Goal: Information Seeking & Learning: Learn about a topic

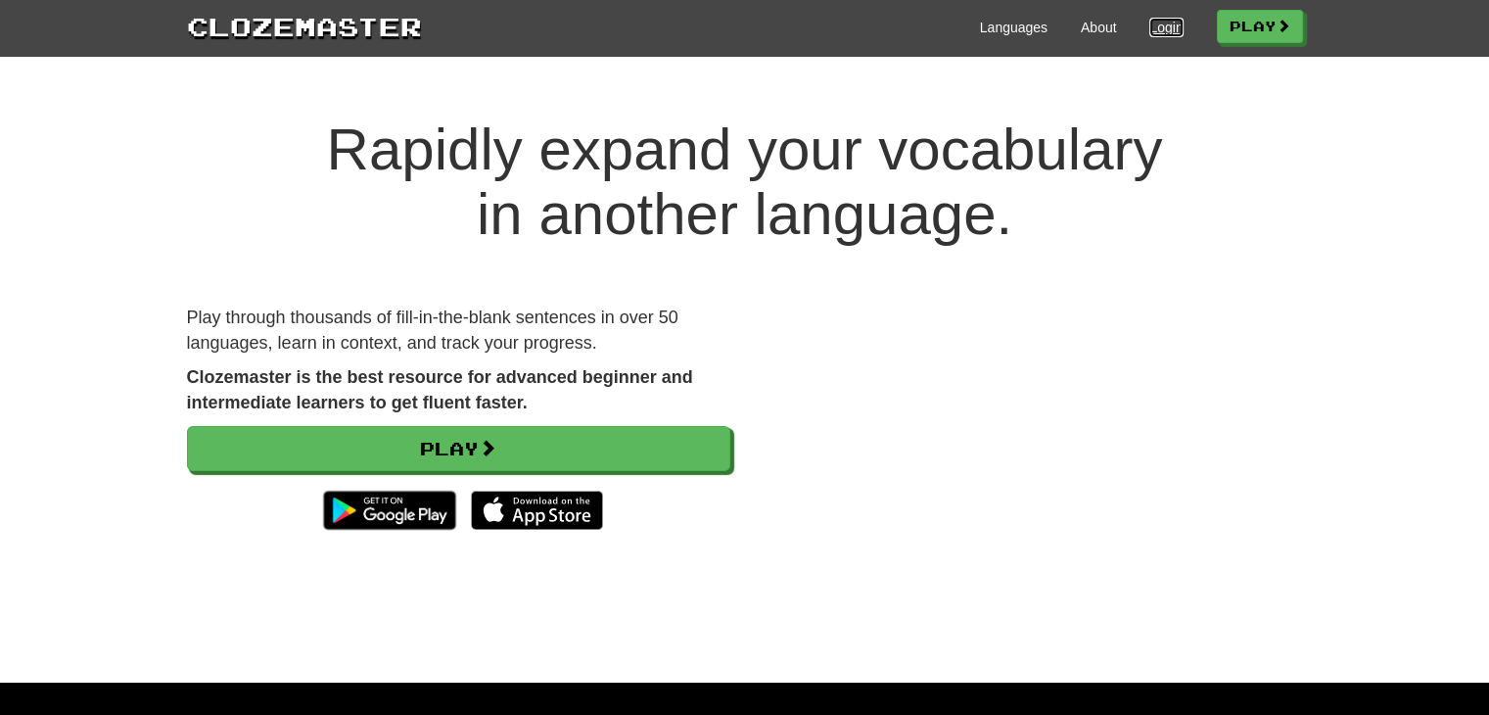
click at [1151, 25] on link "Login" at bounding box center [1165, 28] width 33 height 20
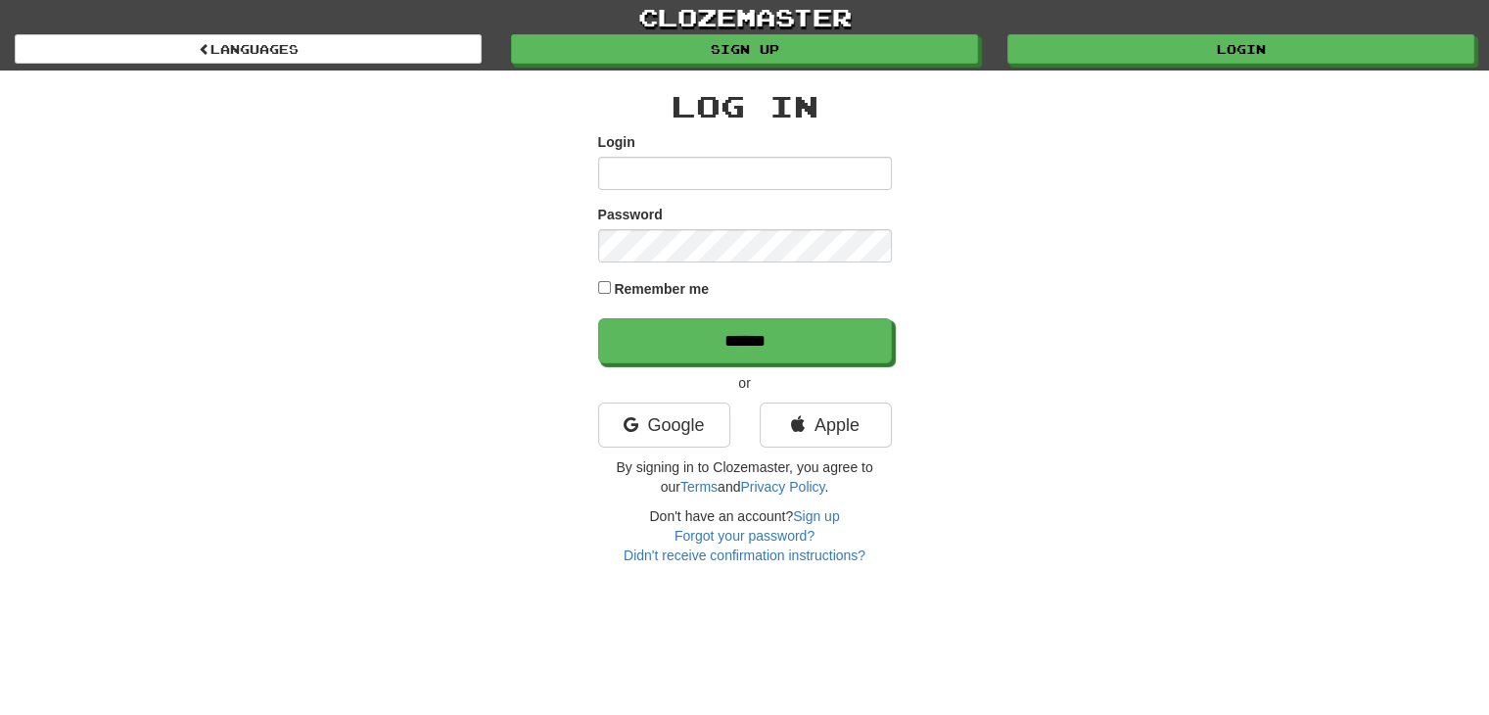
click at [613, 447] on div "Google" at bounding box center [665, 429] width 162 height 55
click at [623, 424] on icon at bounding box center [630, 425] width 15 height 18
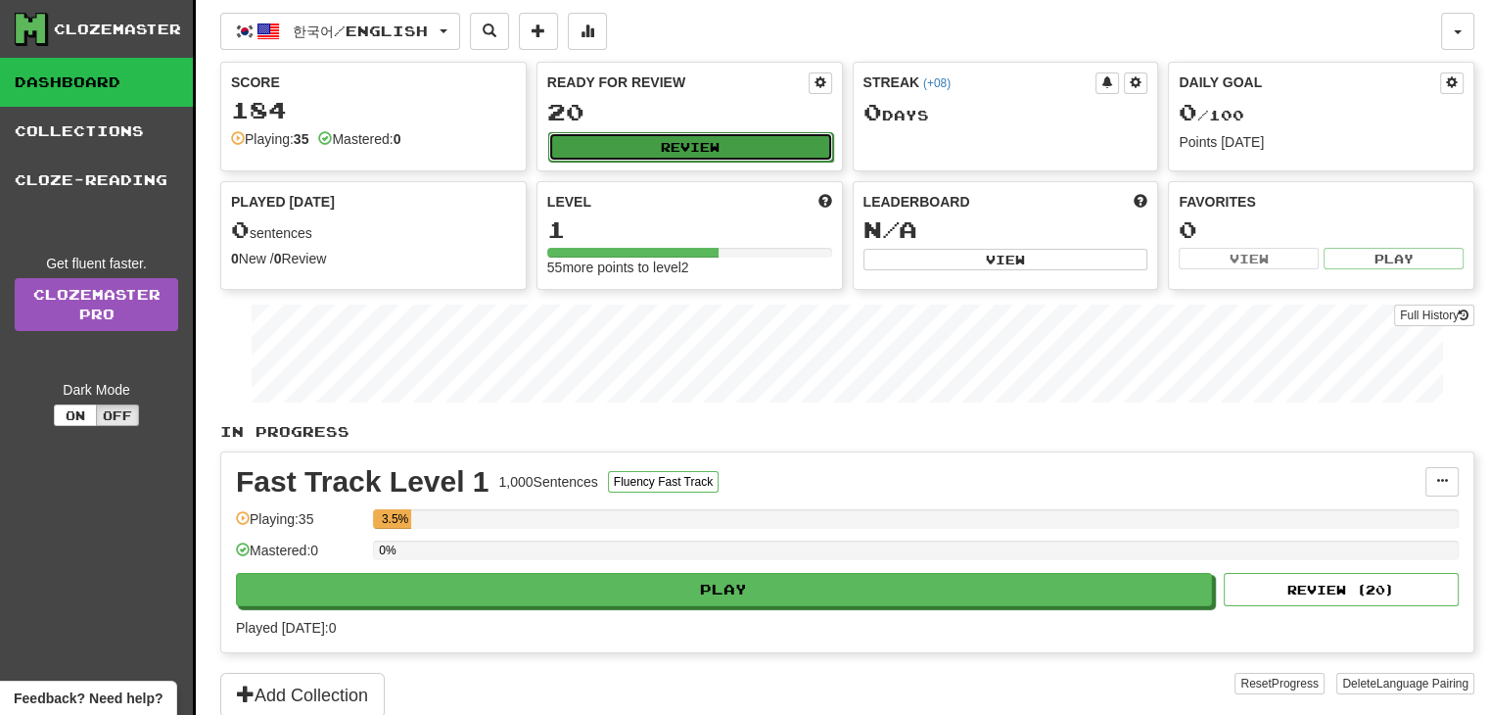
click at [619, 147] on button "Review" at bounding box center [690, 146] width 285 height 29
select select "**"
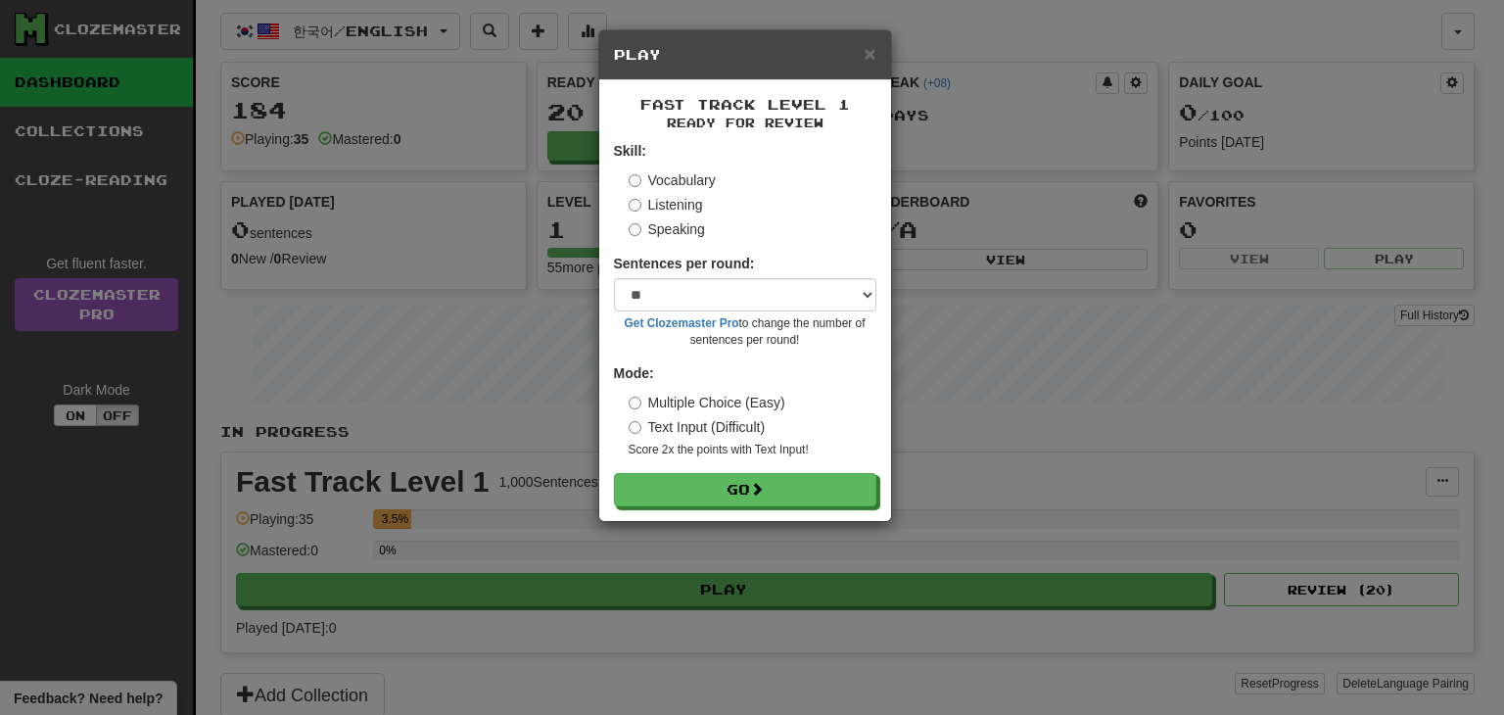
click at [679, 206] on label "Listening" at bounding box center [666, 205] width 74 height 20
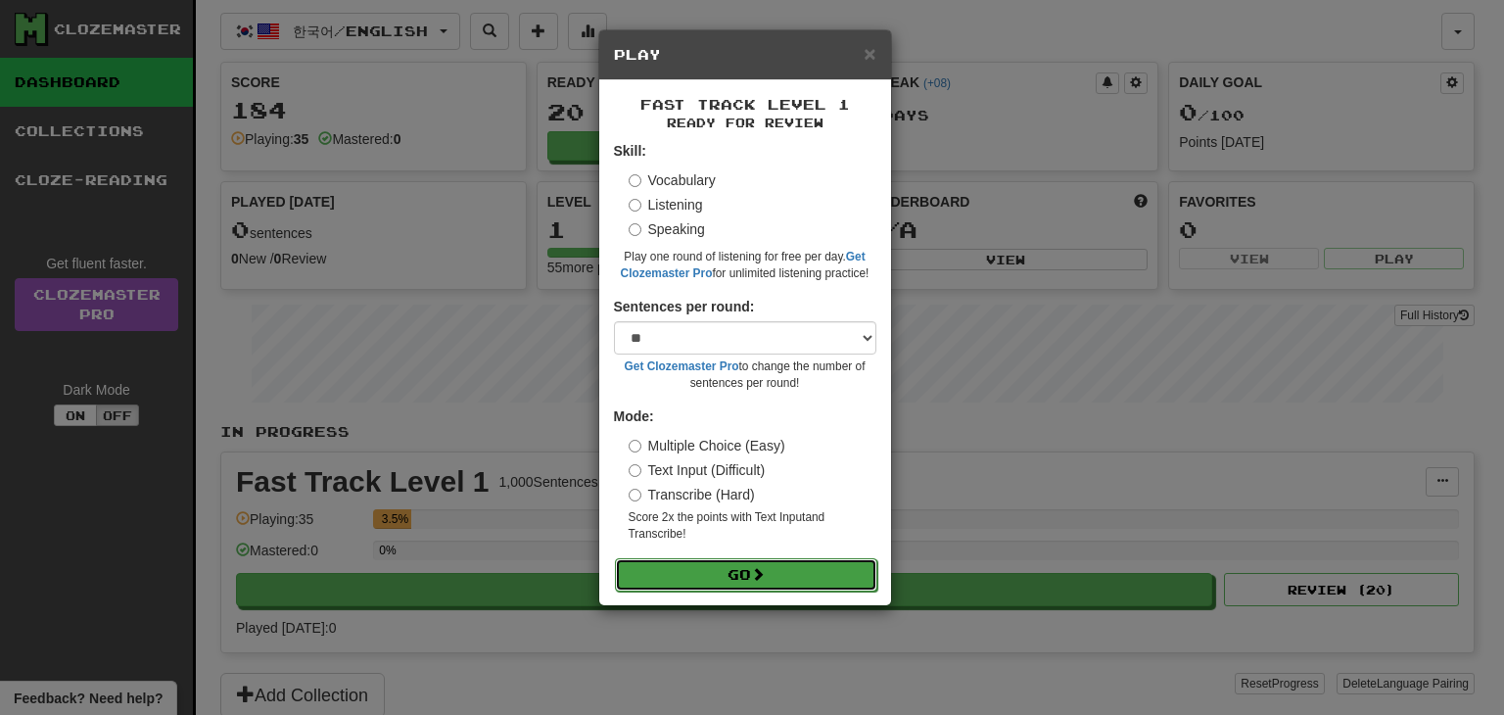
click at [667, 574] on button "Go" at bounding box center [746, 574] width 262 height 33
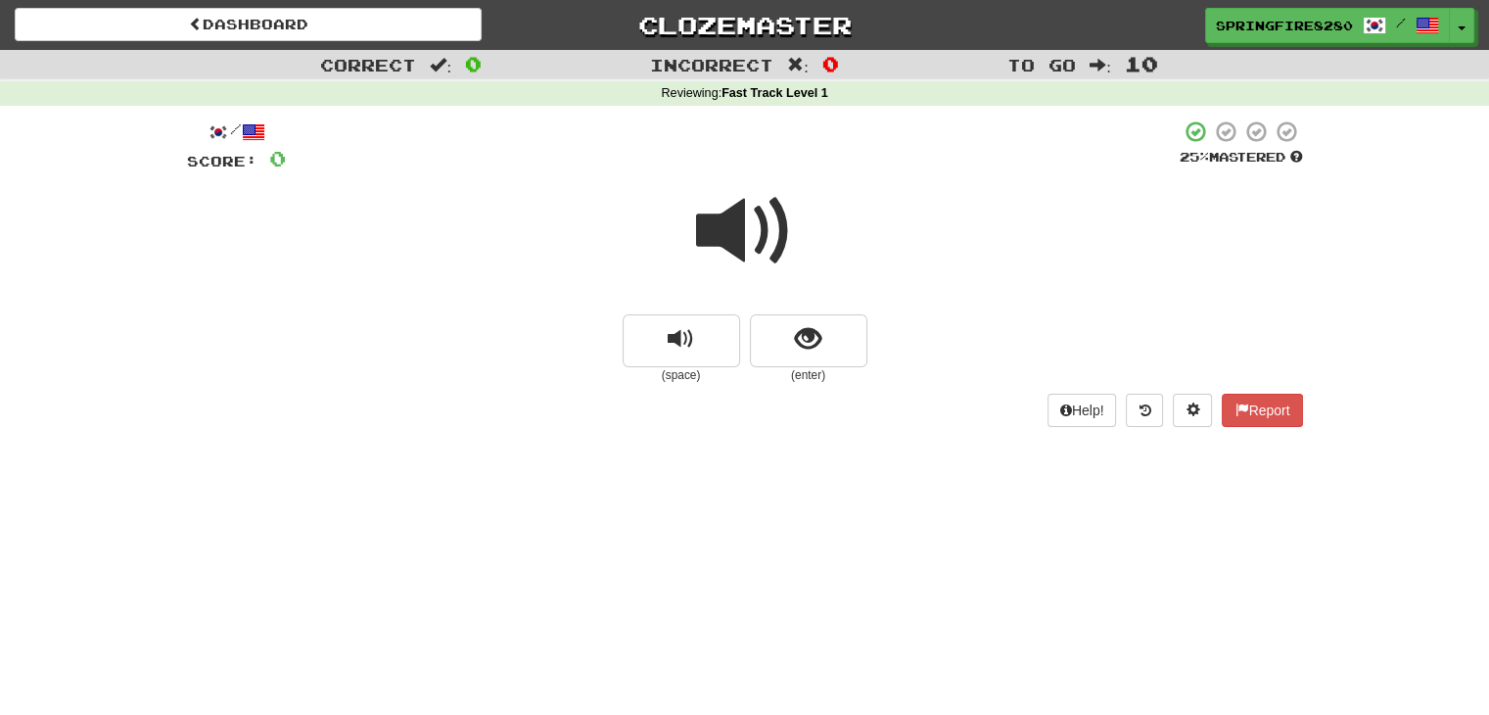
click at [790, 370] on small "(enter)" at bounding box center [808, 375] width 117 height 17
click at [792, 350] on button "show sentence" at bounding box center [808, 340] width 117 height 53
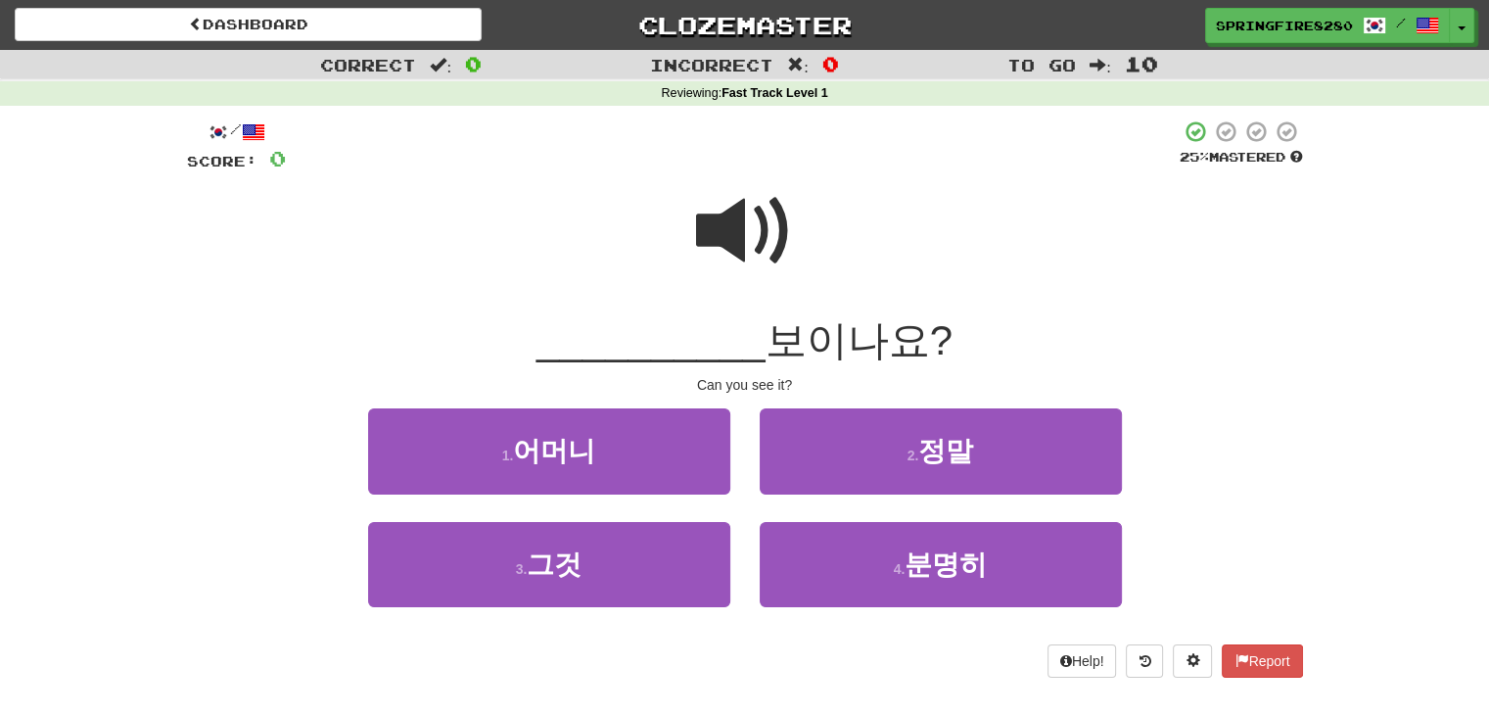
click at [758, 246] on span at bounding box center [745, 231] width 98 height 98
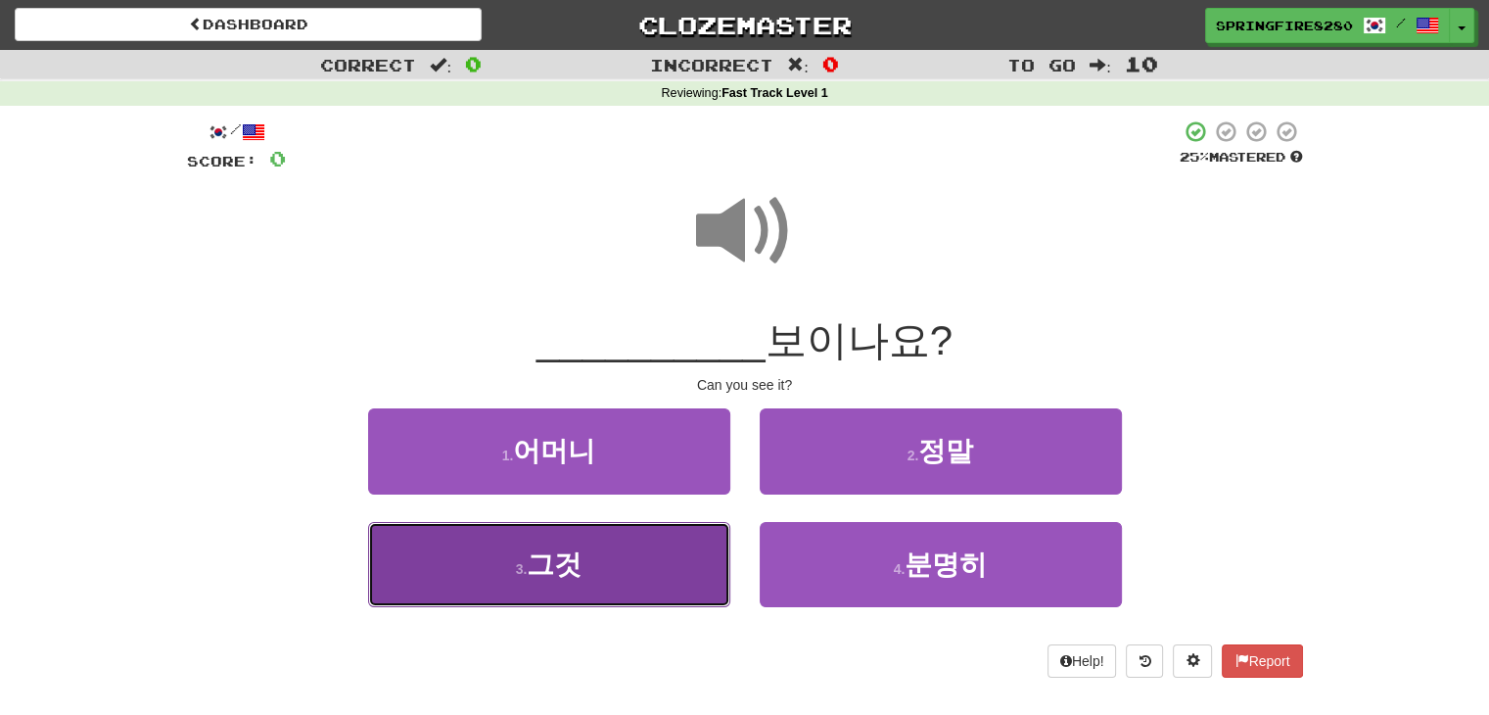
click at [613, 561] on button "3 . 그것" at bounding box center [549, 564] width 362 height 85
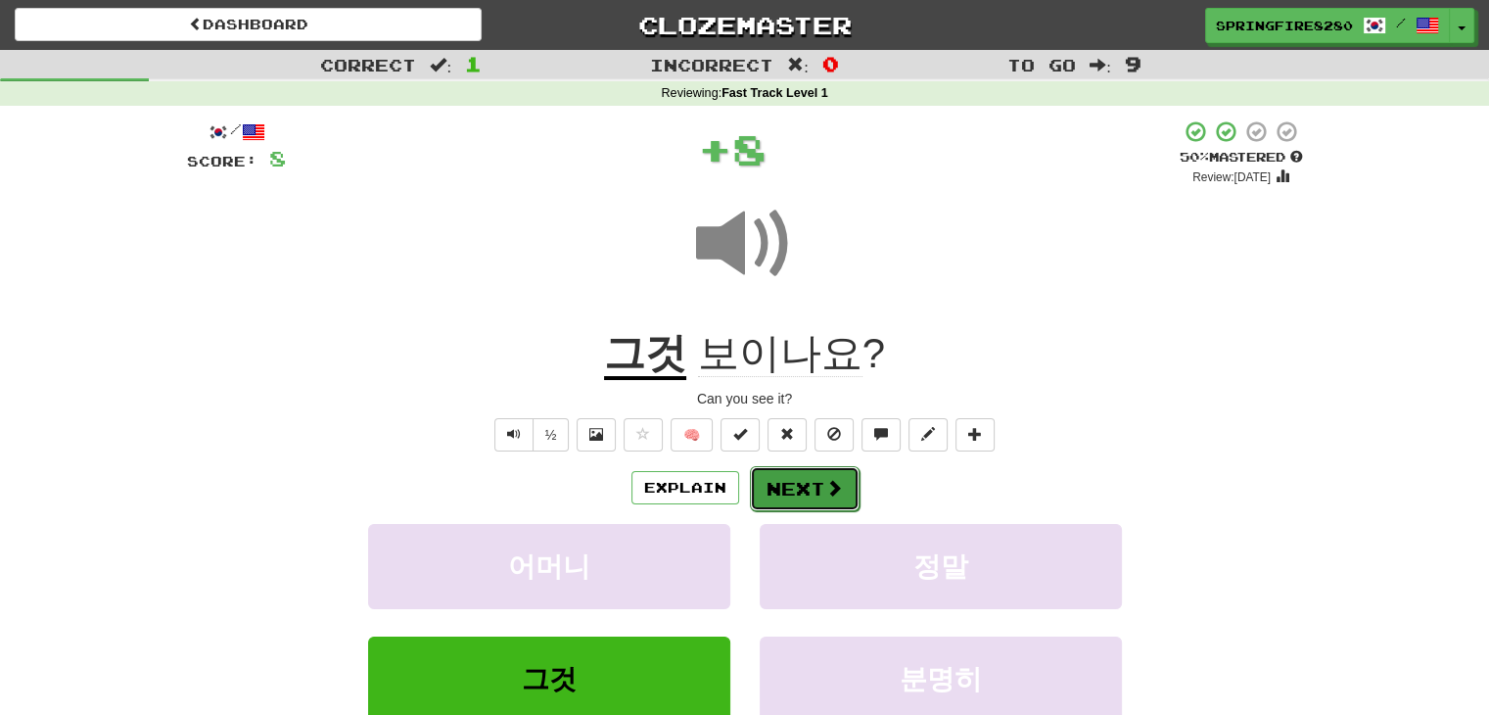
click at [792, 490] on button "Next" at bounding box center [805, 488] width 110 height 45
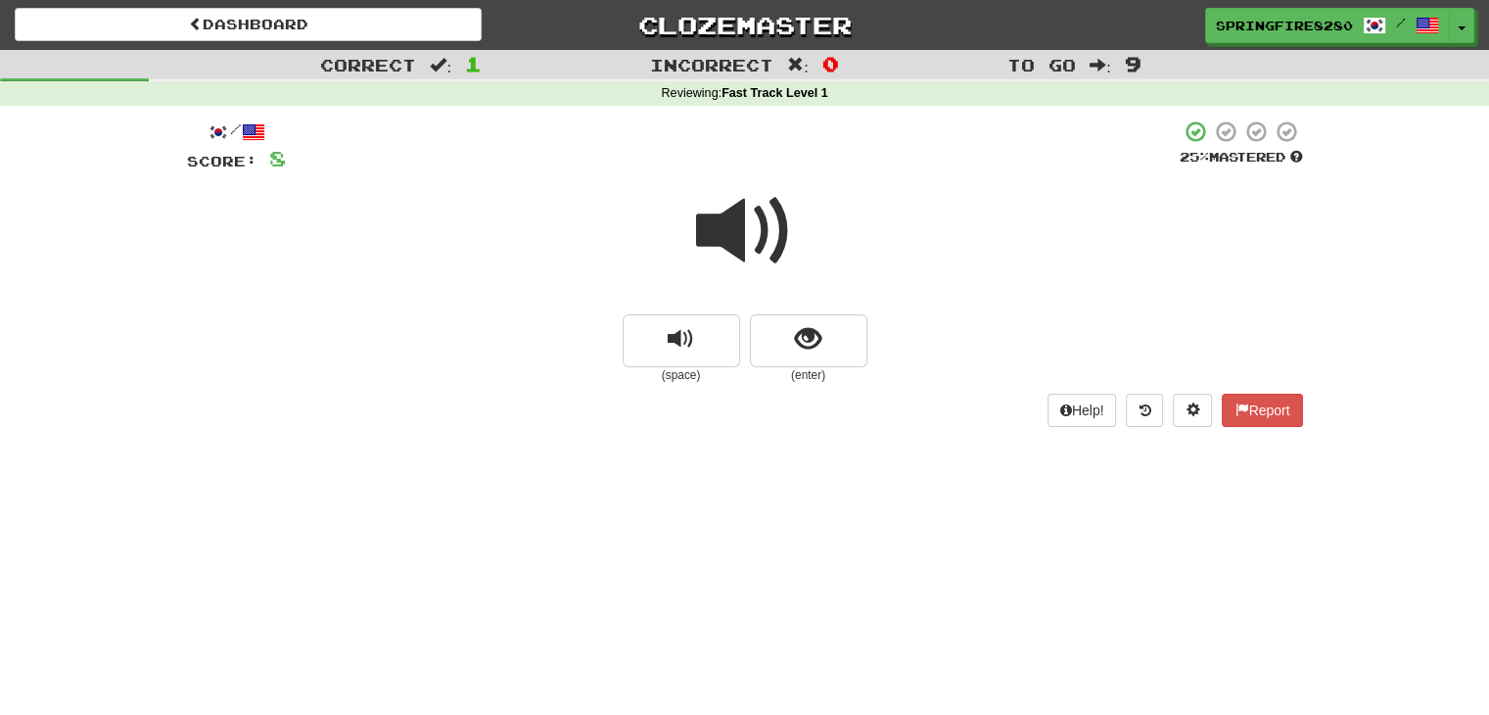
click at [772, 211] on span at bounding box center [745, 231] width 98 height 98
click at [827, 363] on button "show sentence" at bounding box center [808, 340] width 117 height 53
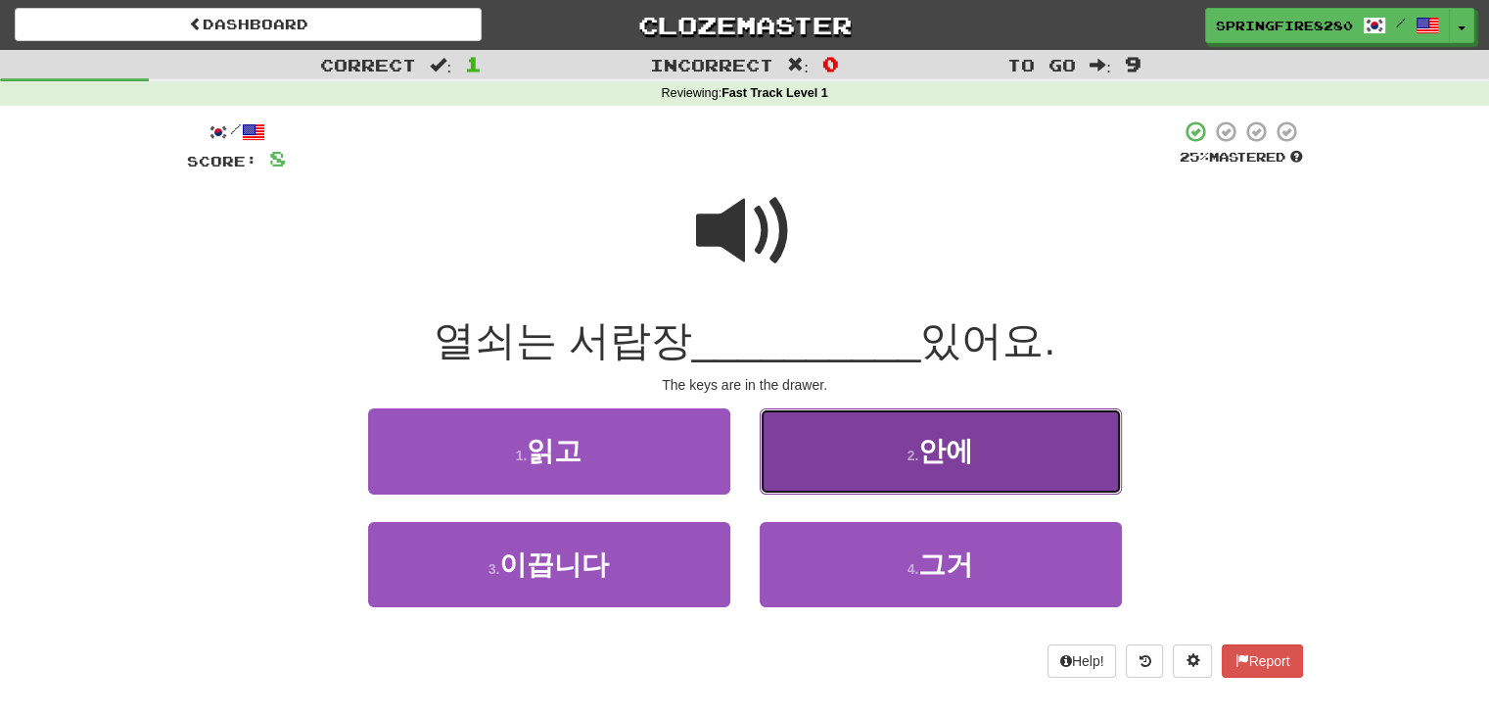
click at [853, 440] on button "2 . 안에" at bounding box center [941, 450] width 362 height 85
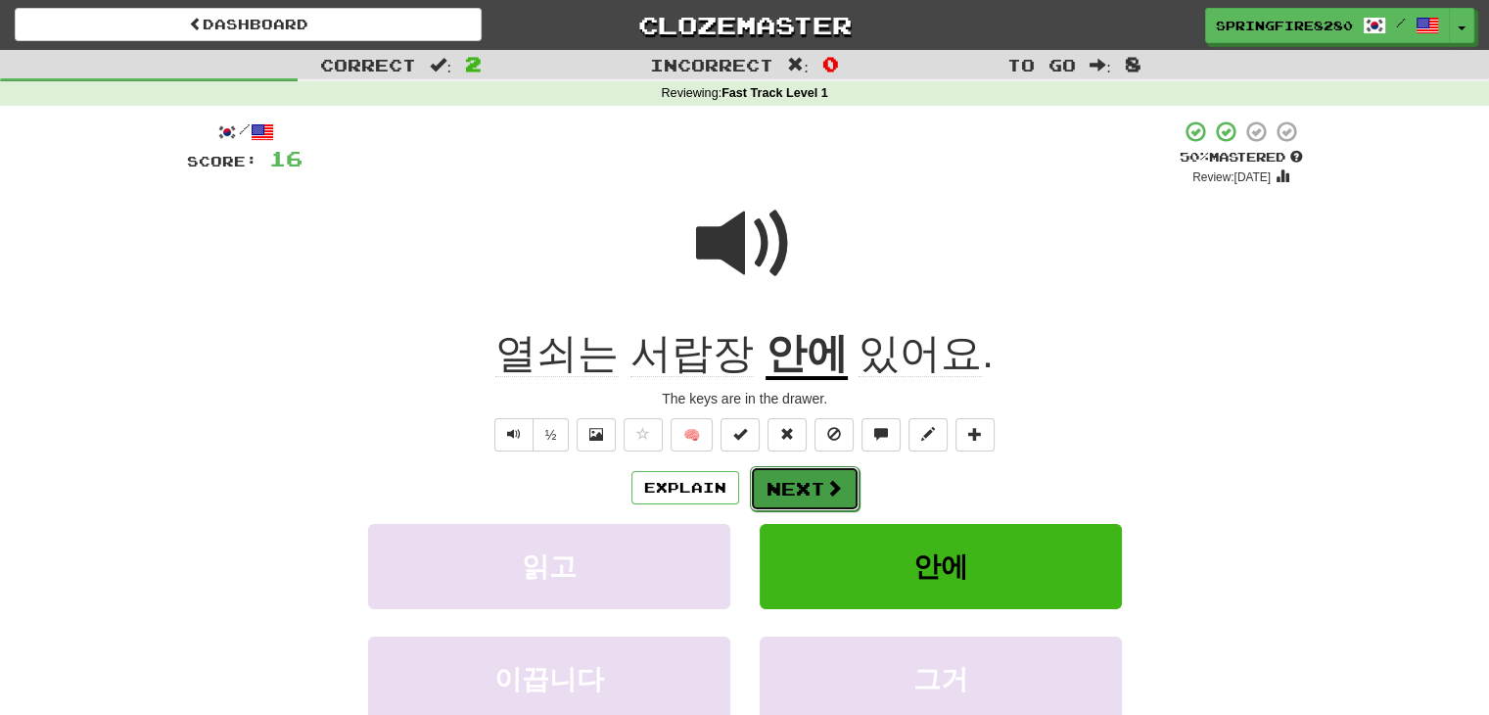
click at [811, 491] on button "Next" at bounding box center [805, 488] width 110 height 45
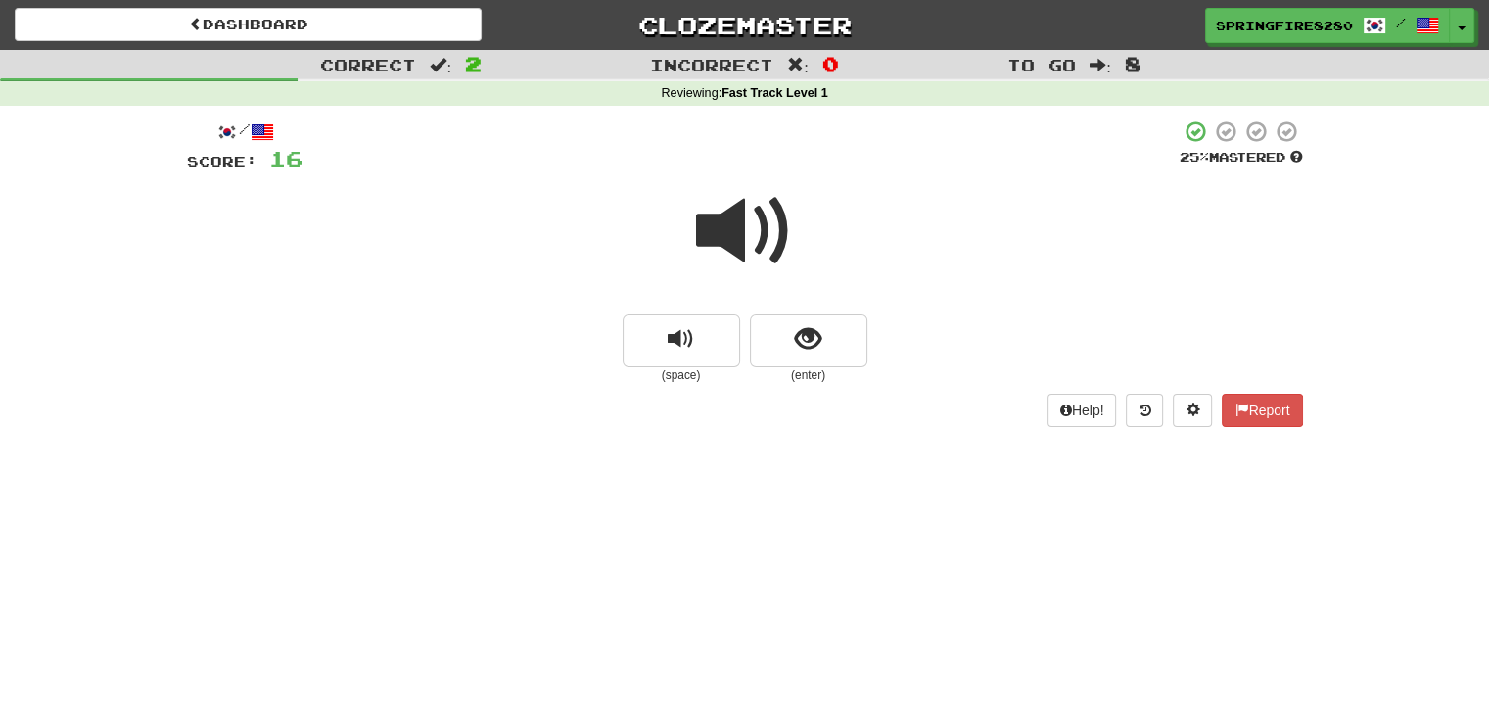
click at [752, 224] on span at bounding box center [745, 231] width 98 height 98
click at [820, 335] on span "show sentence" at bounding box center [808, 339] width 26 height 26
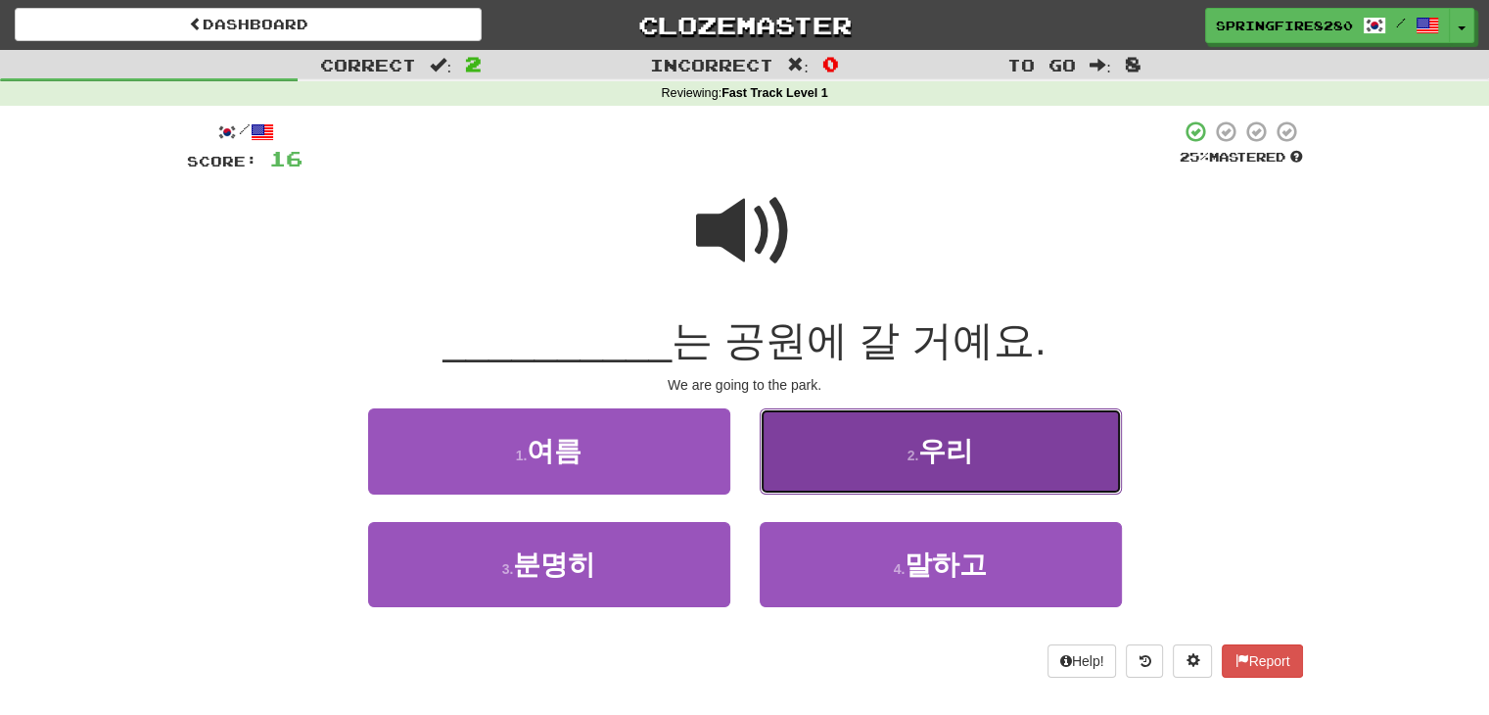
click at [802, 432] on button "2 . 우리" at bounding box center [941, 450] width 362 height 85
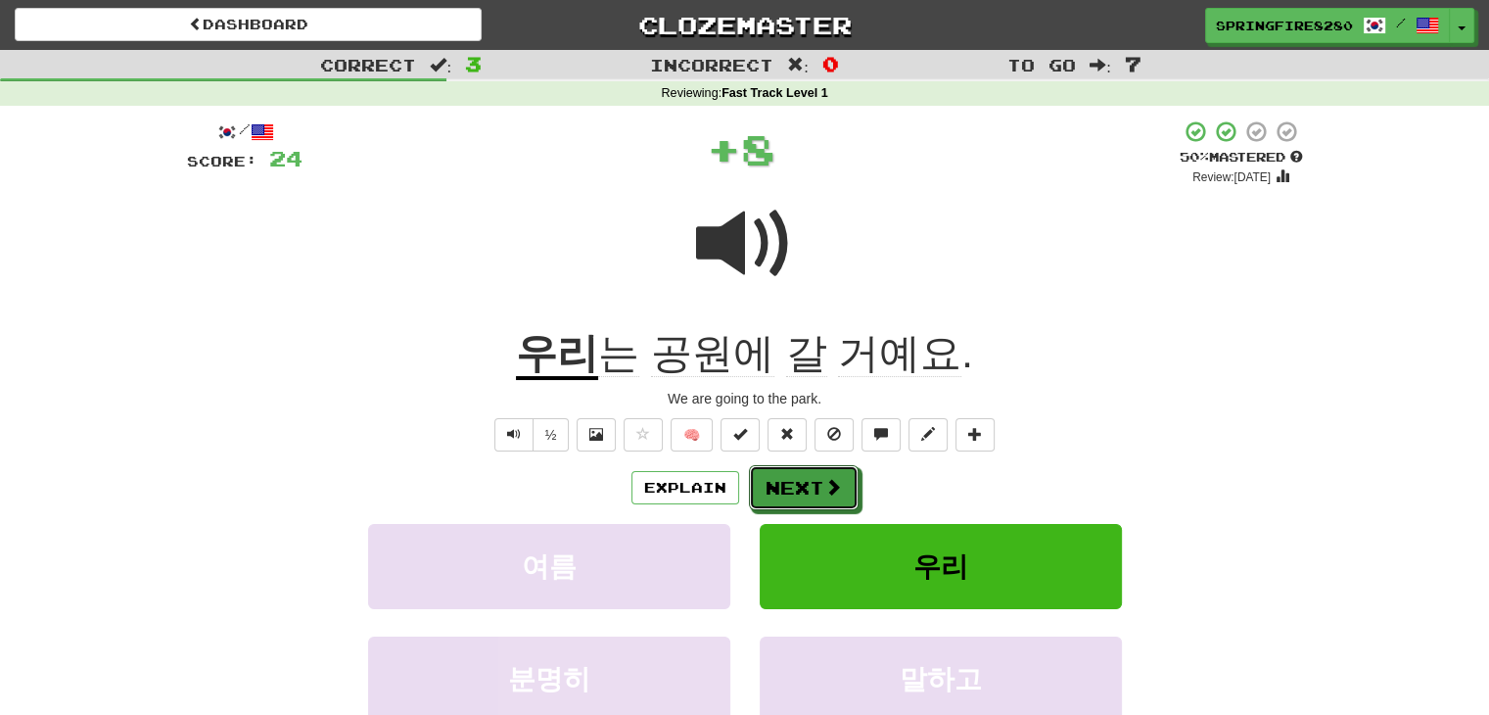
click at [814, 476] on button "Next" at bounding box center [804, 487] width 110 height 45
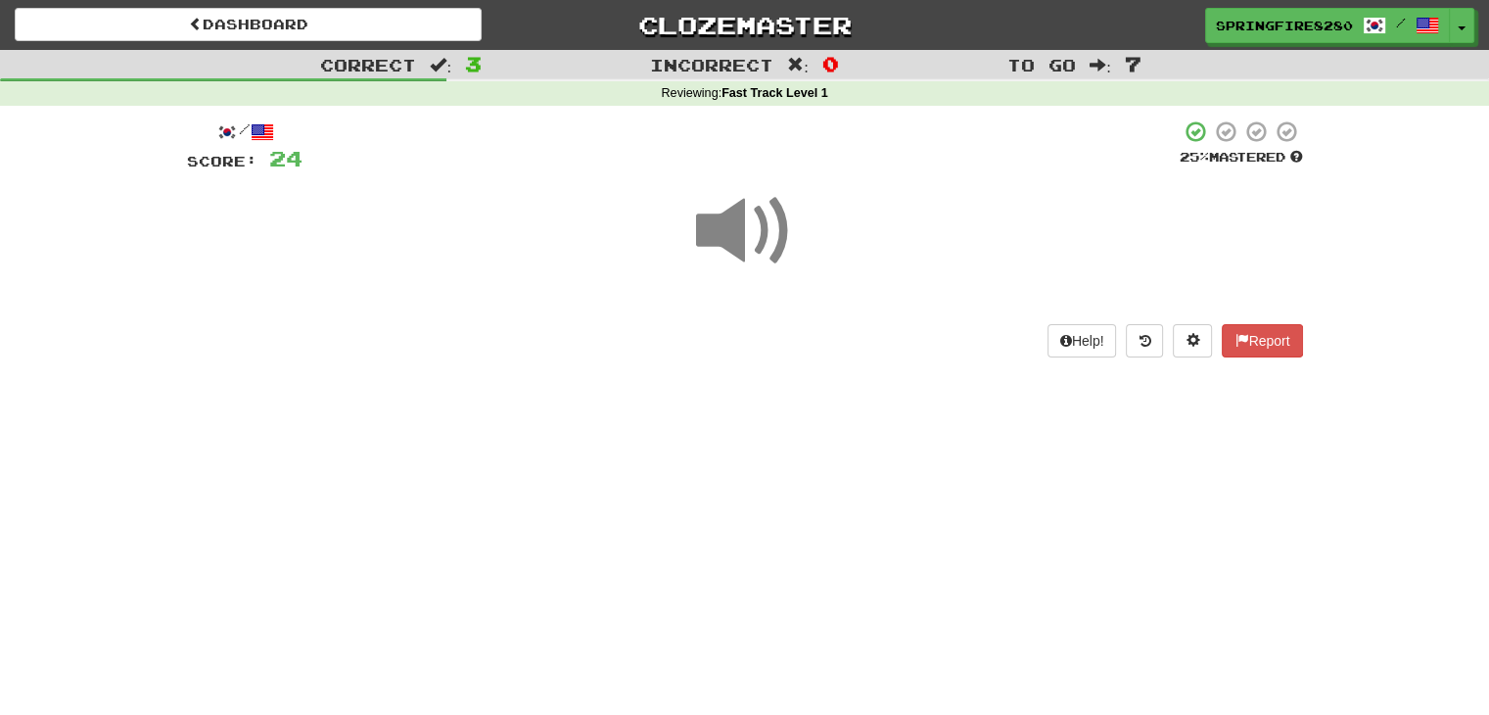
click at [762, 252] on span at bounding box center [745, 231] width 98 height 98
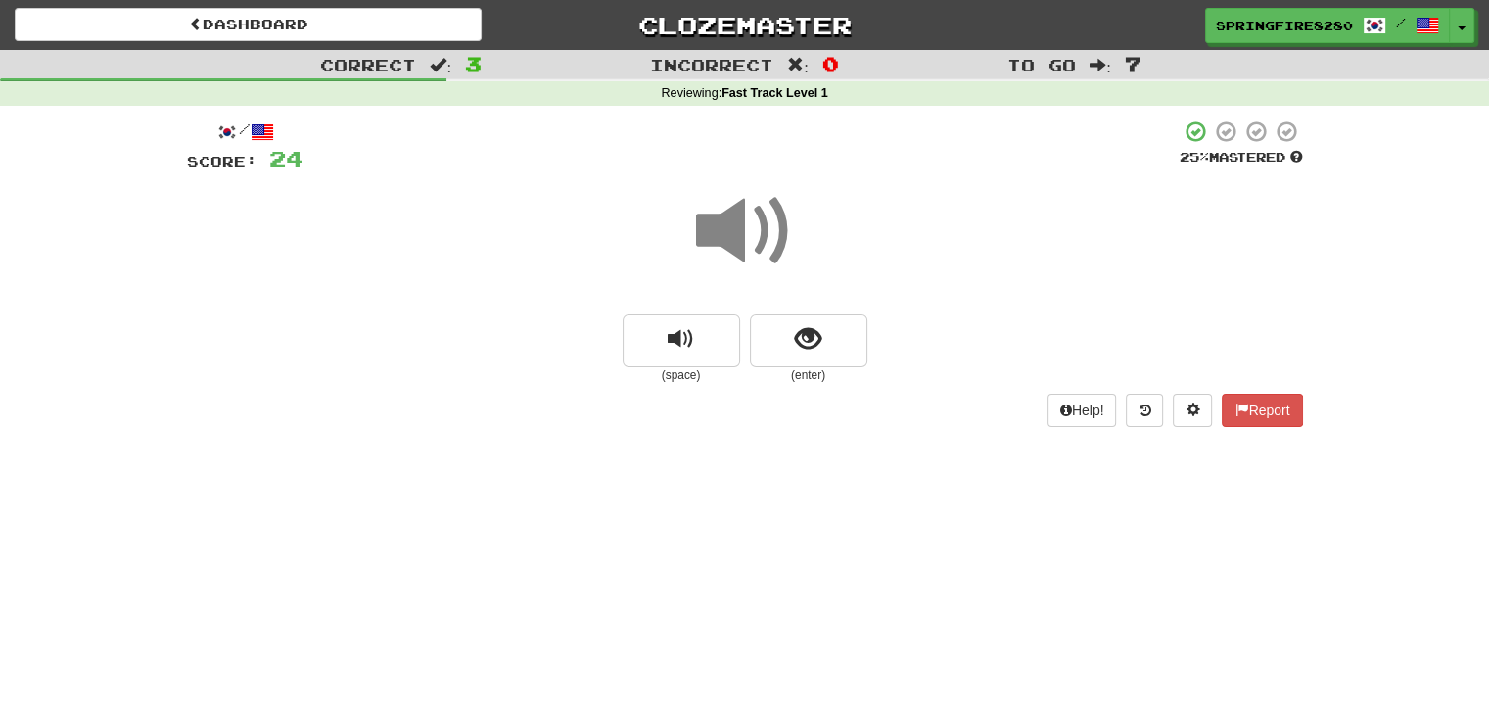
click at [750, 226] on span at bounding box center [745, 231] width 98 height 98
click at [797, 332] on span "show sentence" at bounding box center [808, 339] width 26 height 26
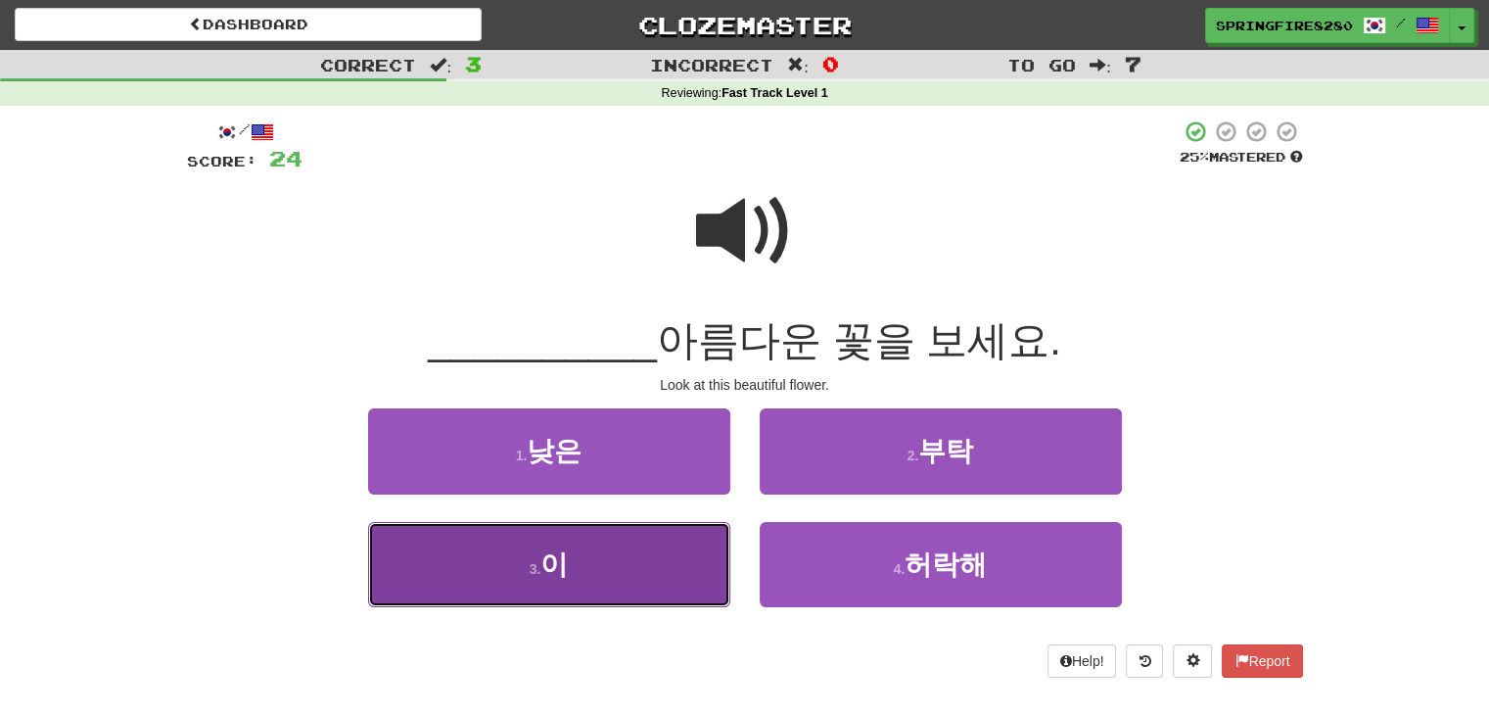
click at [657, 568] on button "3 . 이" at bounding box center [549, 564] width 362 height 85
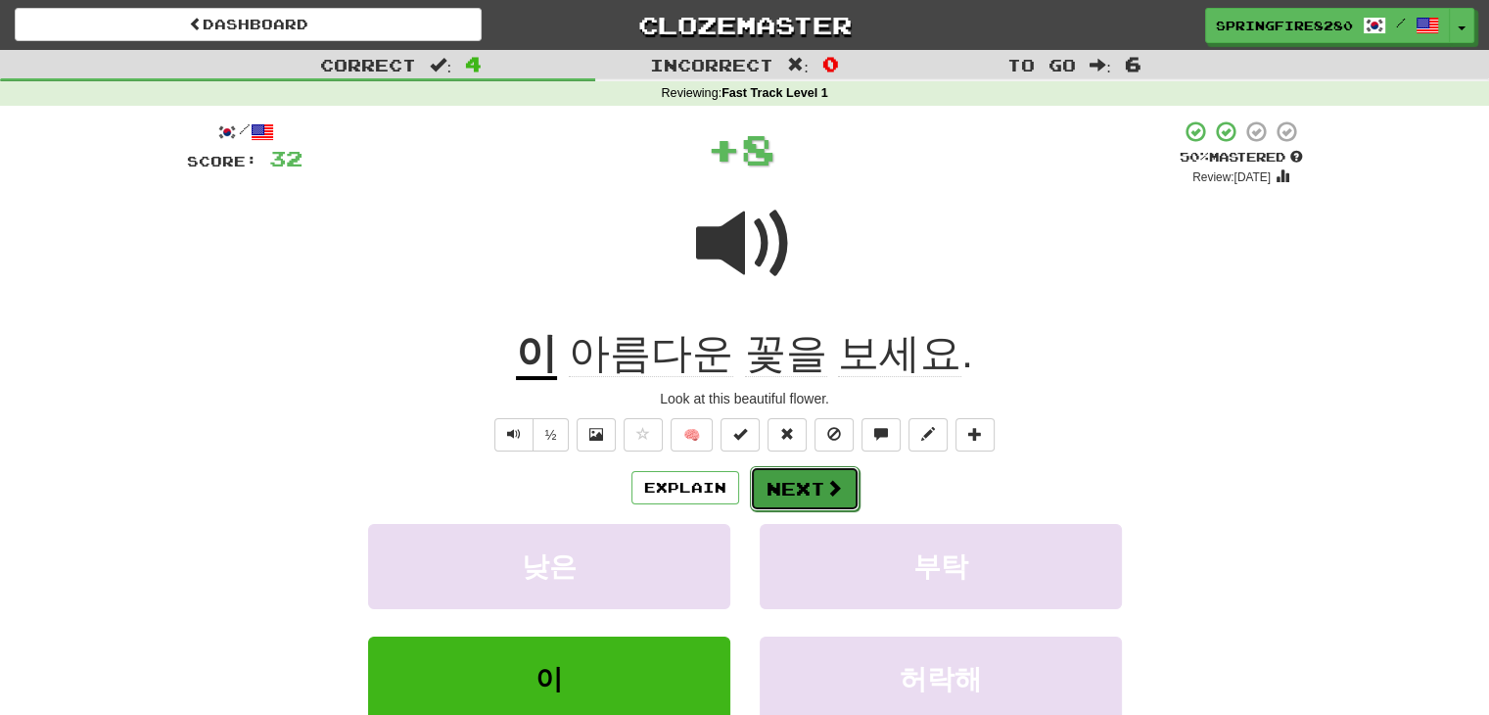
click at [811, 486] on button "Next" at bounding box center [805, 488] width 110 height 45
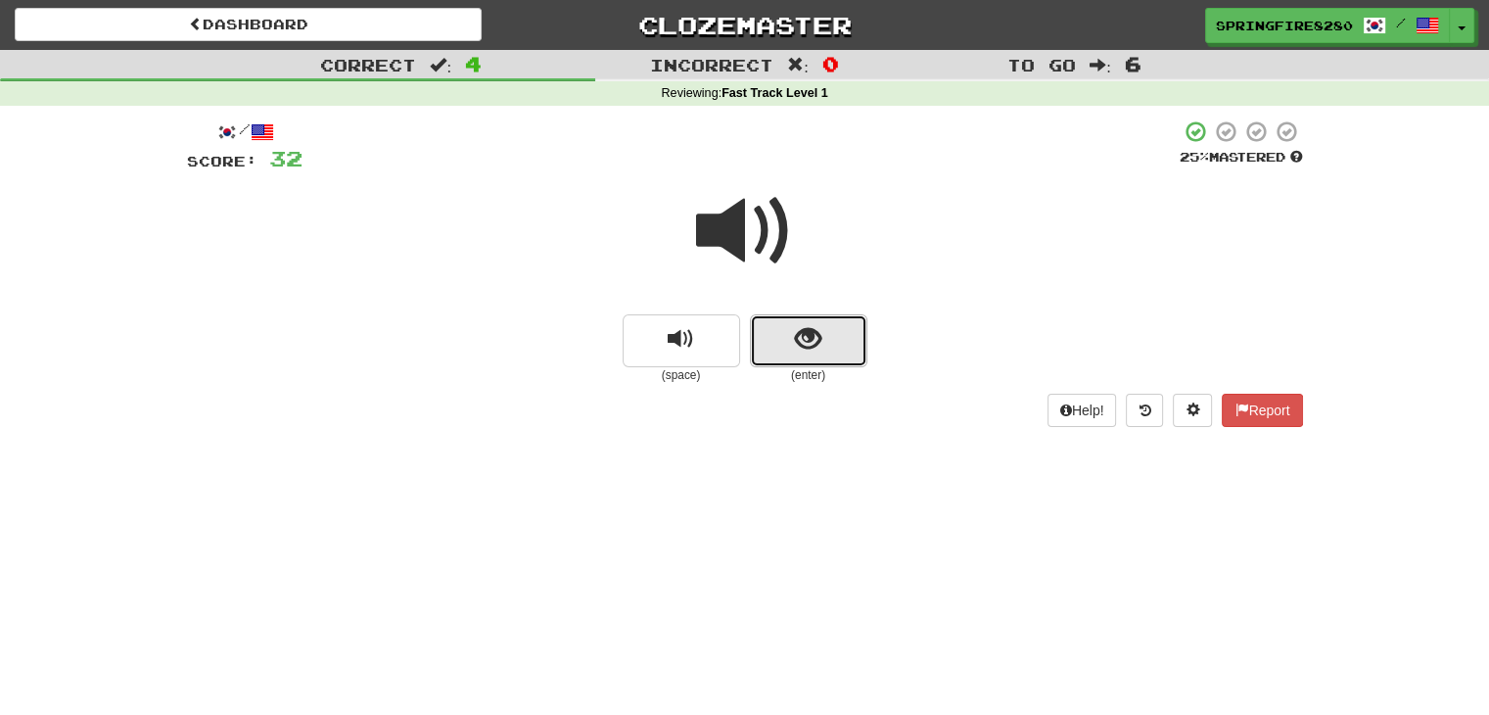
click at [801, 352] on span "show sentence" at bounding box center [808, 339] width 26 height 26
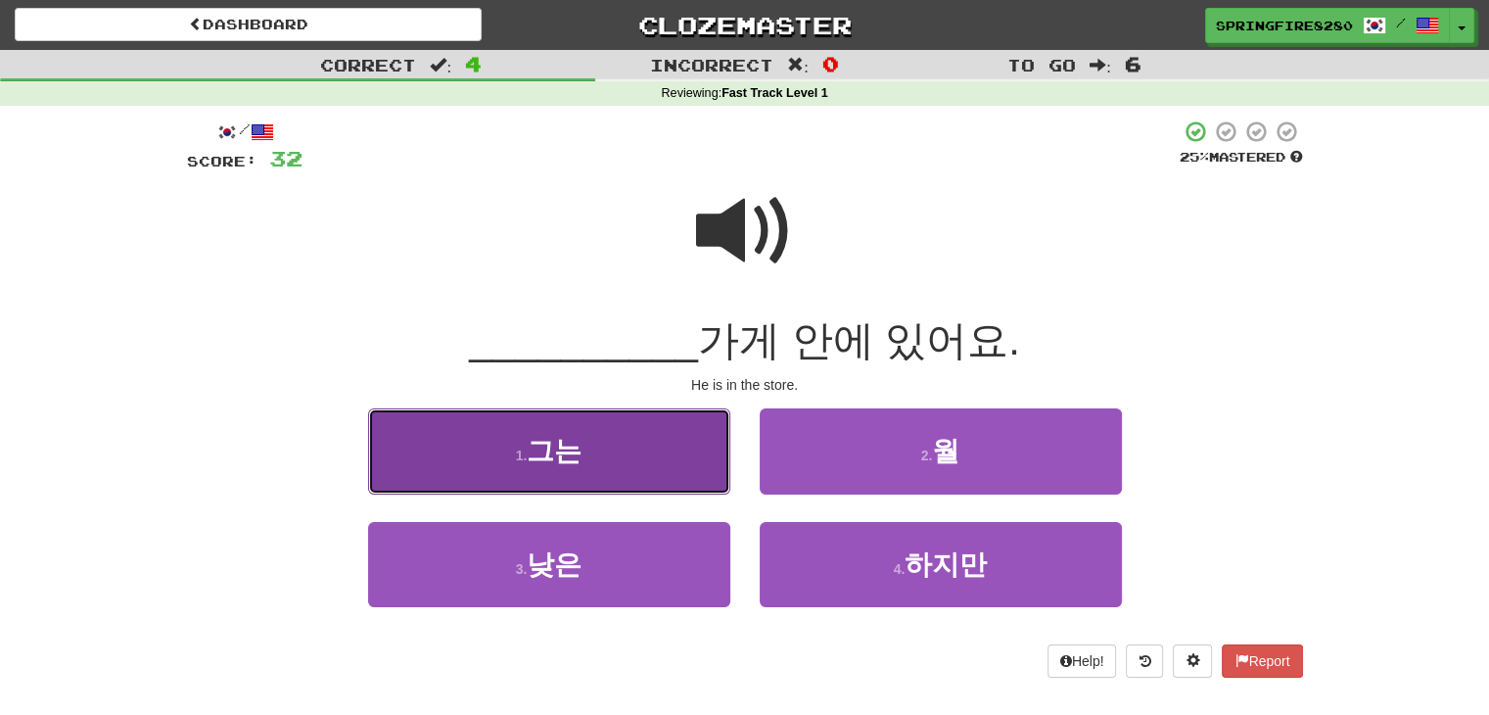
click at [663, 455] on button "1 . 그는" at bounding box center [549, 450] width 362 height 85
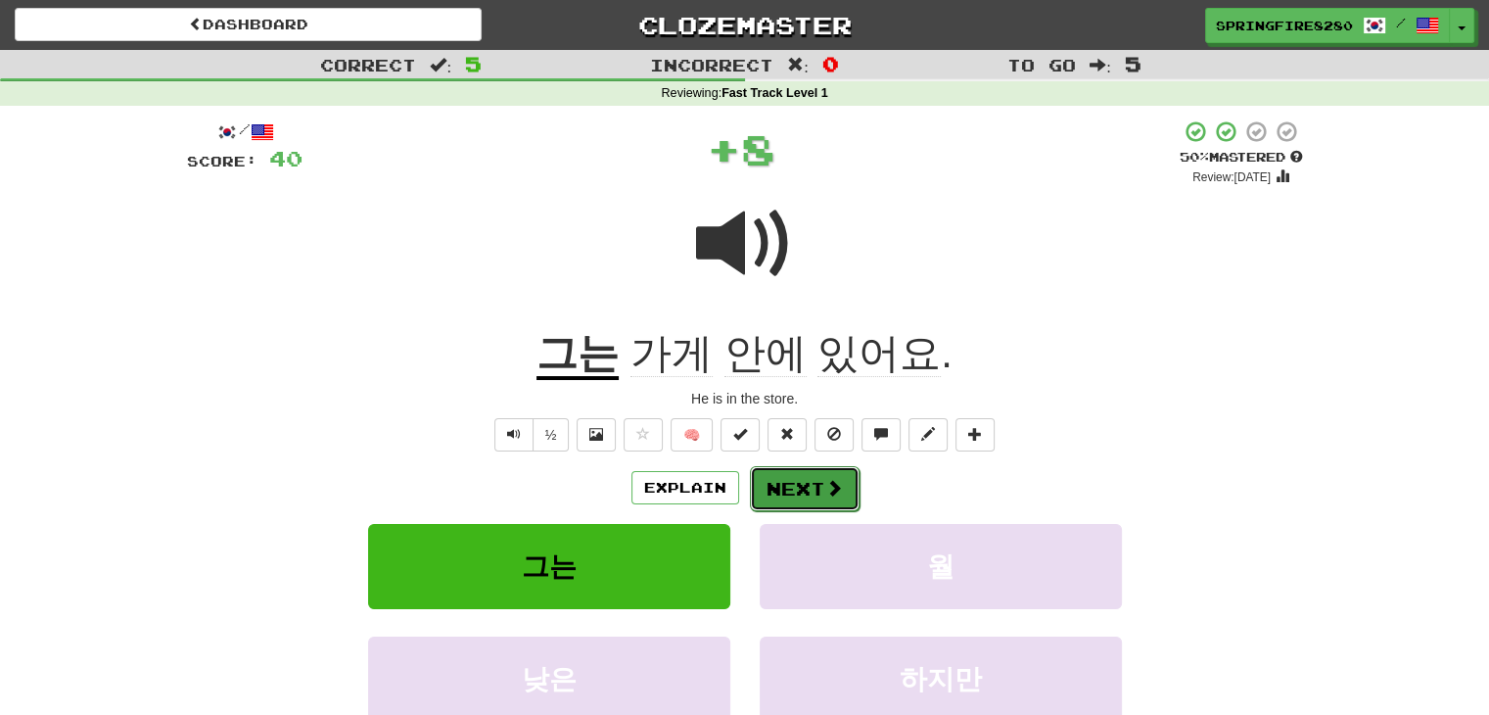
click at [787, 482] on button "Next" at bounding box center [805, 488] width 110 height 45
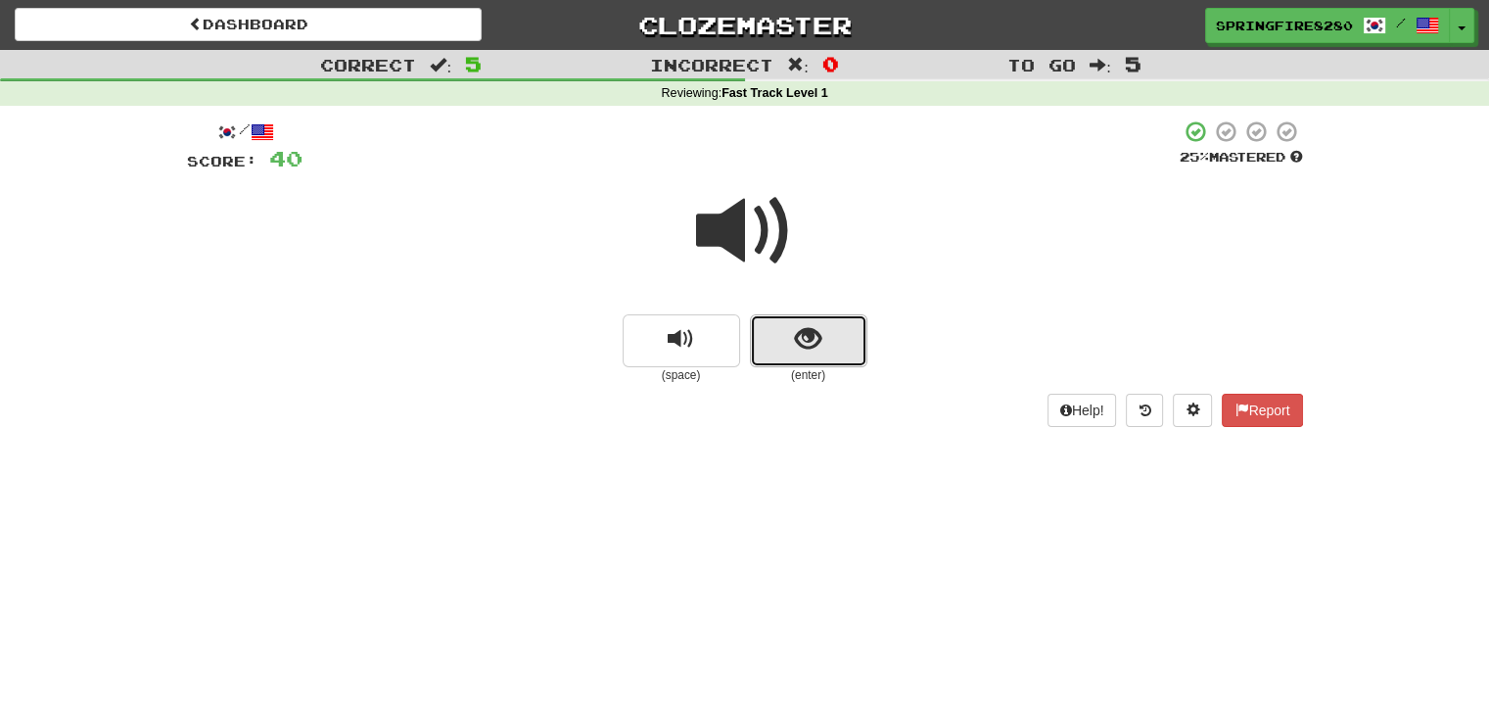
click at [801, 327] on span "show sentence" at bounding box center [808, 339] width 26 height 26
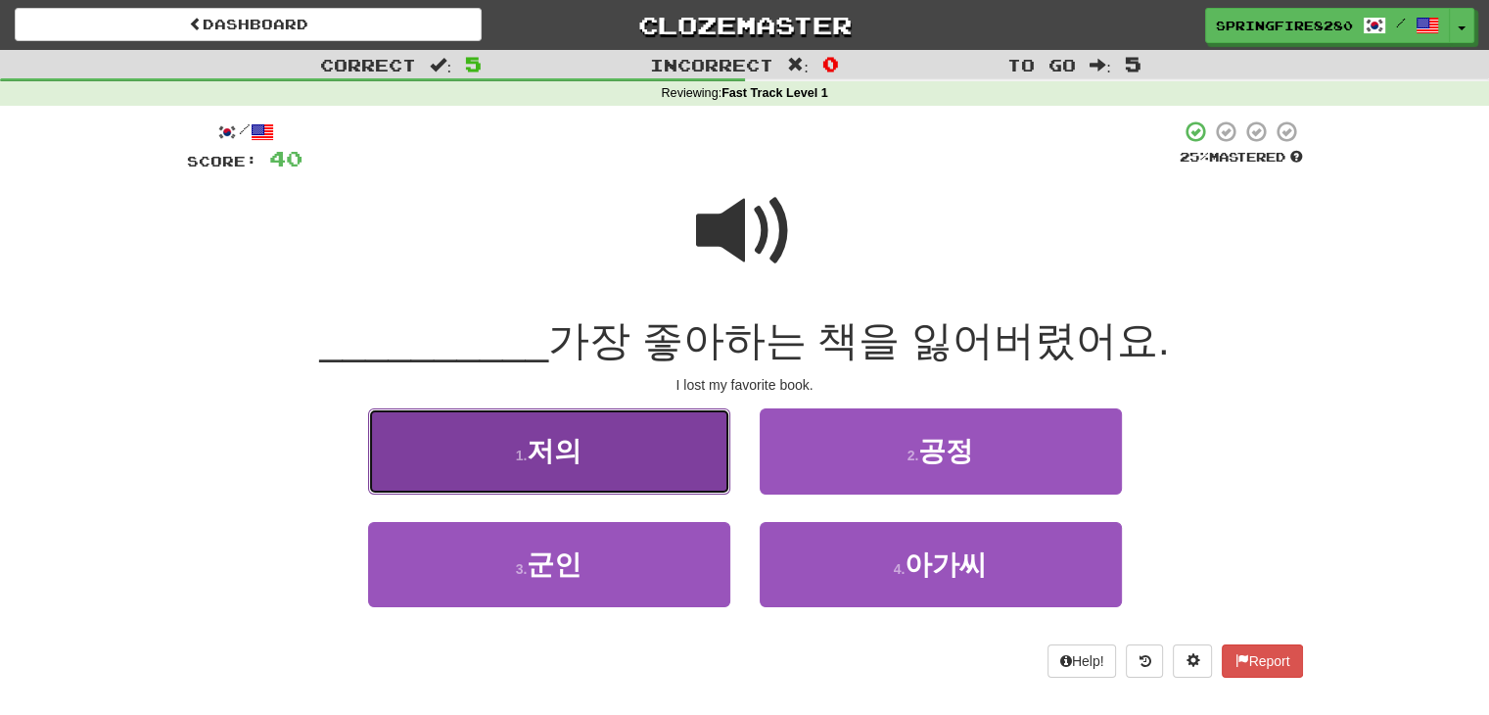
click at [655, 444] on button "1 . 저의" at bounding box center [549, 450] width 362 height 85
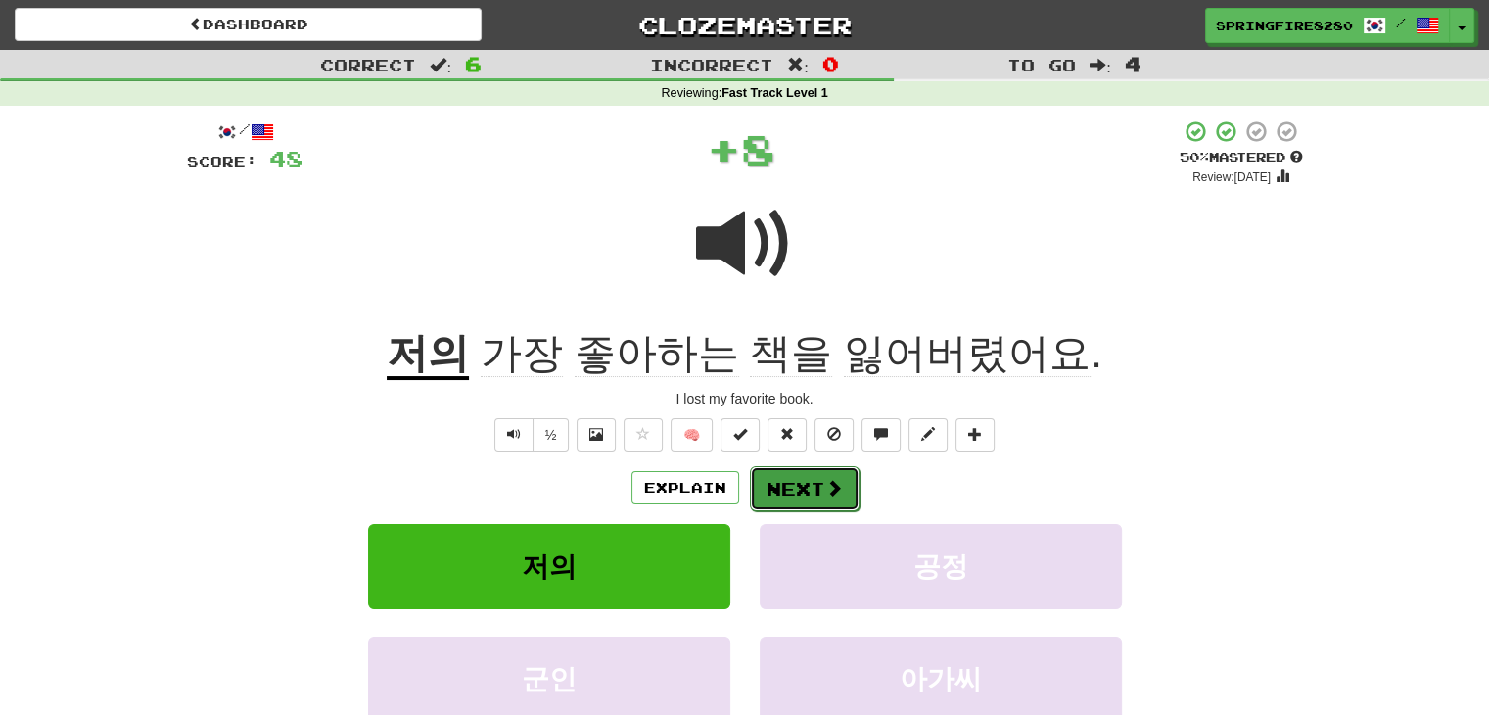
click at [787, 484] on button "Next" at bounding box center [805, 488] width 110 height 45
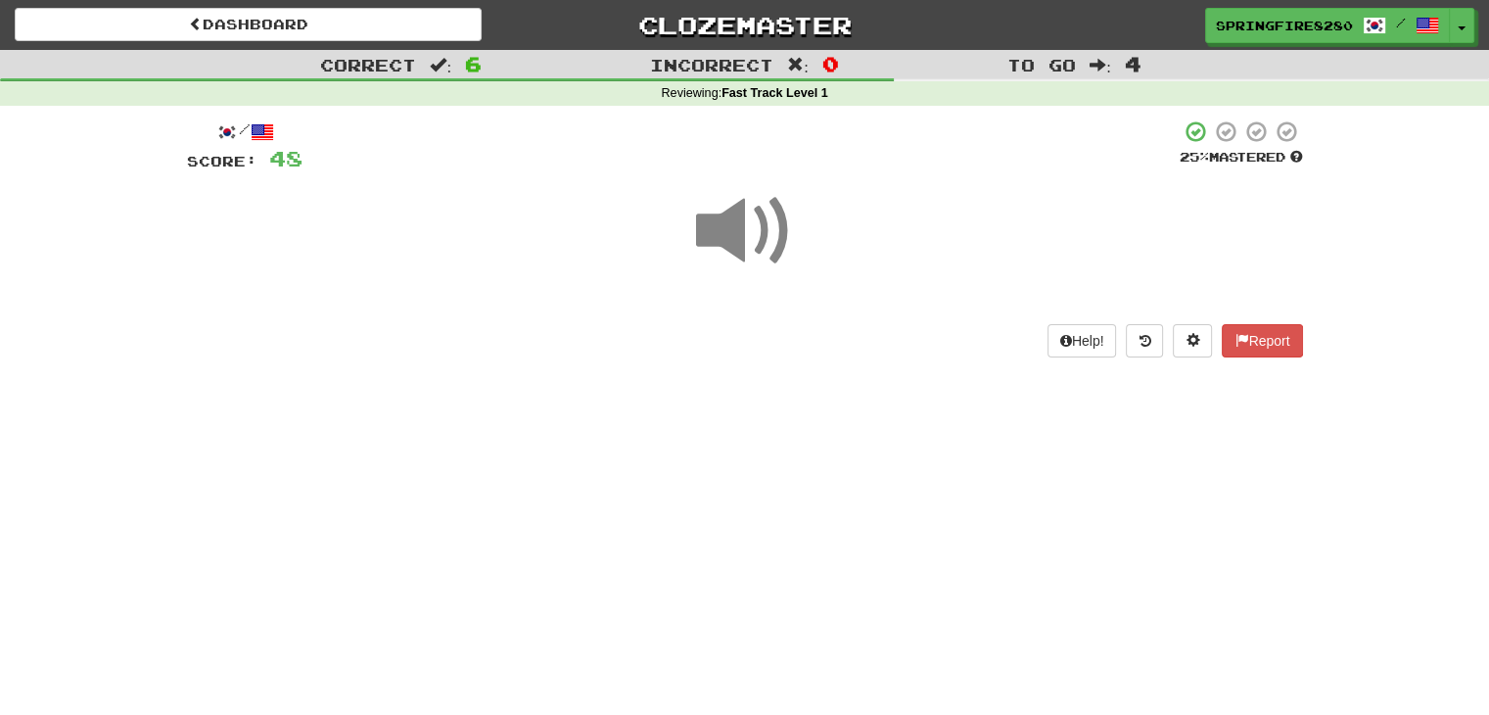
click at [738, 236] on span at bounding box center [745, 231] width 98 height 98
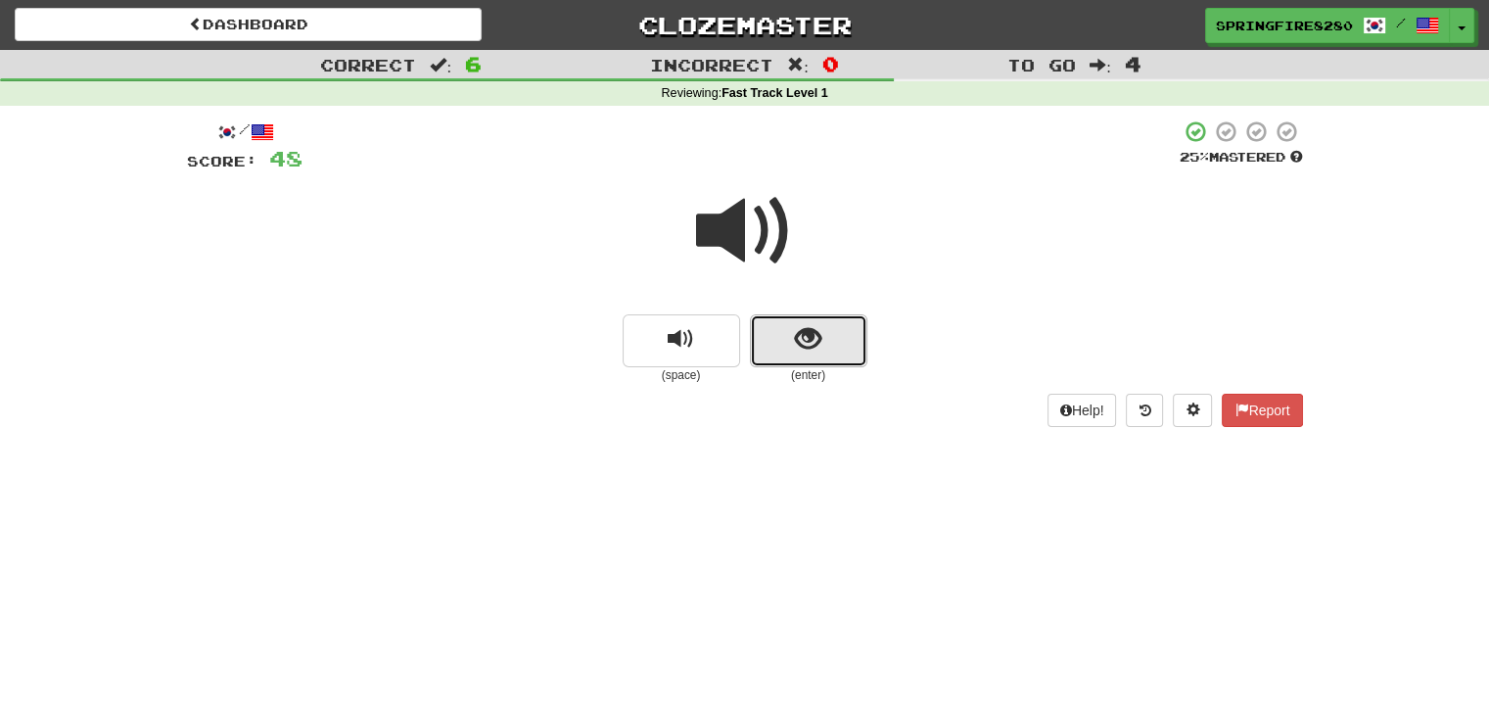
click at [803, 330] on span "show sentence" at bounding box center [808, 339] width 26 height 26
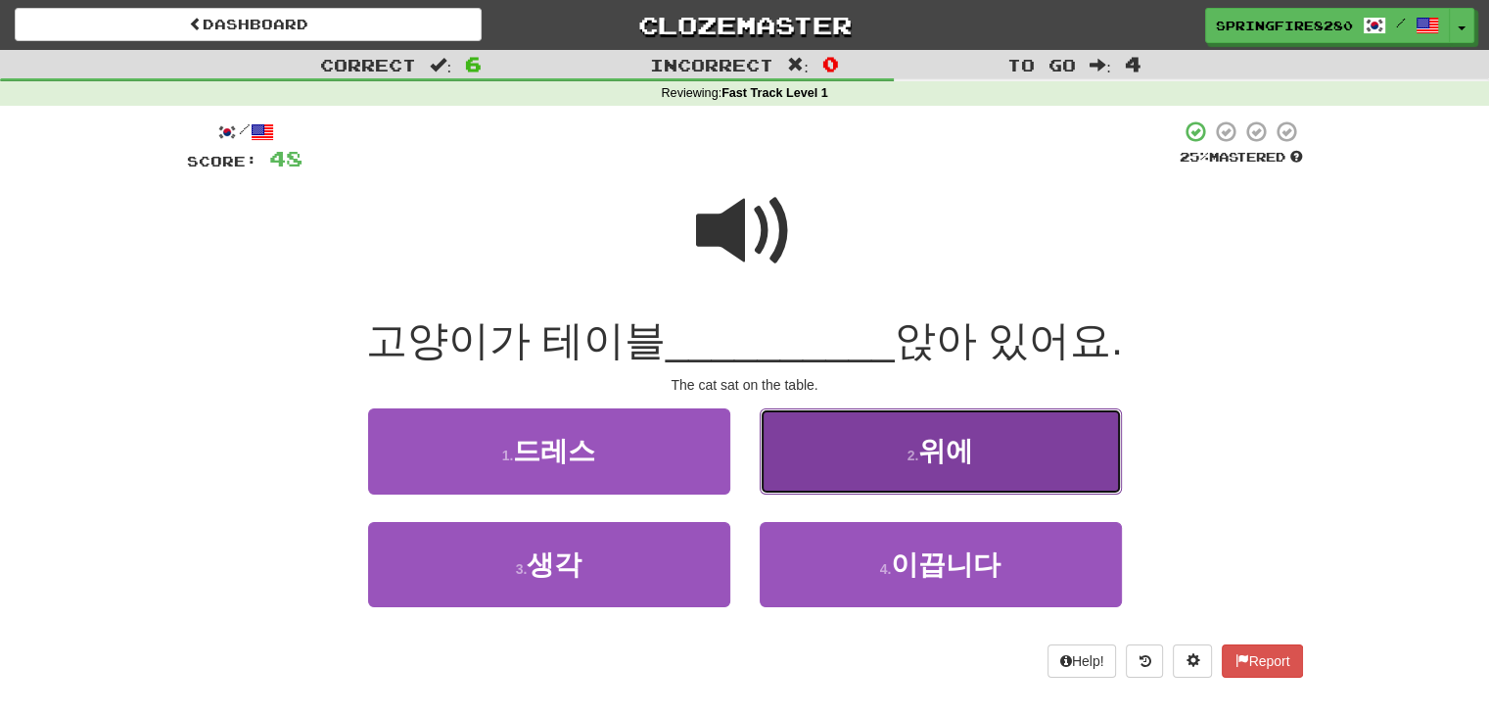
click at [799, 421] on button "2 . 위에" at bounding box center [941, 450] width 362 height 85
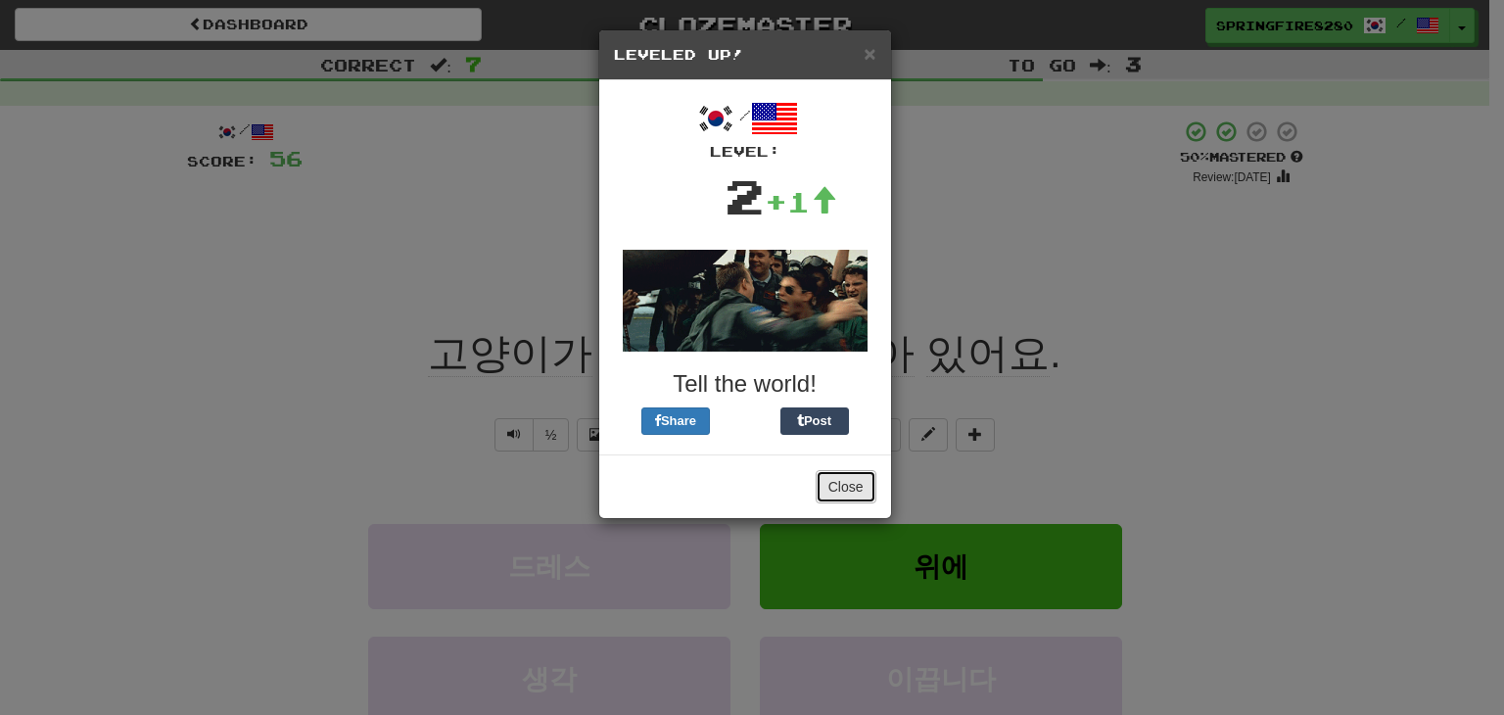
click at [852, 485] on button "Close" at bounding box center [846, 486] width 61 height 33
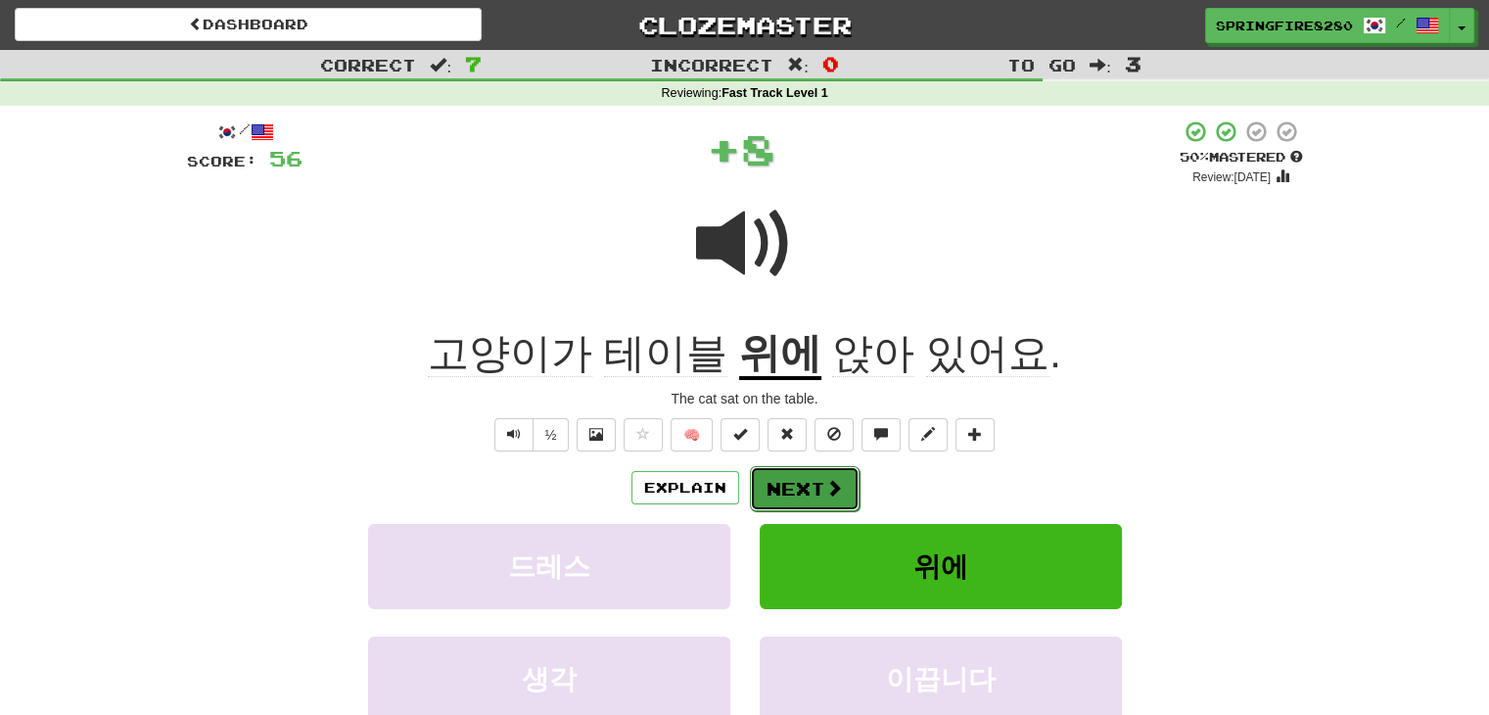
click at [828, 486] on span at bounding box center [834, 488] width 18 height 18
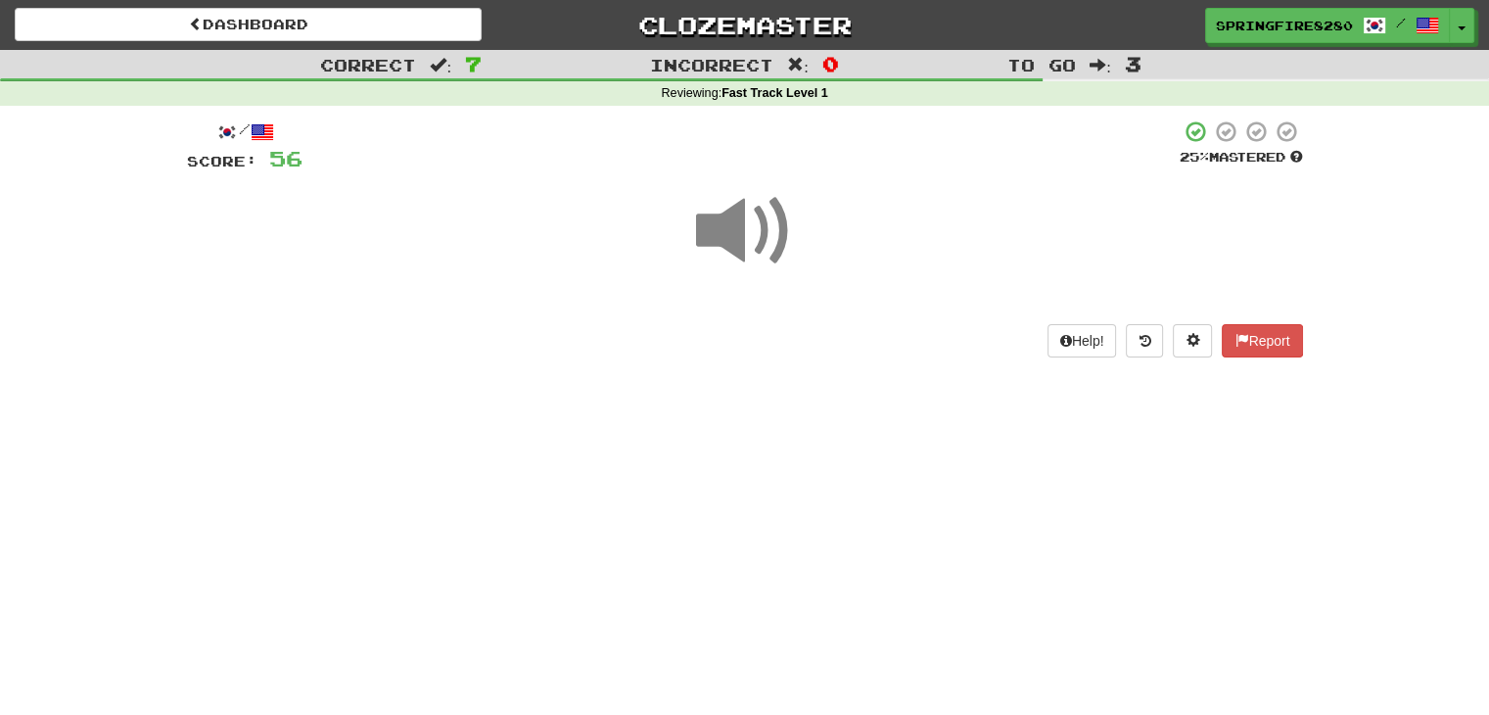
click at [770, 222] on span at bounding box center [745, 231] width 98 height 98
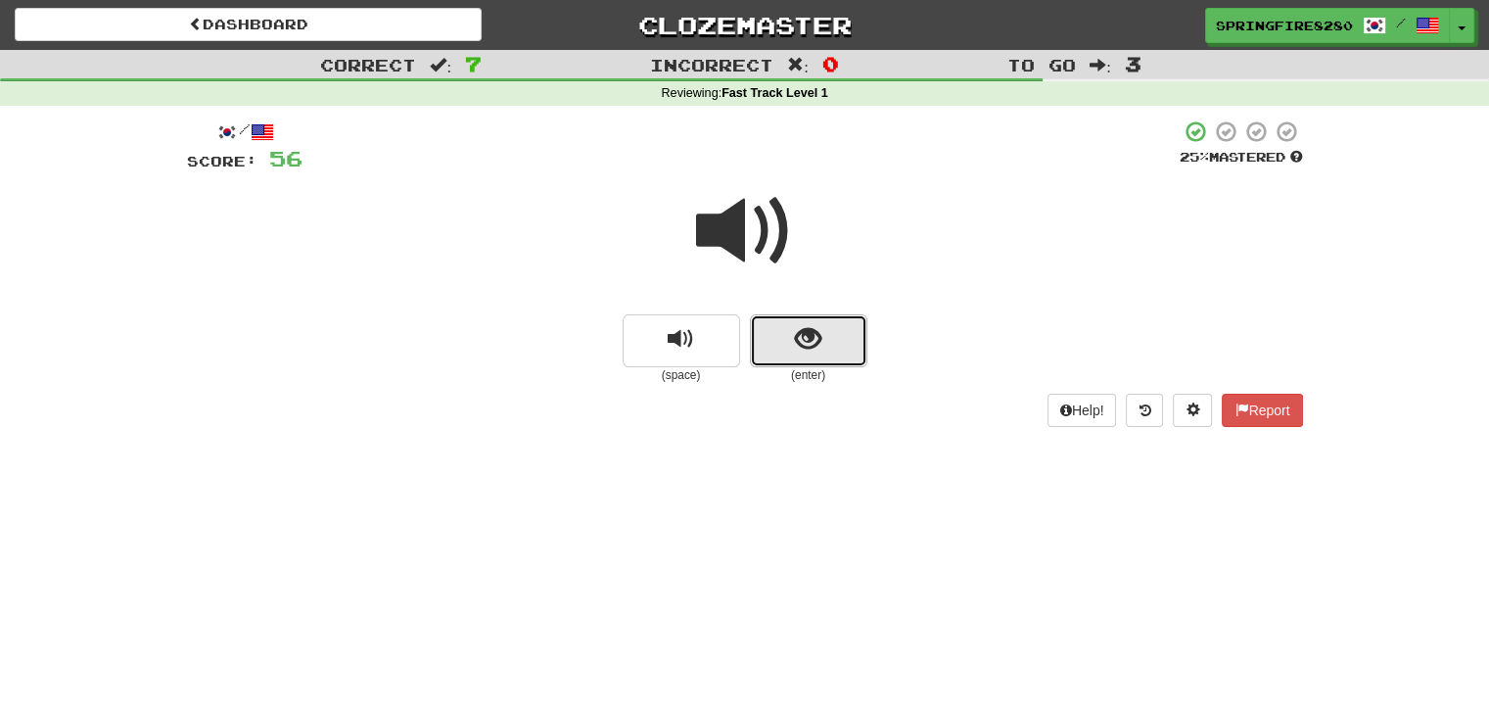
click at [821, 323] on button "show sentence" at bounding box center [808, 340] width 117 height 53
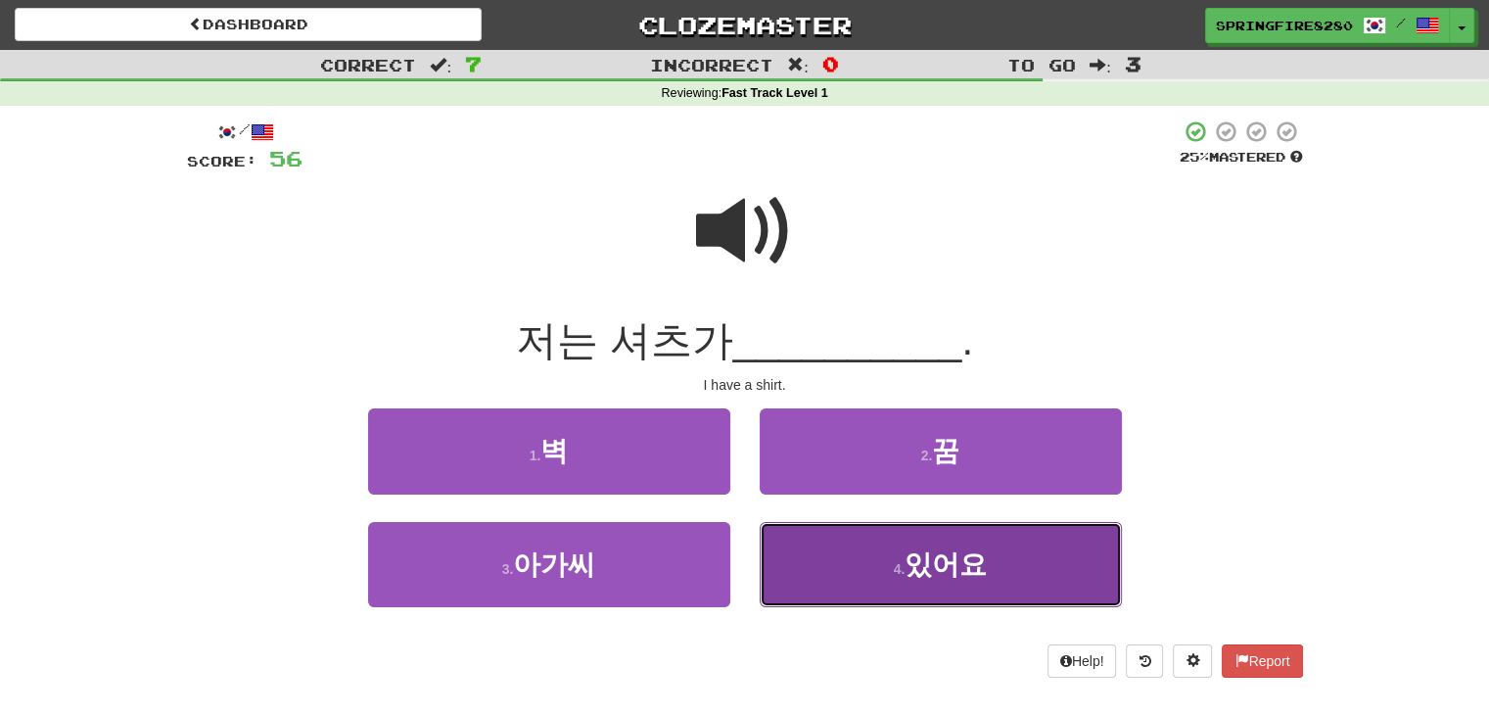
click at [816, 545] on button "4 . 있어요" at bounding box center [941, 564] width 362 height 85
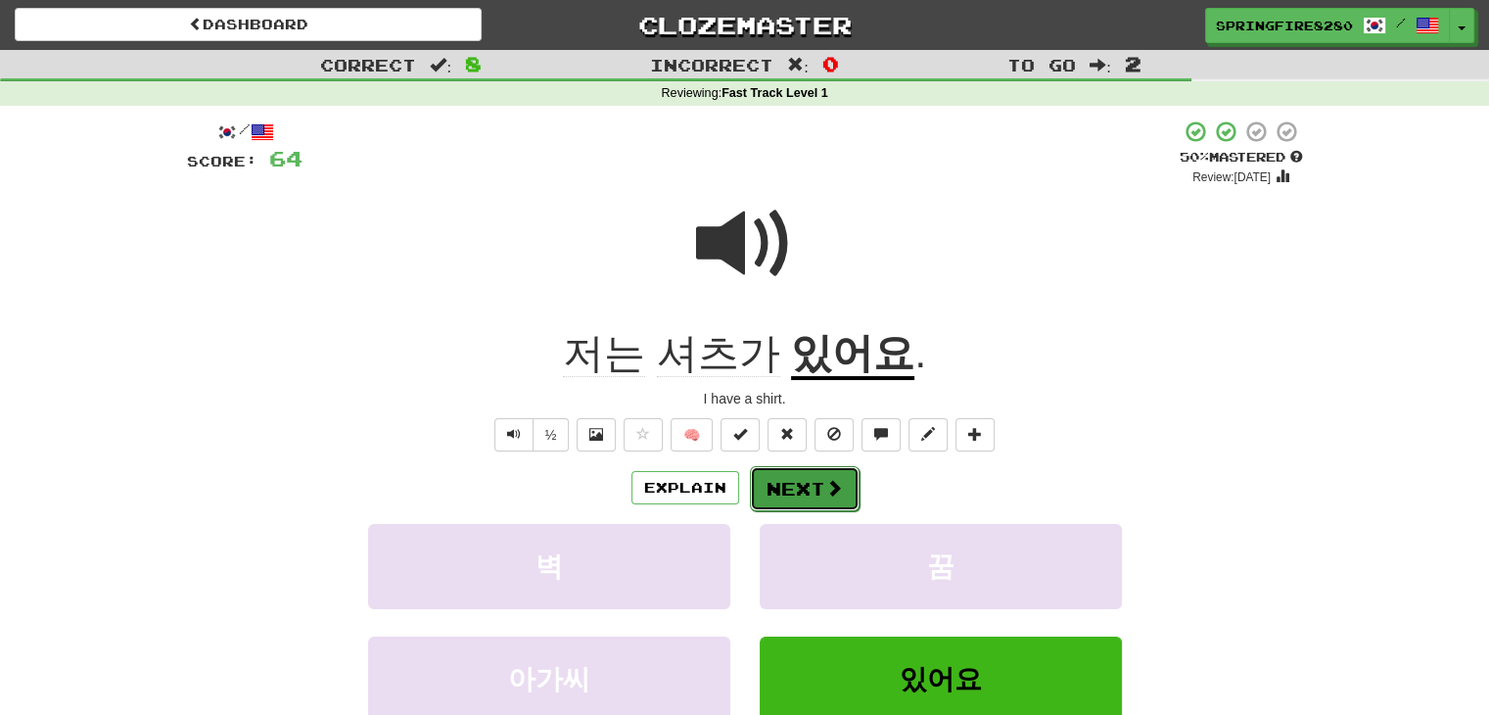
click at [791, 481] on button "Next" at bounding box center [805, 488] width 110 height 45
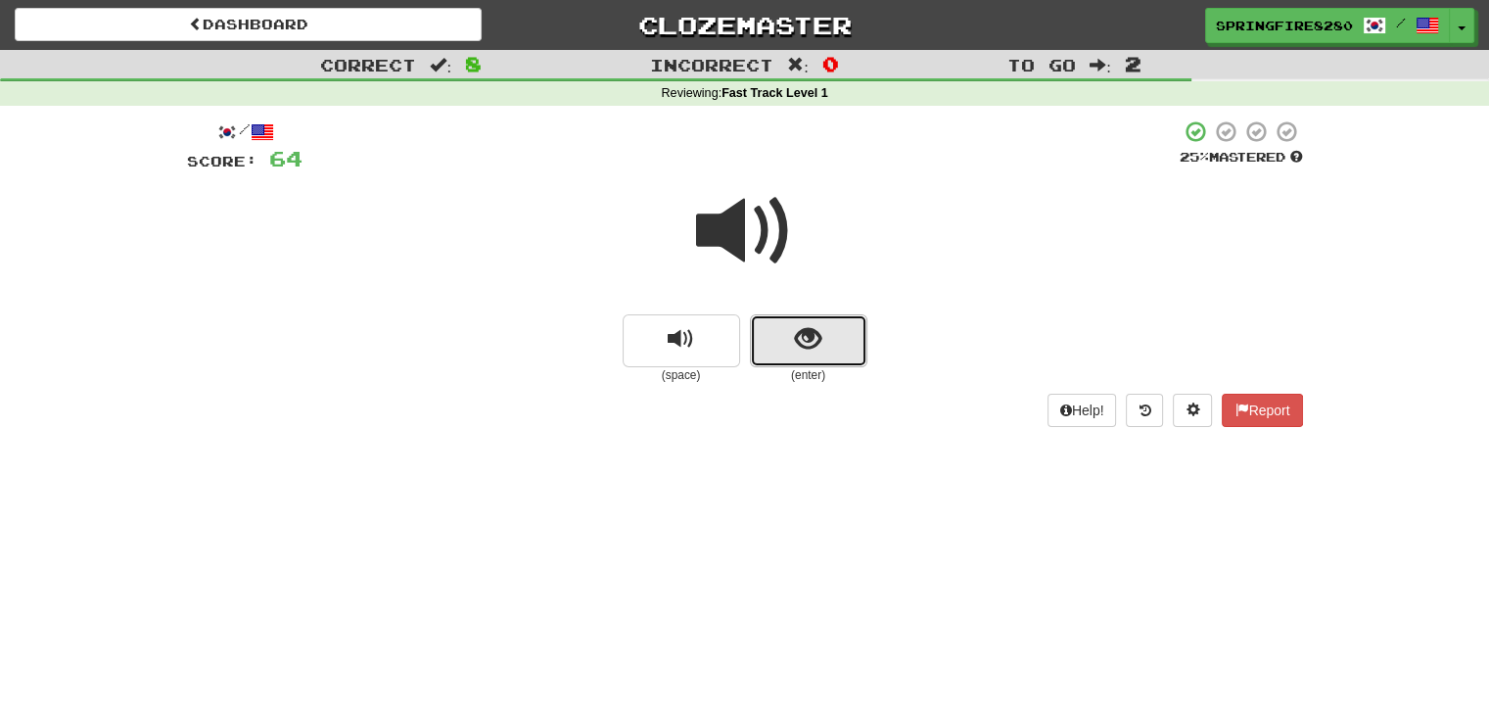
click at [799, 341] on span "show sentence" at bounding box center [808, 339] width 26 height 26
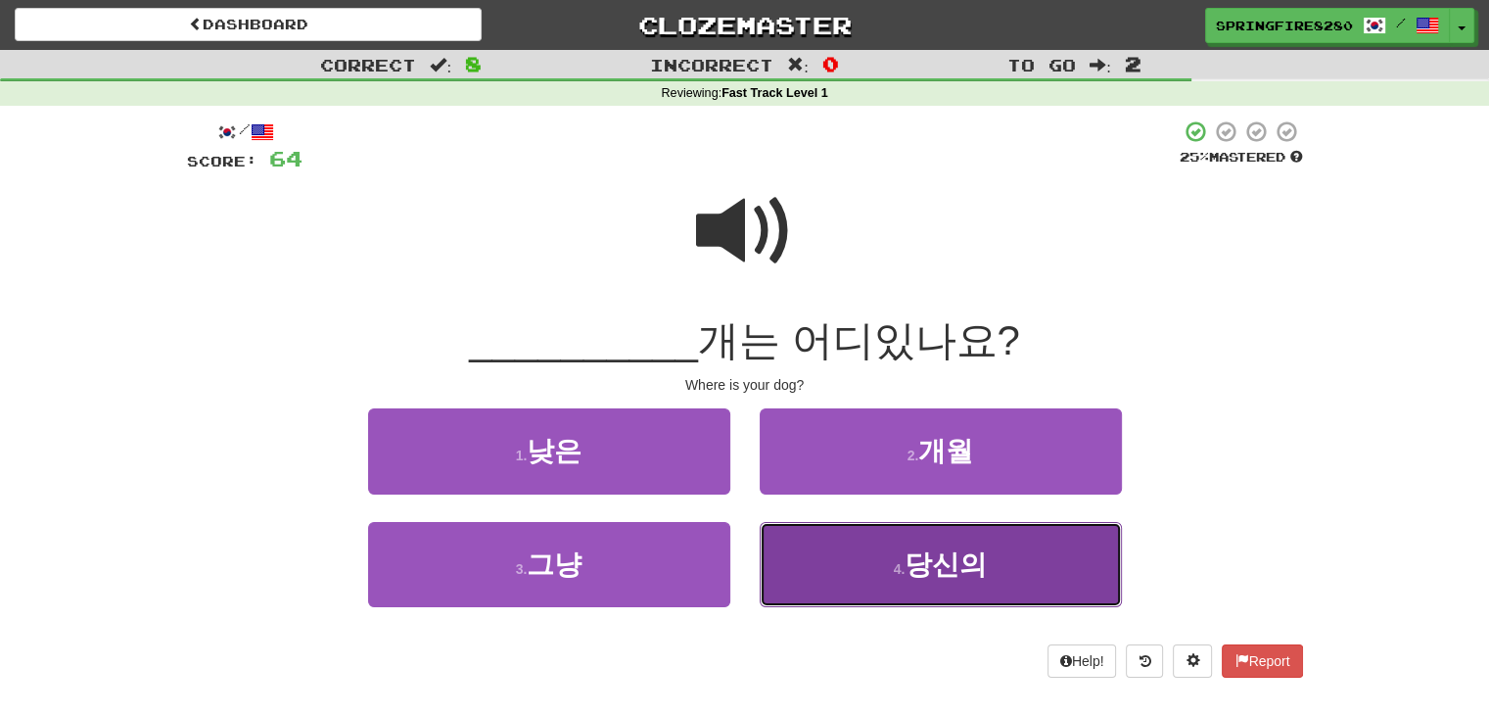
click at [799, 558] on button "4 . 당신의" at bounding box center [941, 564] width 362 height 85
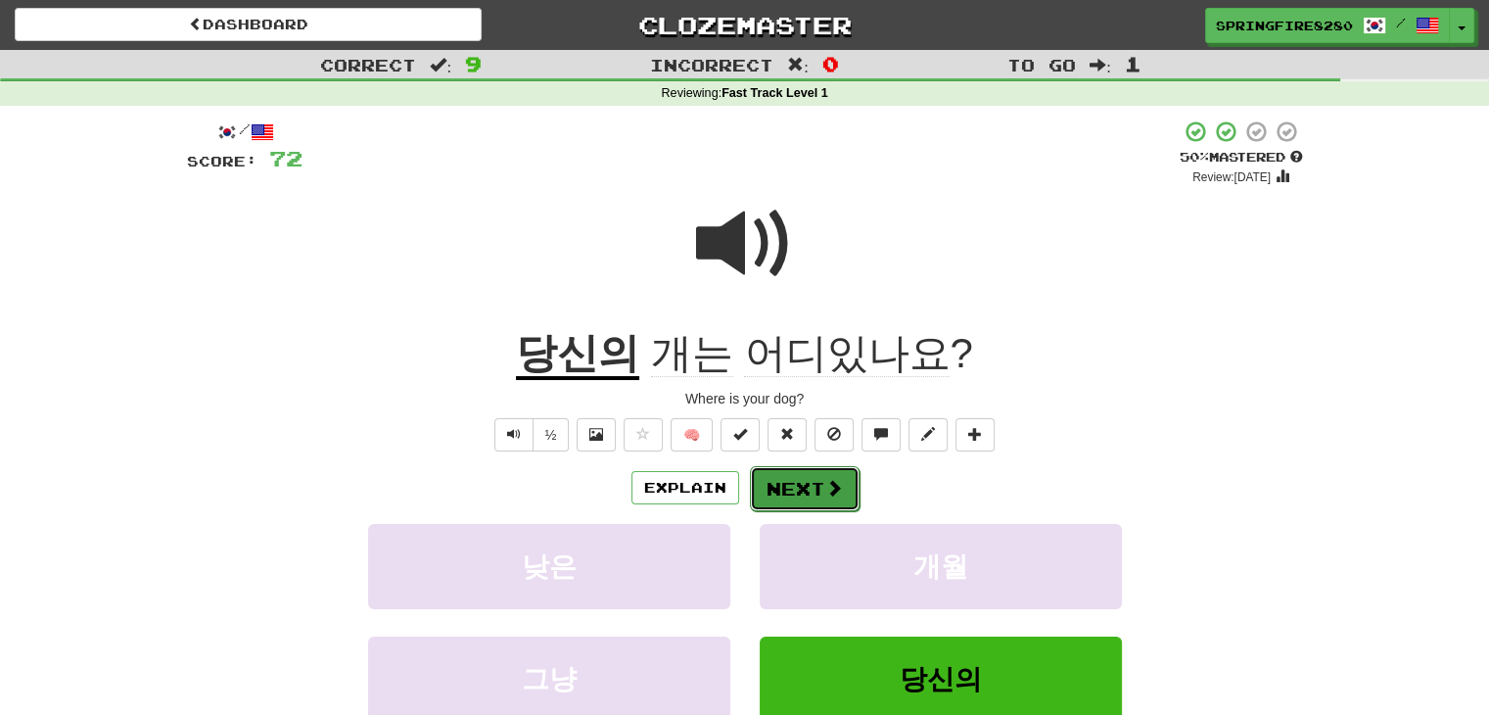
click at [797, 489] on button "Next" at bounding box center [805, 488] width 110 height 45
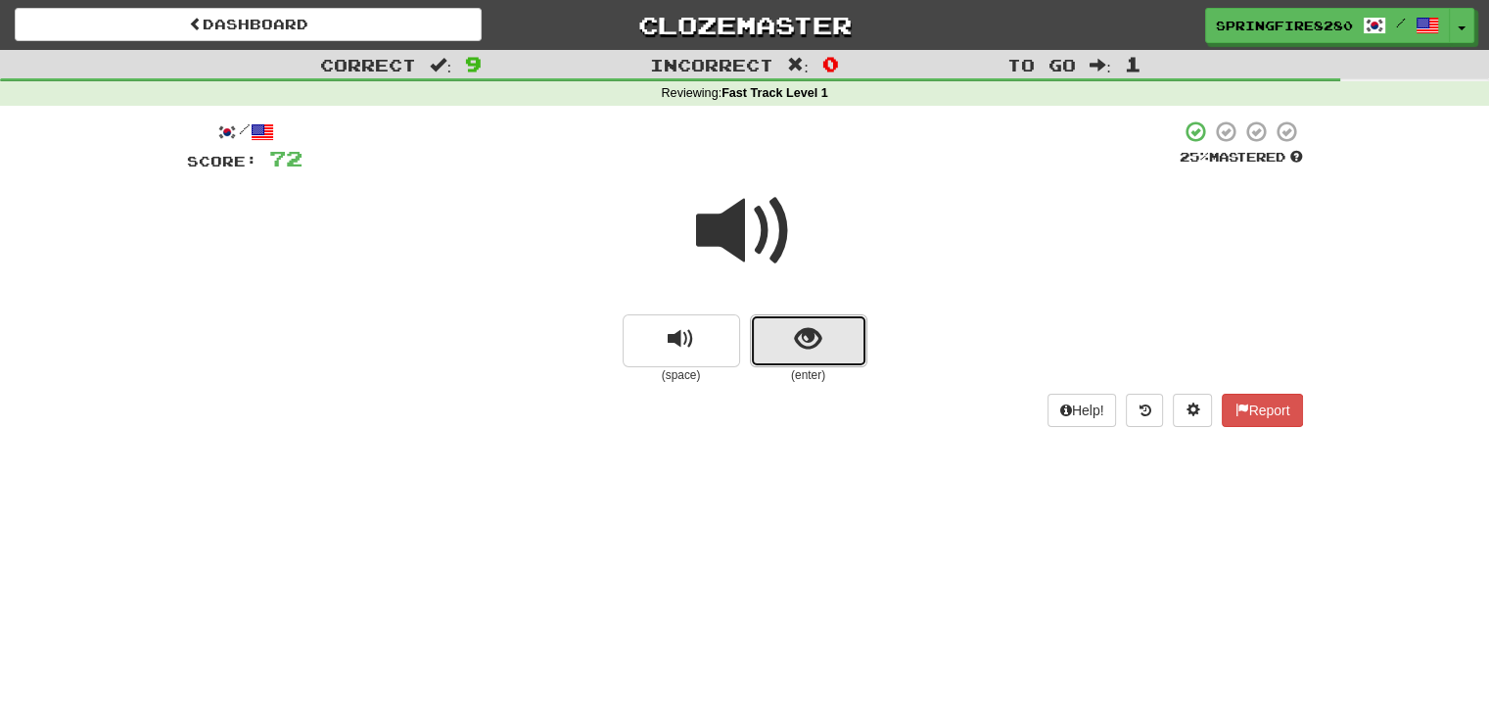
click at [808, 336] on span "show sentence" at bounding box center [808, 339] width 26 height 26
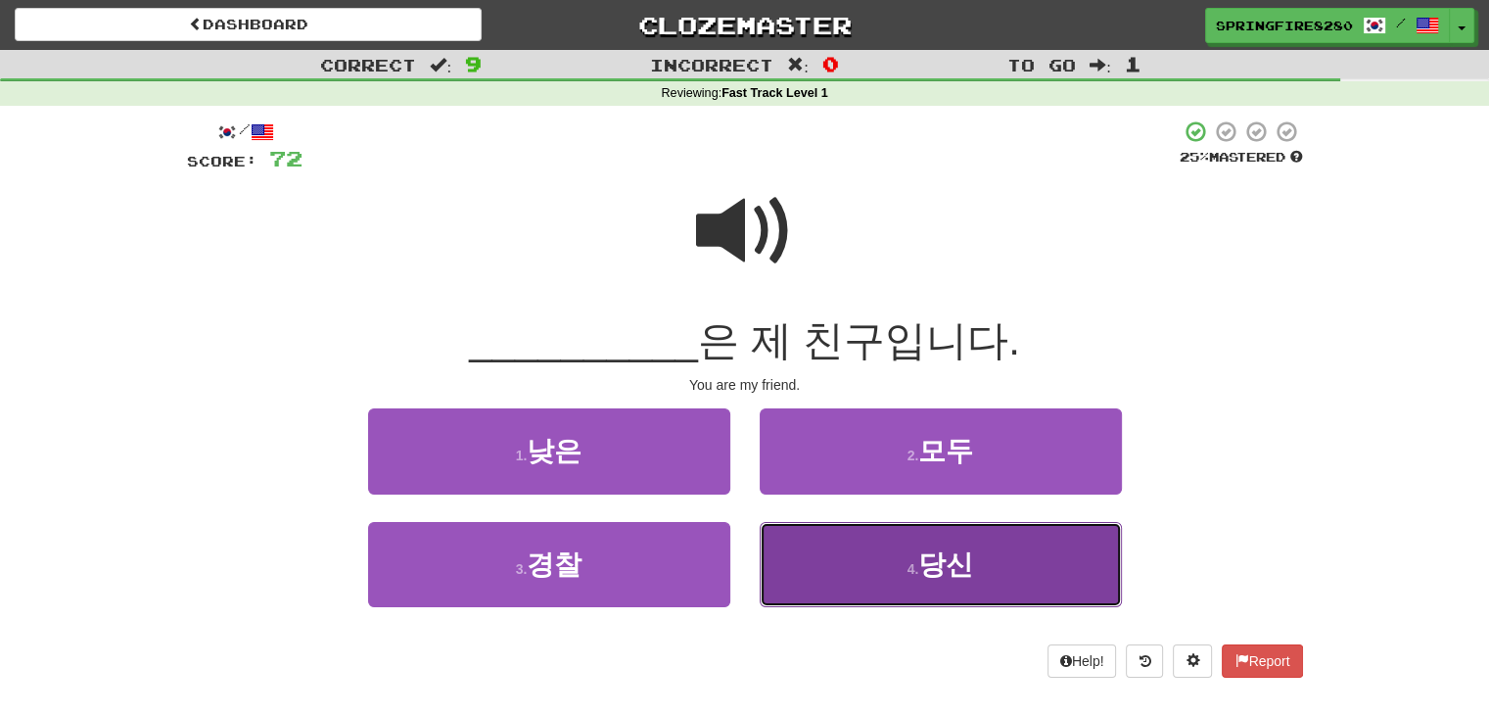
click at [821, 553] on button "4 . 당신" at bounding box center [941, 564] width 362 height 85
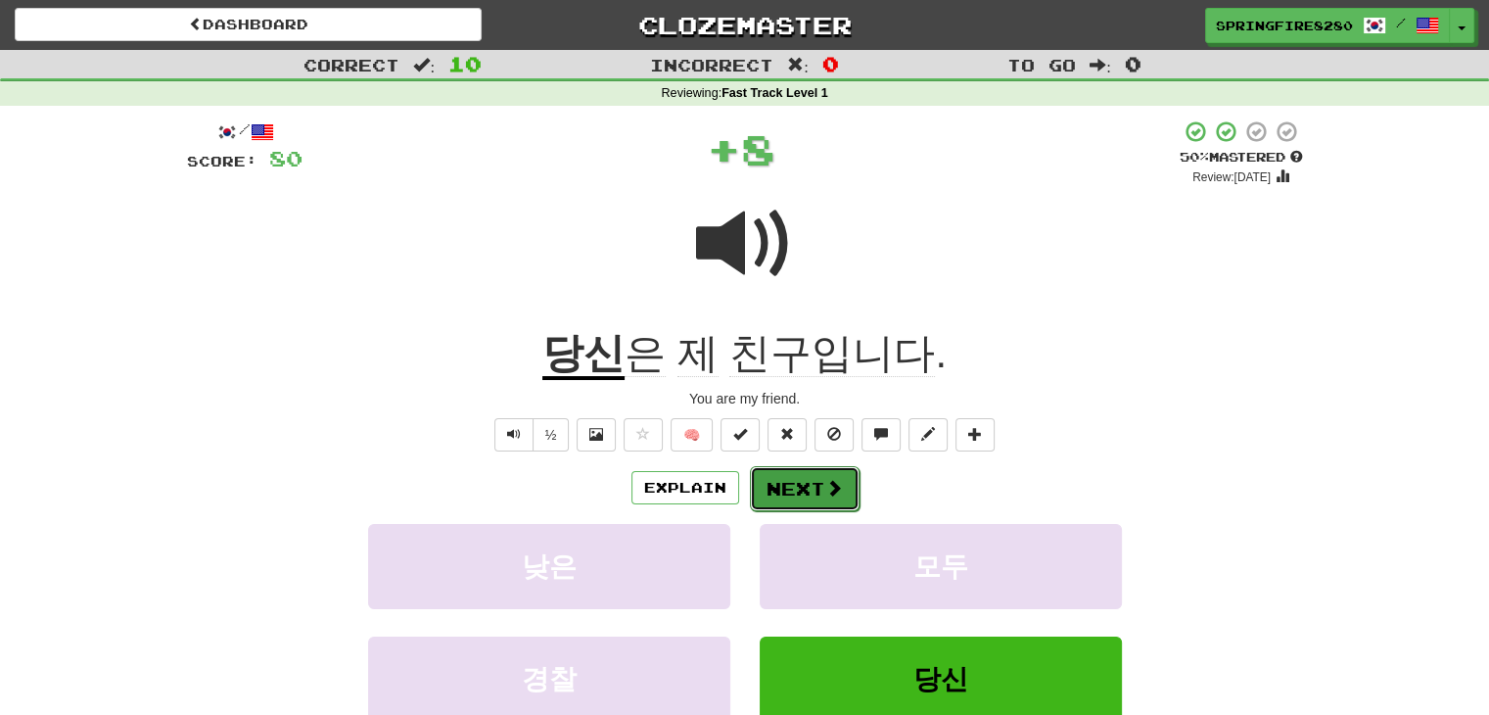
click at [825, 483] on span at bounding box center [834, 488] width 18 height 18
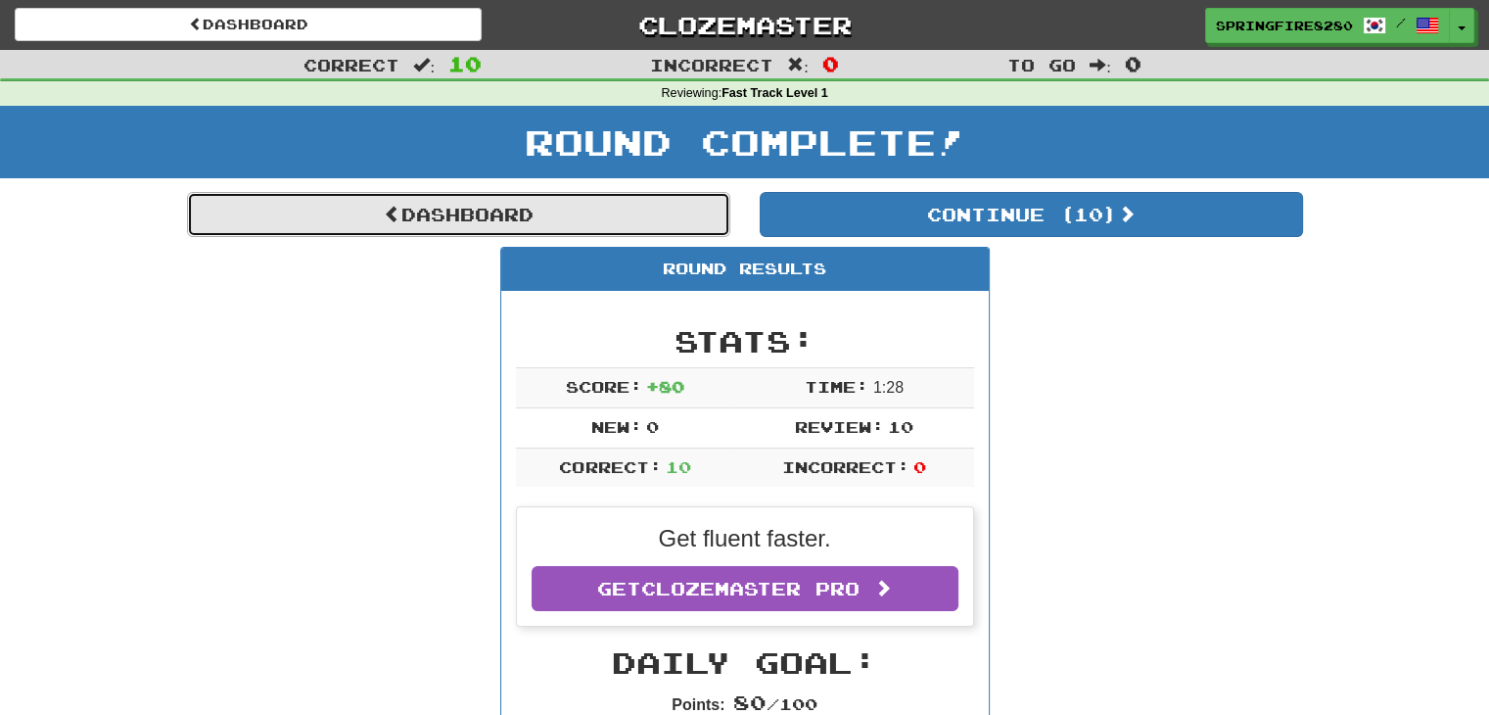
click at [375, 213] on link "Dashboard" at bounding box center [458, 214] width 543 height 45
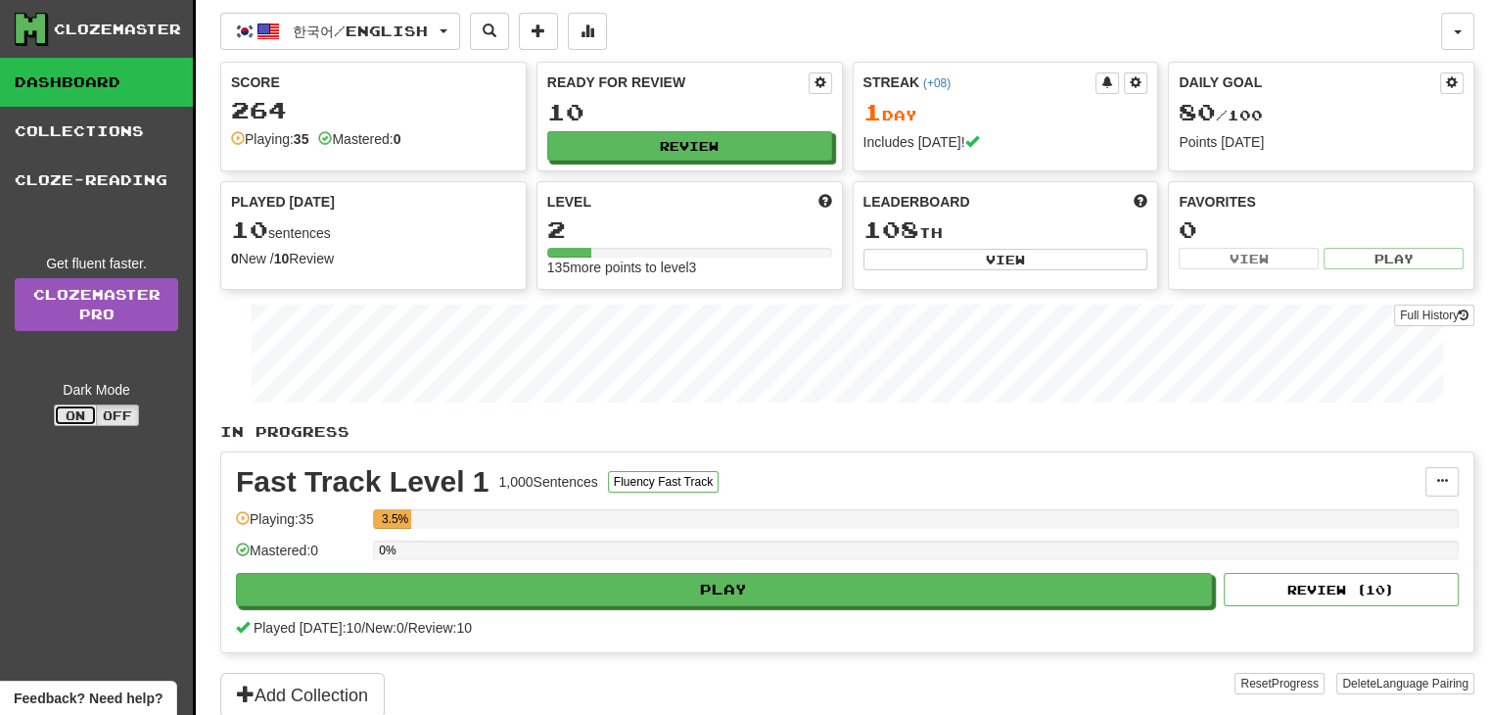
click at [93, 417] on button "On" at bounding box center [75, 415] width 43 height 22
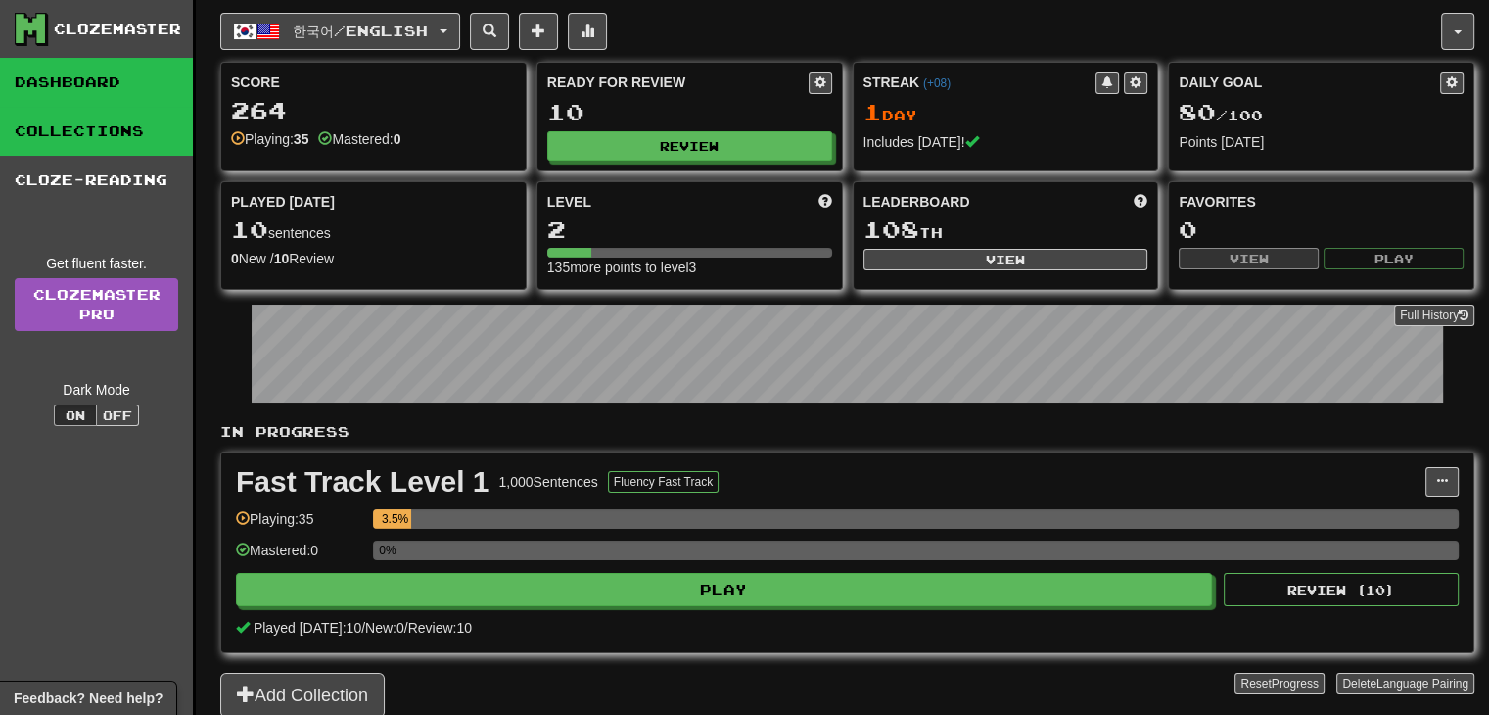
click at [51, 140] on link "Collections" at bounding box center [96, 131] width 193 height 49
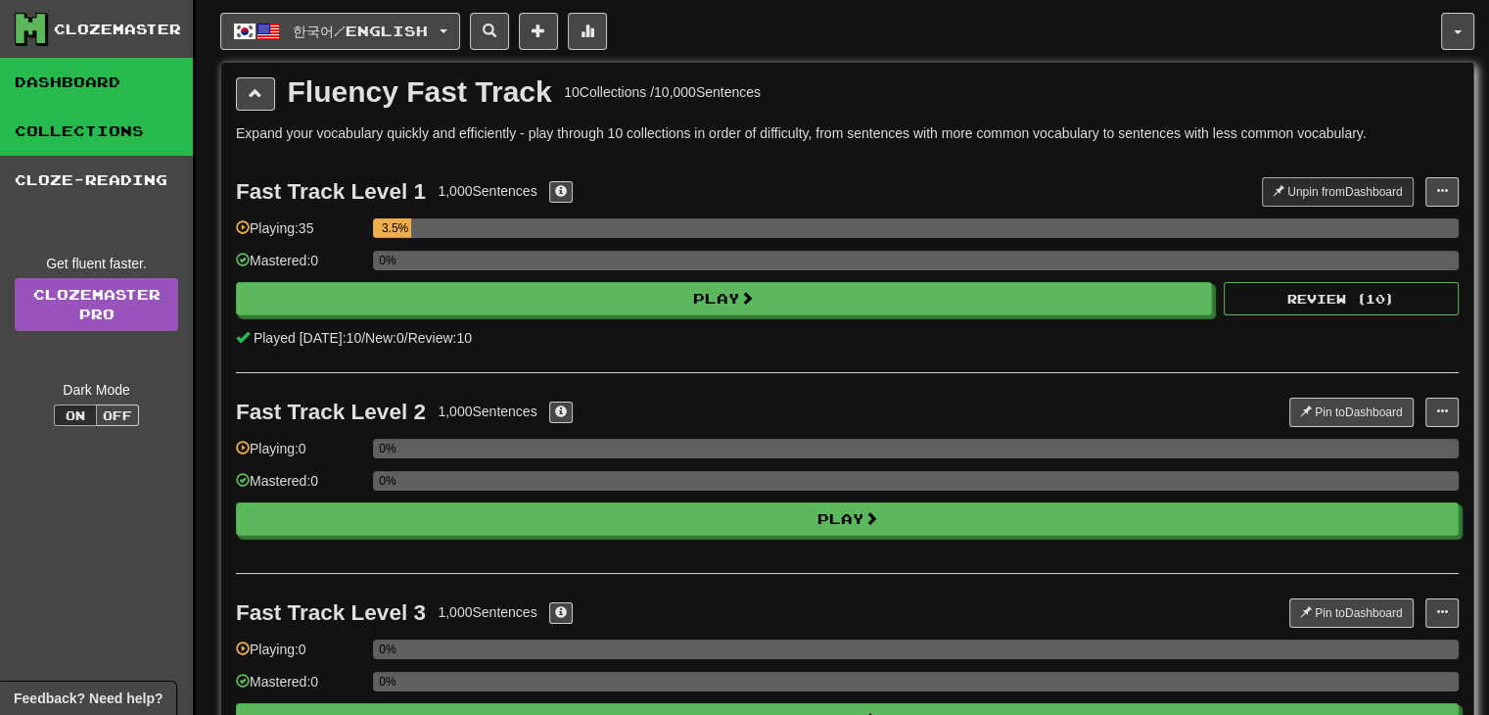
click at [62, 79] on link "Dashboard" at bounding box center [96, 82] width 193 height 49
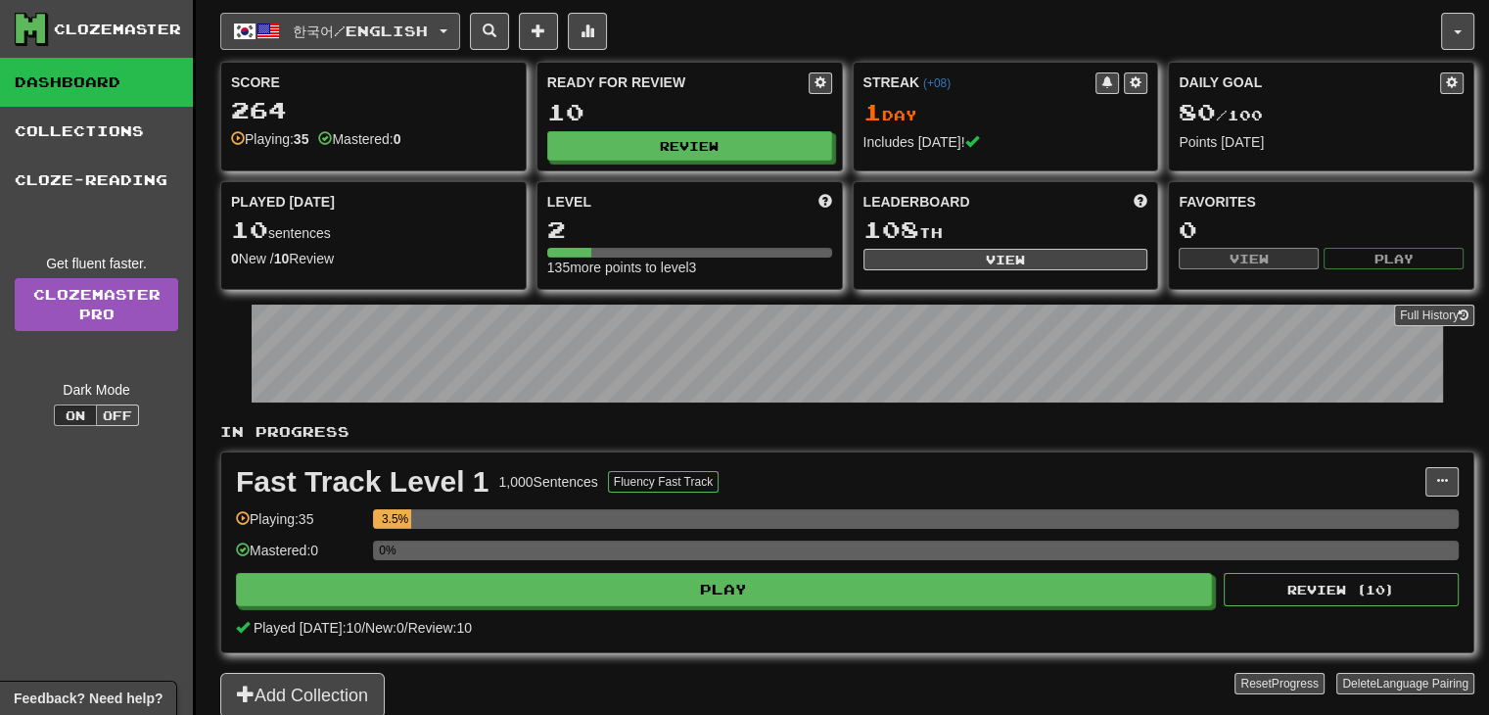
click at [424, 23] on span "한국어 / English" at bounding box center [360, 31] width 135 height 17
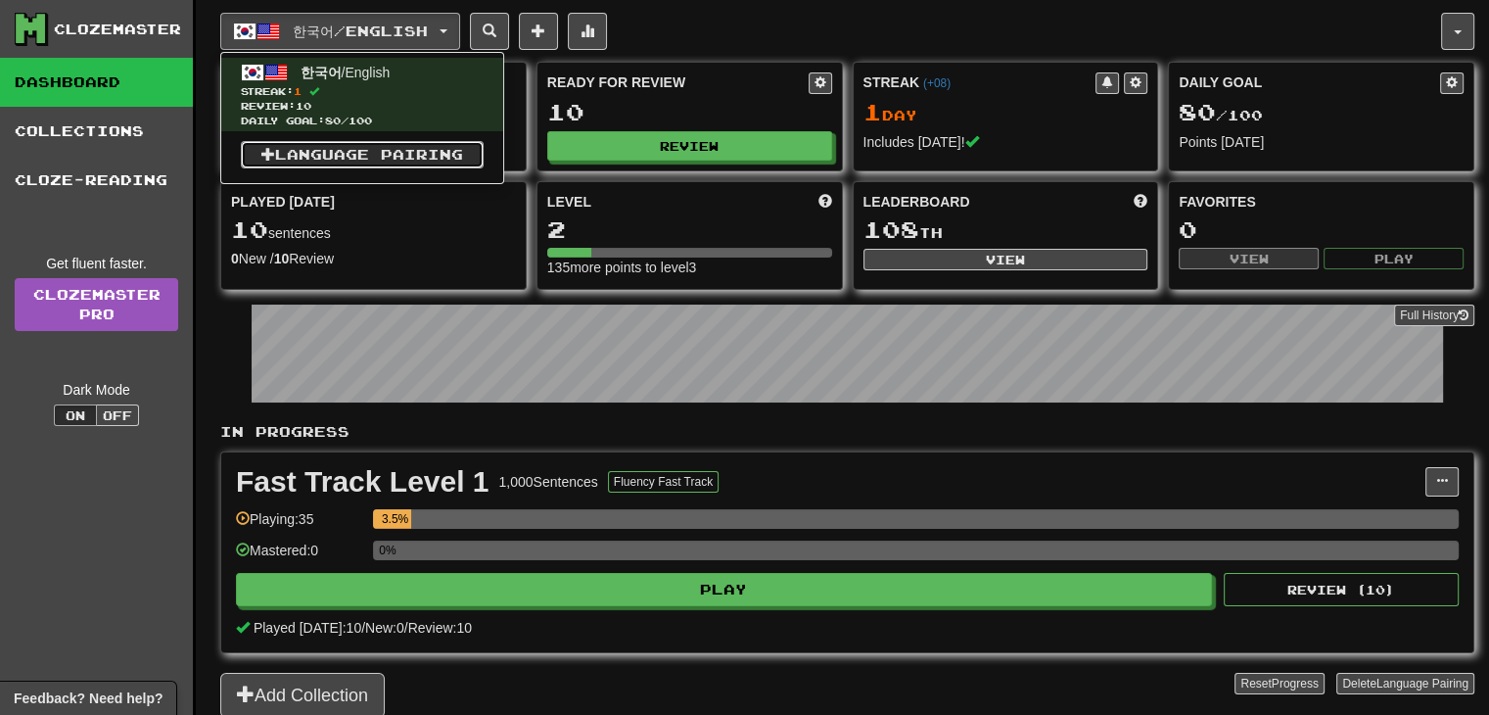
click at [419, 148] on link "Language Pairing" at bounding box center [362, 154] width 243 height 27
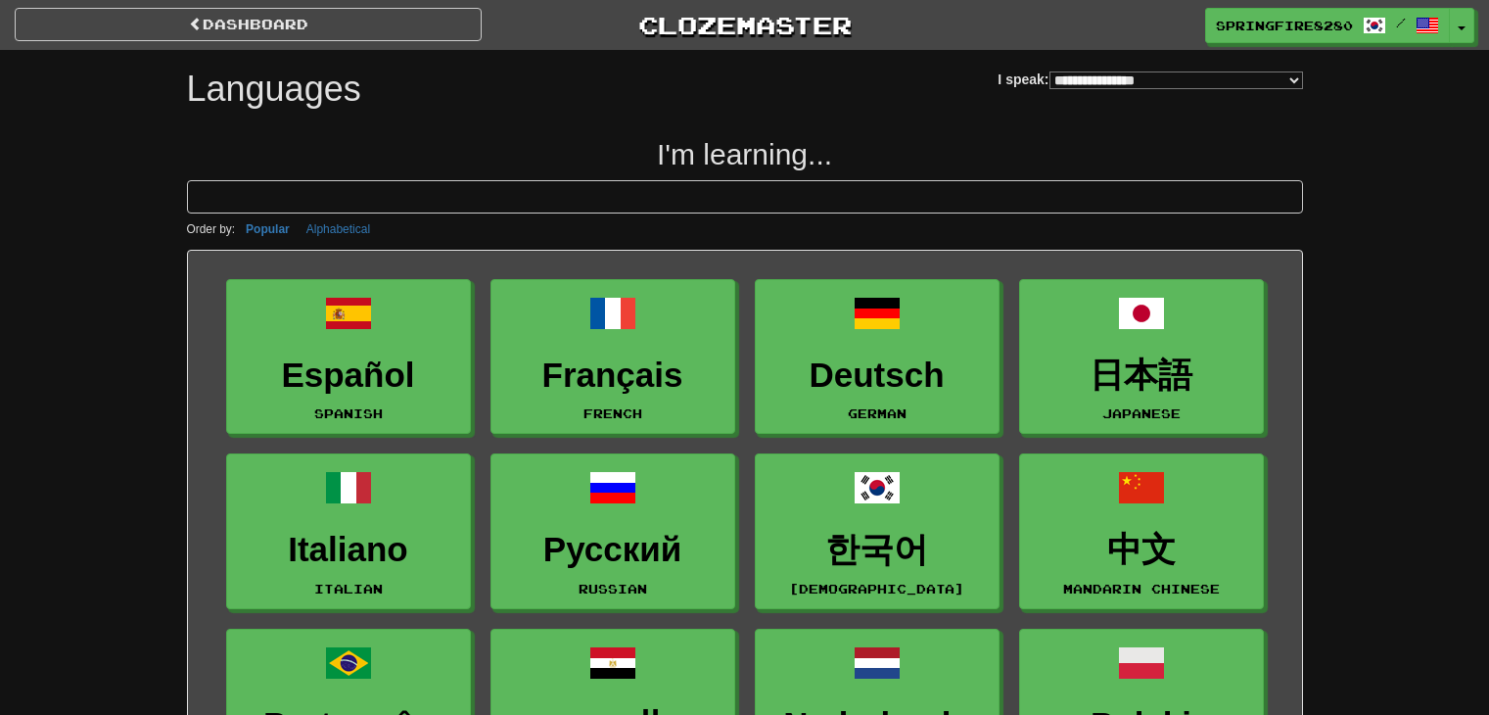
select select "*******"
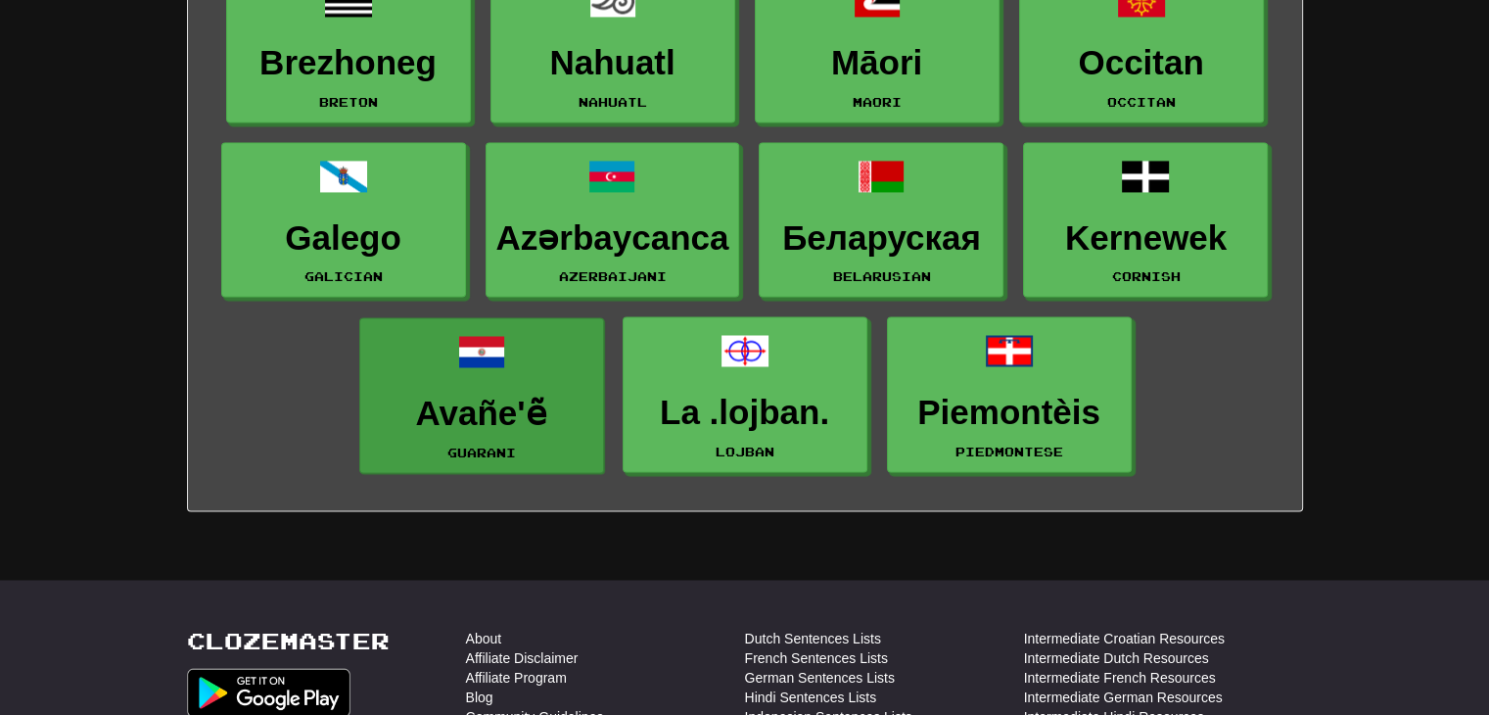
scroll to position [2934, 0]
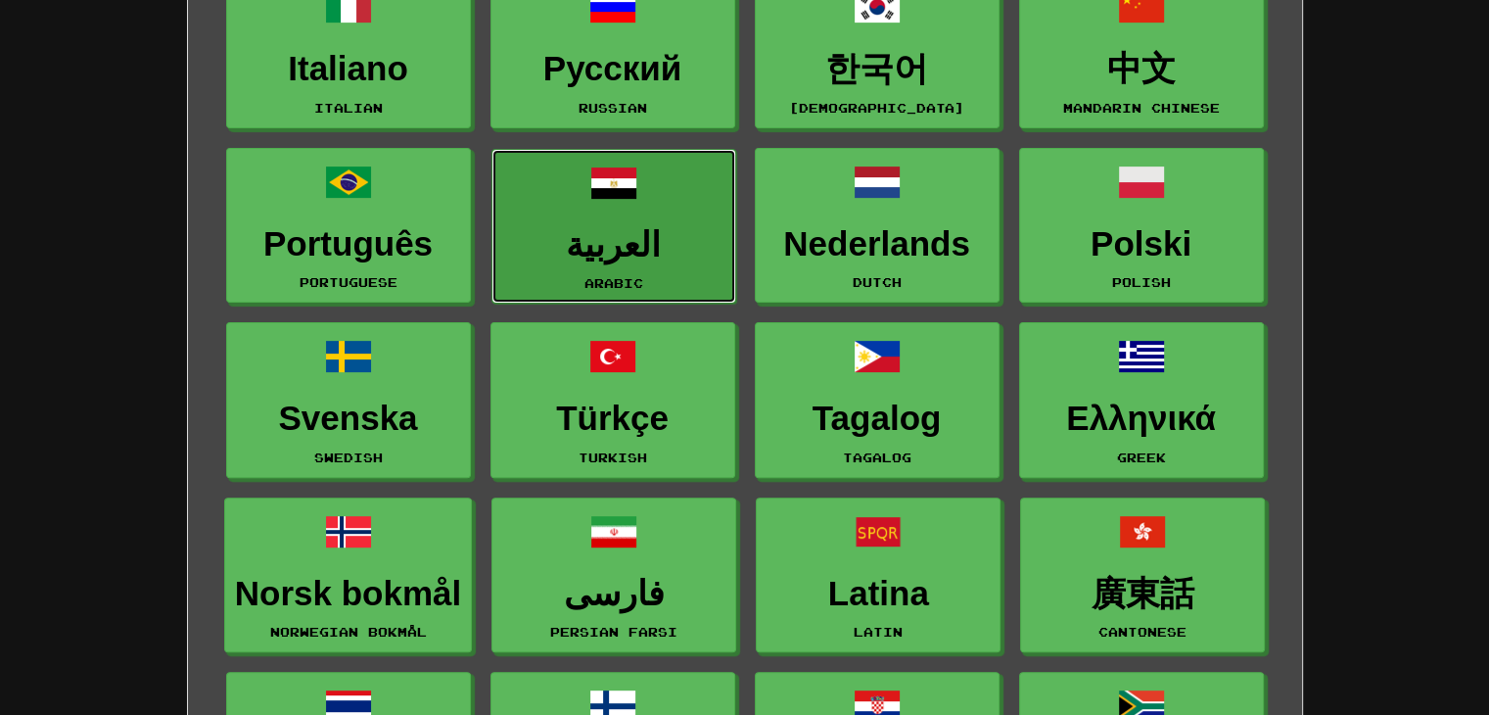
click at [580, 224] on link "العربية Arabic" at bounding box center [614, 227] width 245 height 156
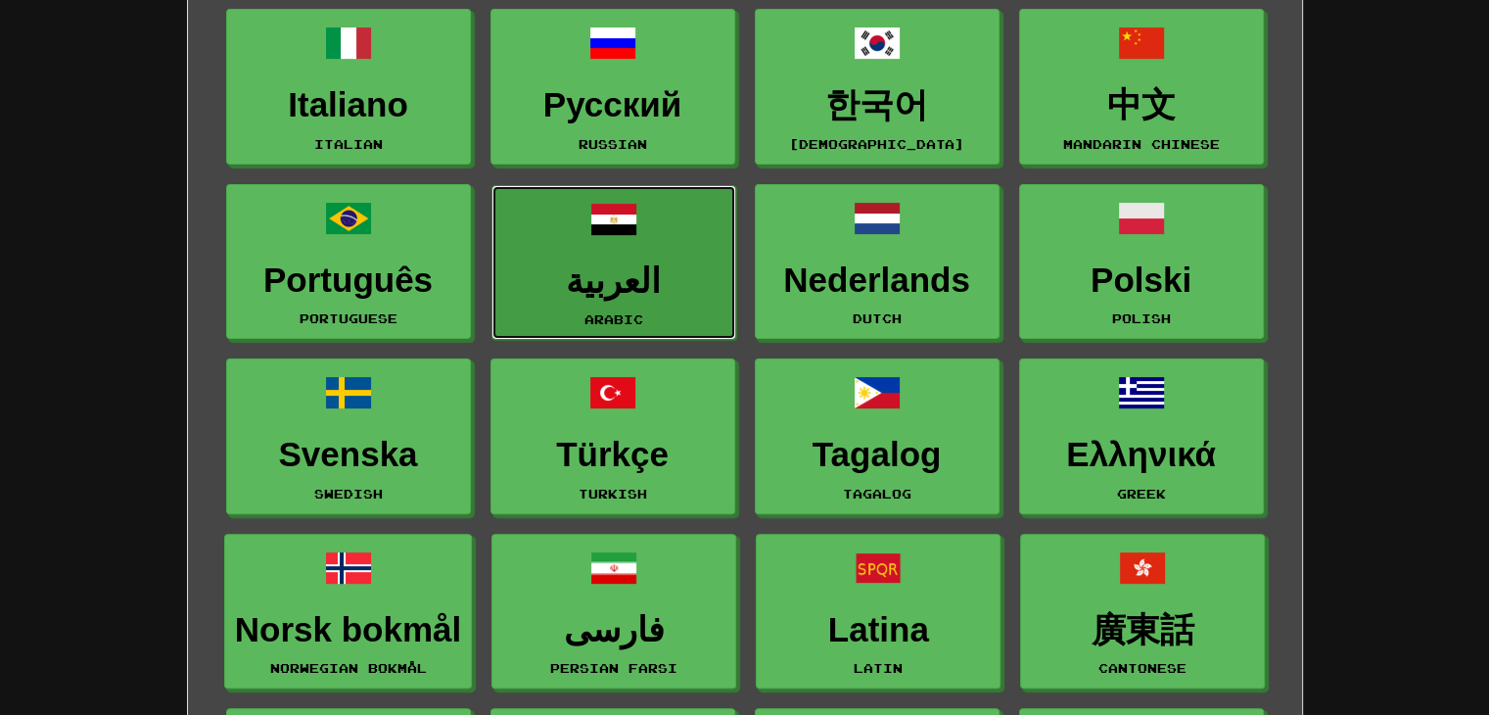
scroll to position [443, 0]
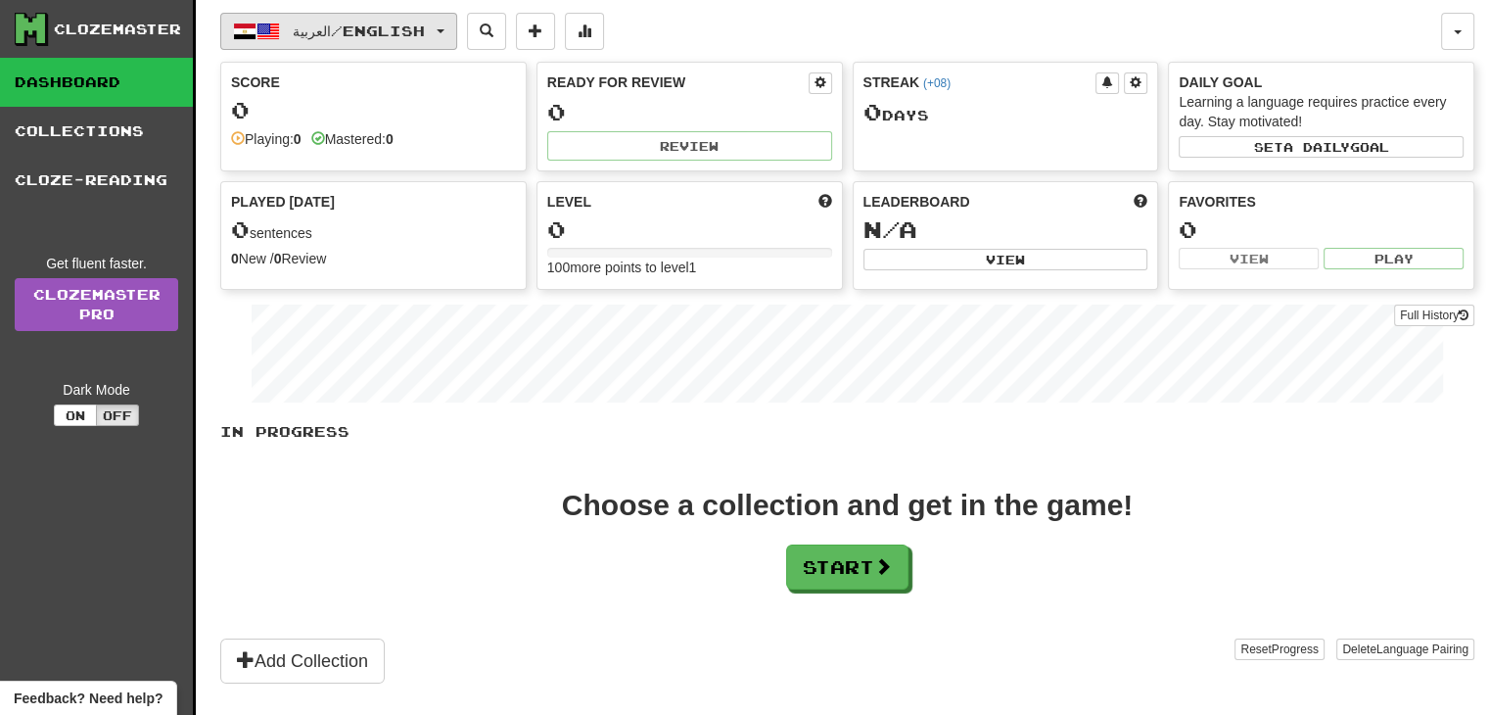
click at [439, 27] on button "العربية / English" at bounding box center [338, 31] width 237 height 37
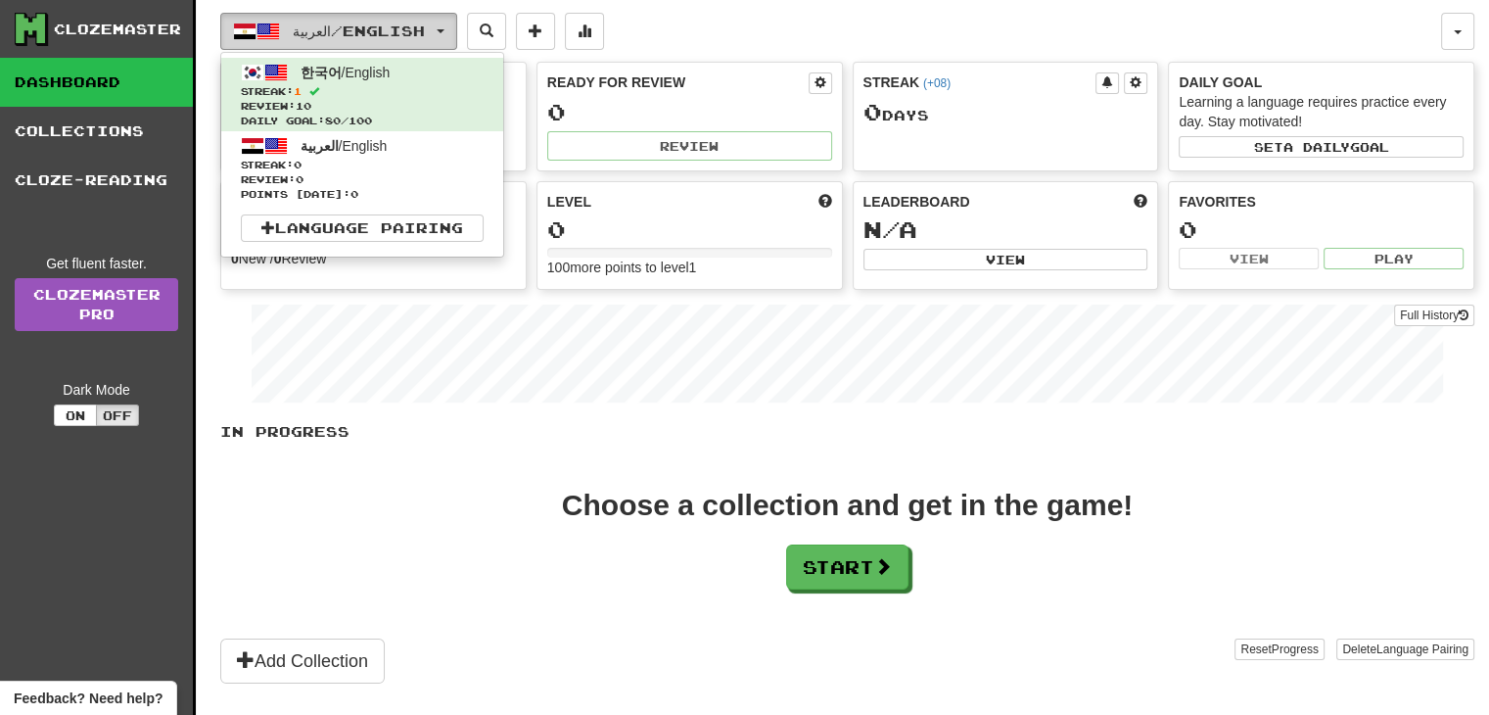
click at [439, 27] on button "العربية / English" at bounding box center [338, 31] width 237 height 37
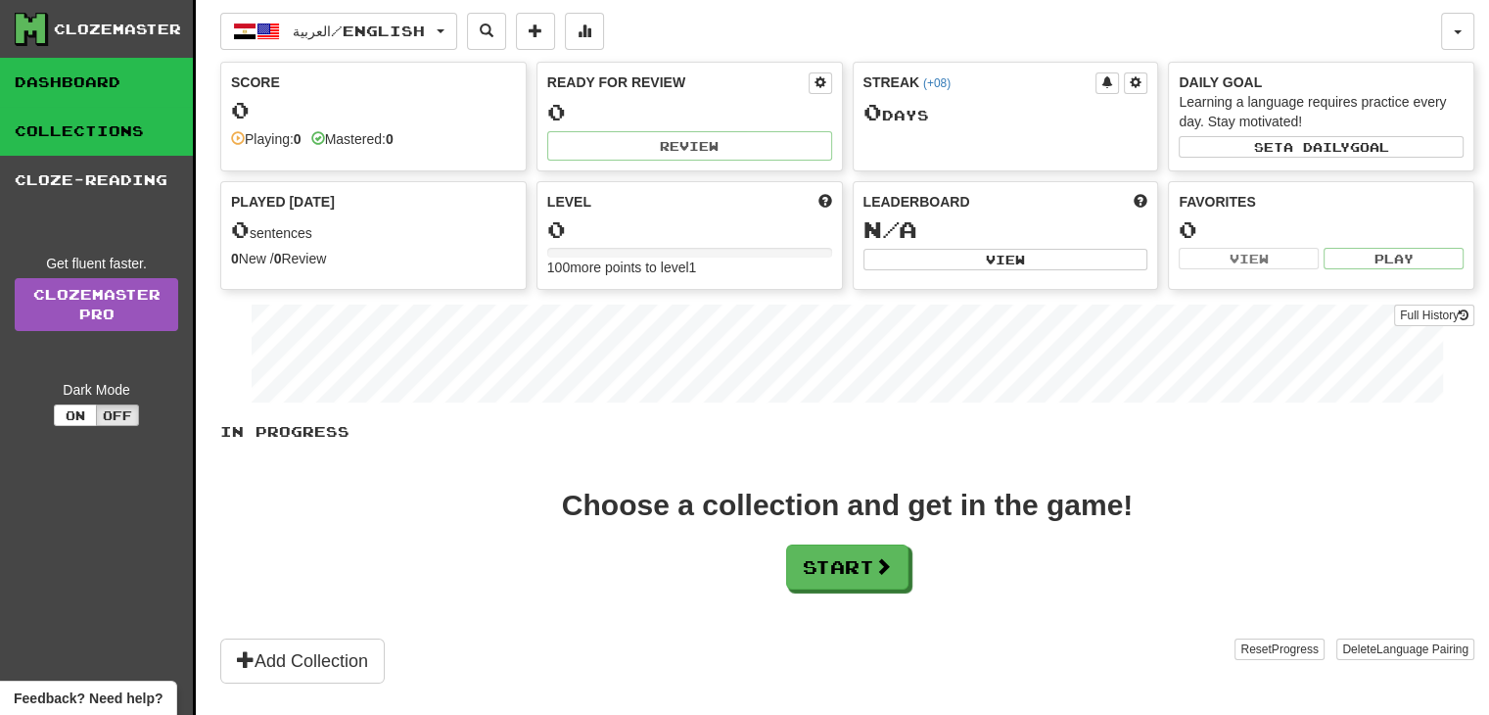
click at [139, 123] on link "Collections" at bounding box center [96, 131] width 193 height 49
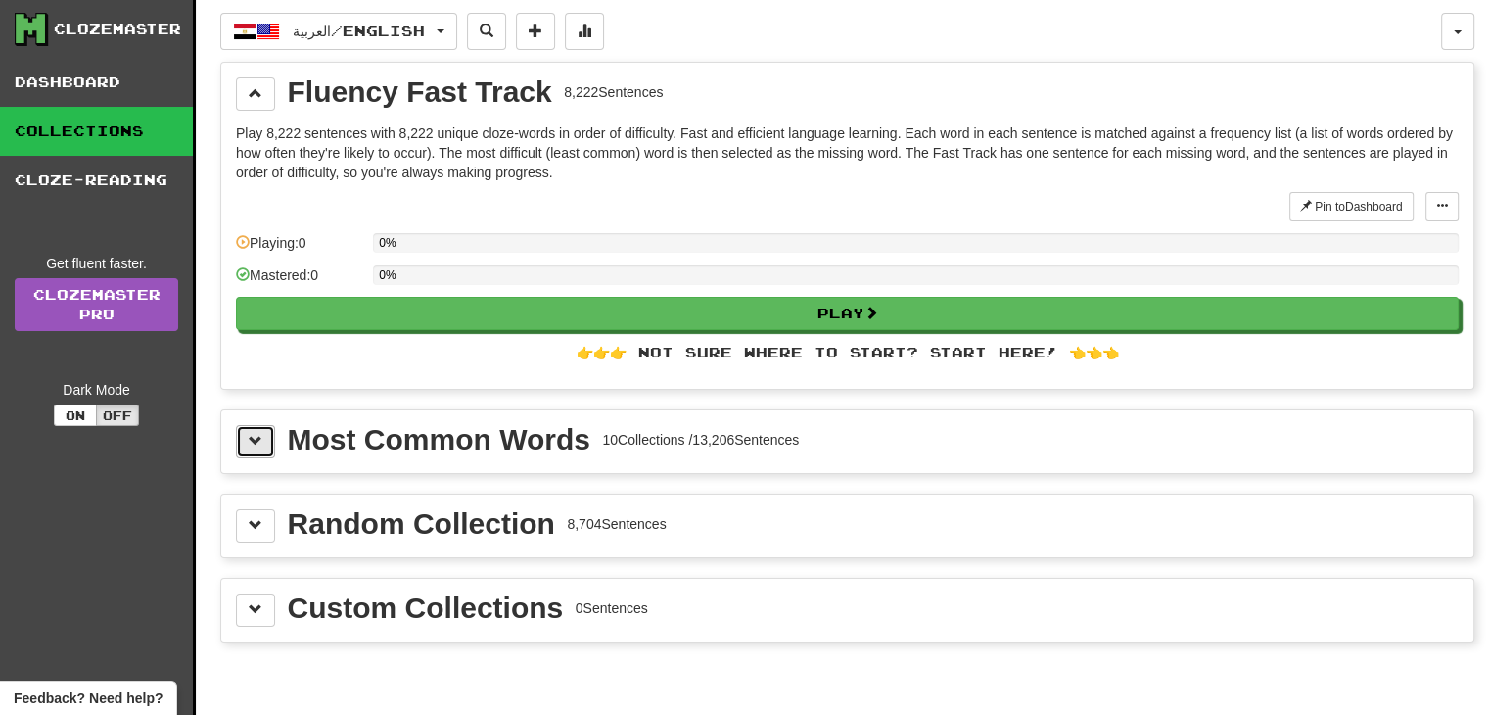
click at [257, 448] on button at bounding box center [255, 441] width 39 height 33
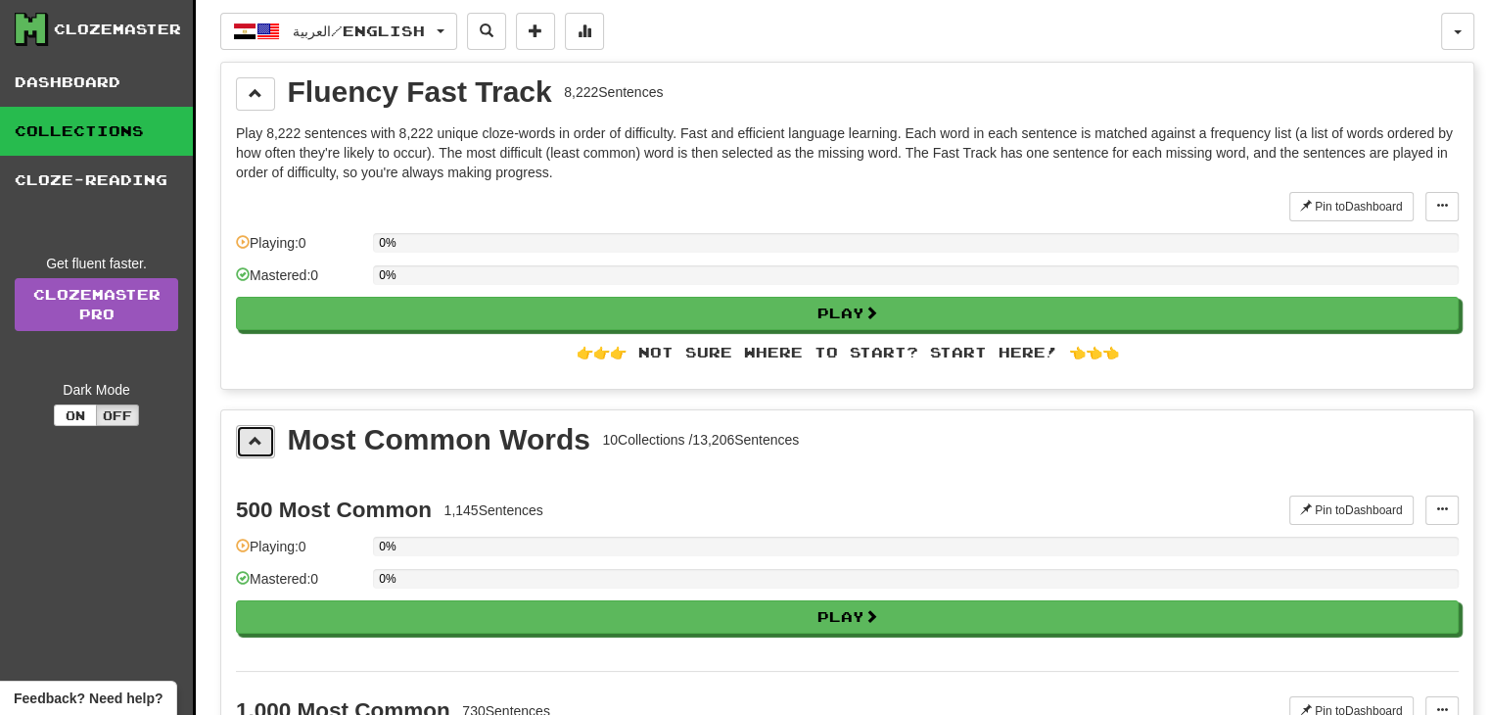
click at [258, 439] on span at bounding box center [256, 441] width 14 height 14
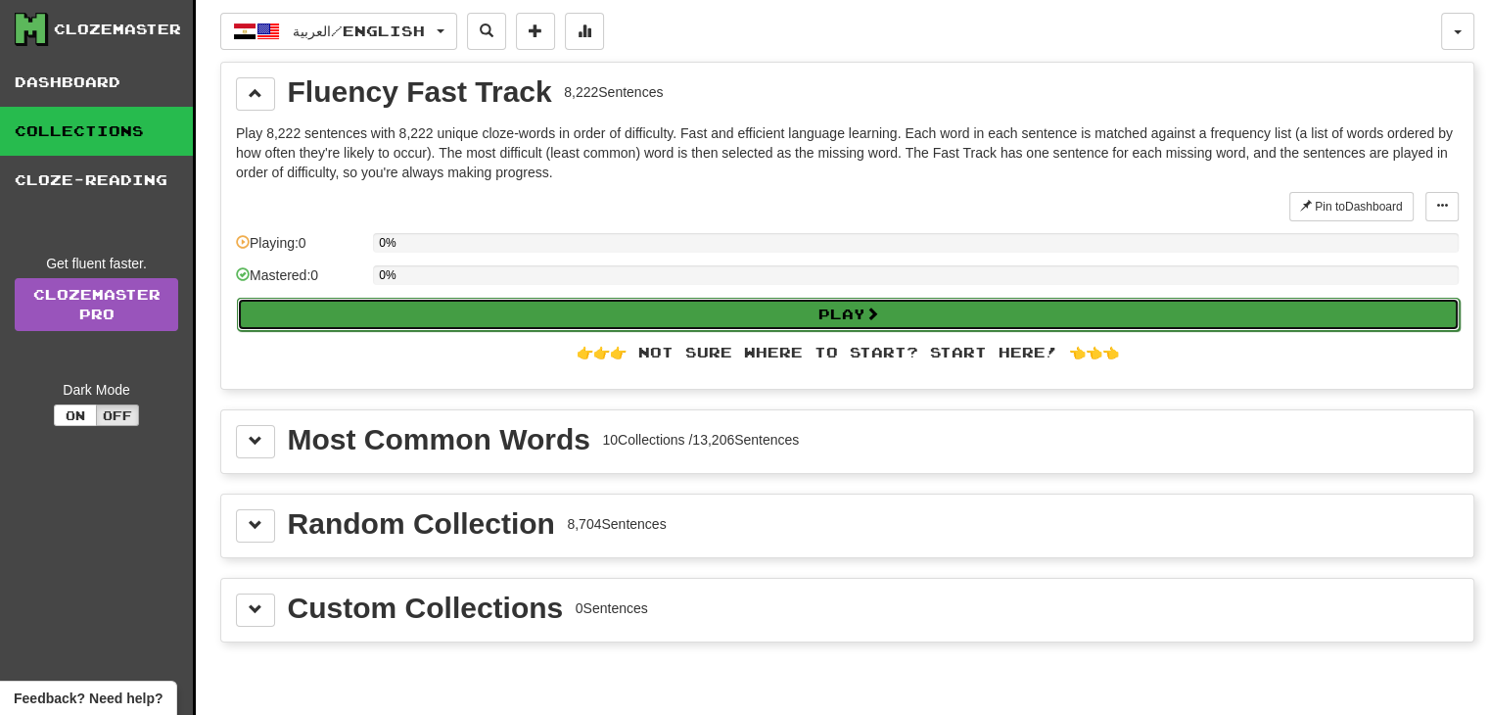
click at [292, 301] on button "Play" at bounding box center [848, 314] width 1223 height 33
select select "**"
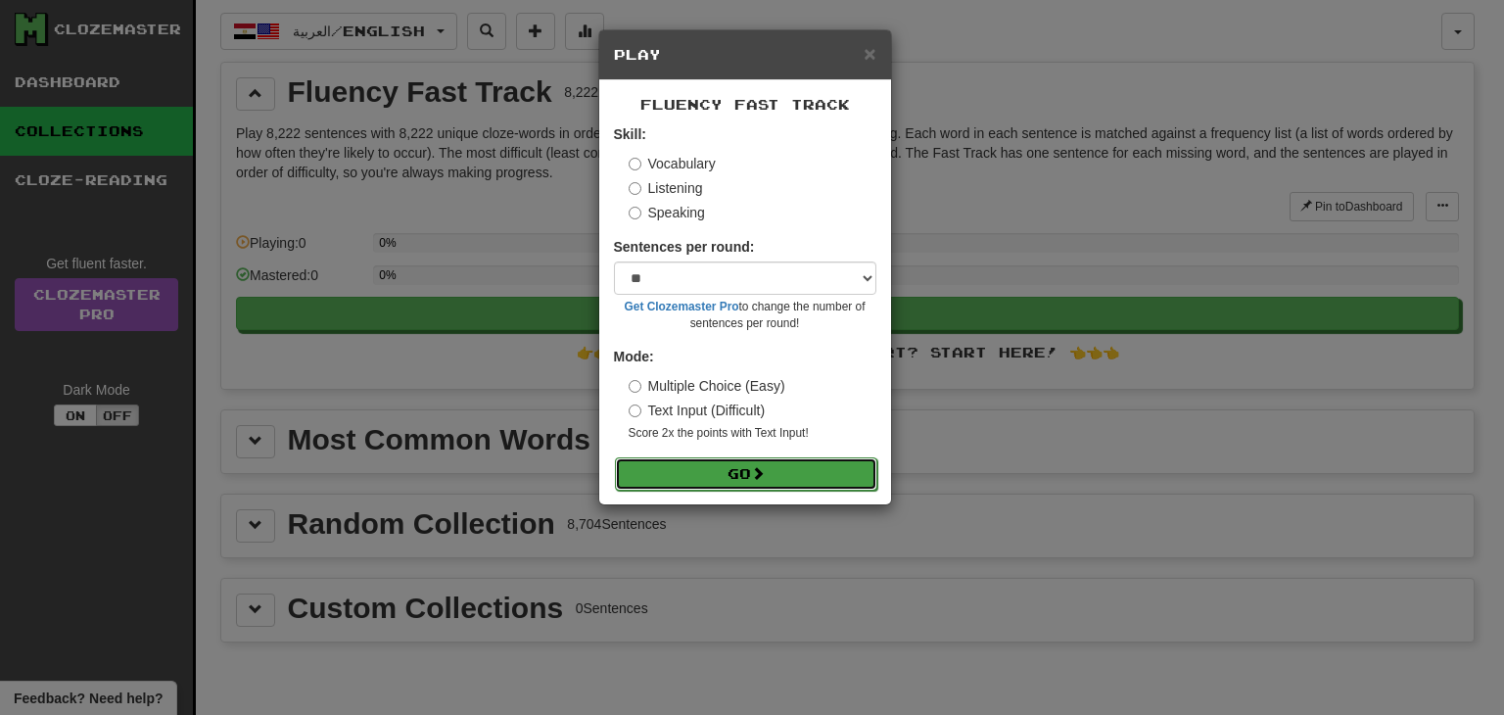
click at [739, 480] on button "Go" at bounding box center [746, 473] width 262 height 33
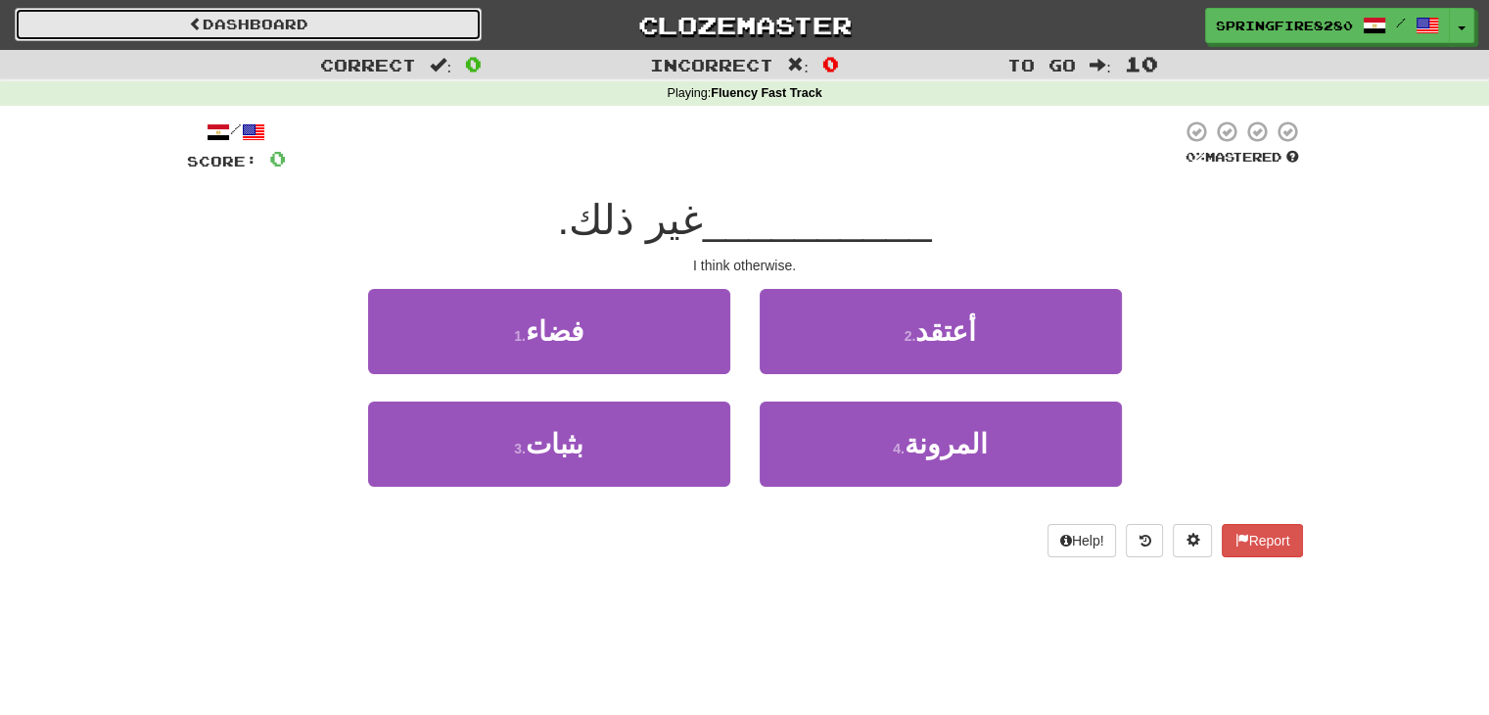
click at [378, 20] on link "Dashboard" at bounding box center [248, 24] width 467 height 33
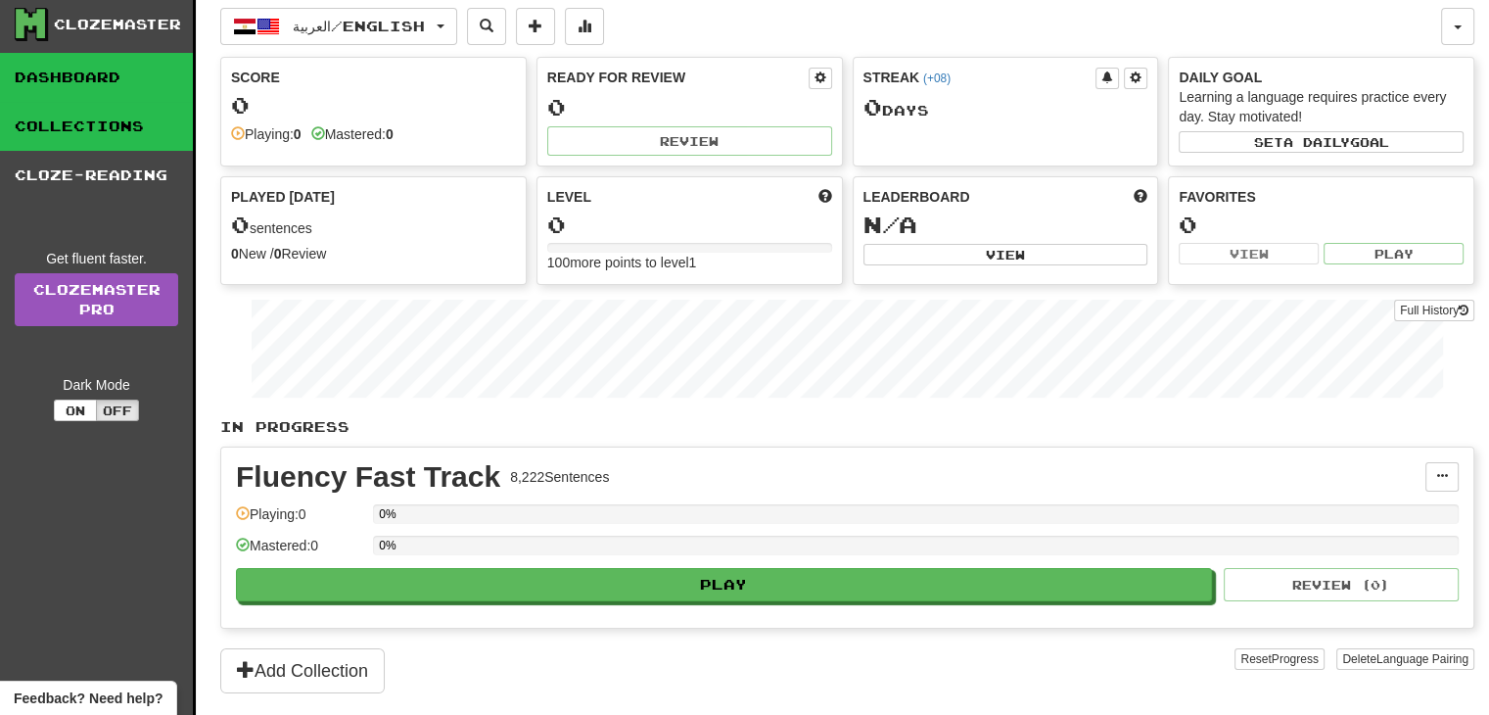
click at [133, 118] on link "Collections" at bounding box center [96, 126] width 193 height 49
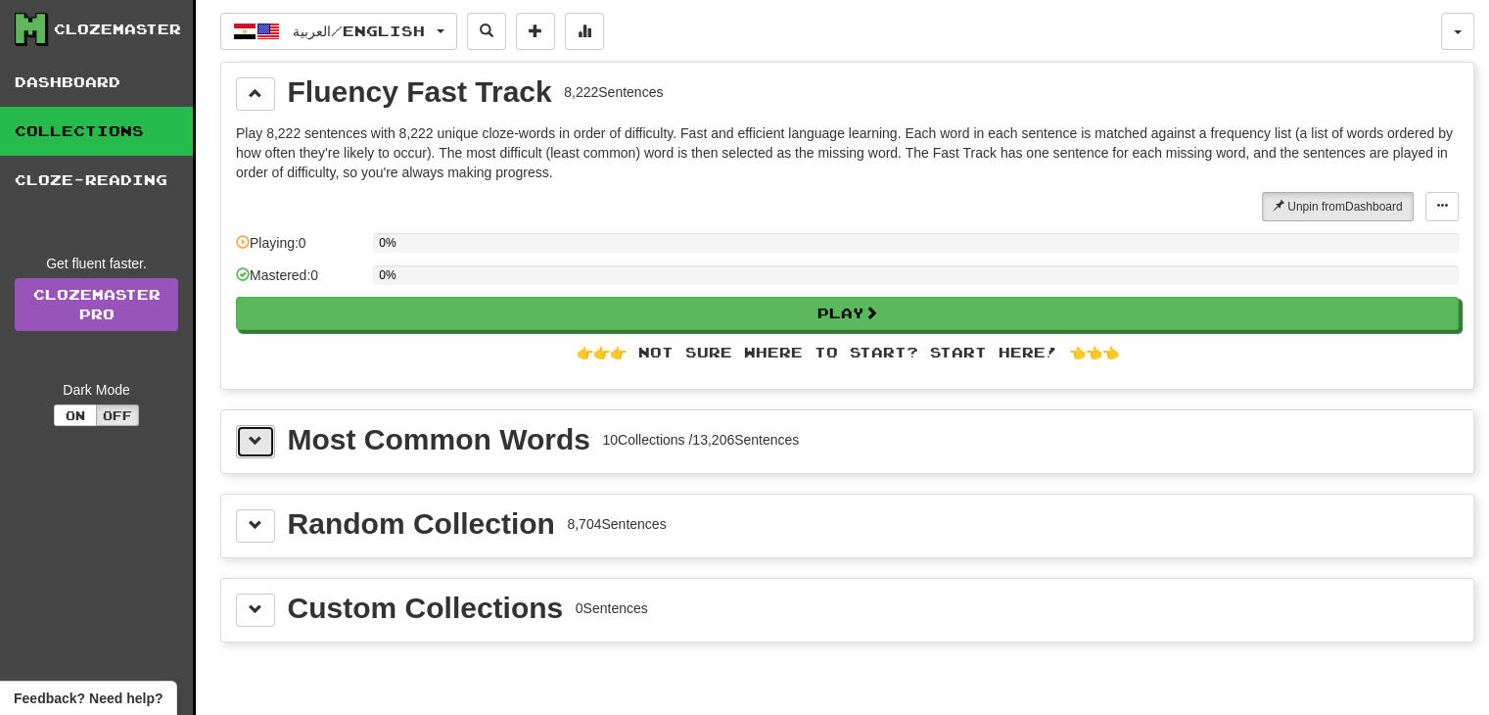
click at [262, 436] on button at bounding box center [255, 441] width 39 height 33
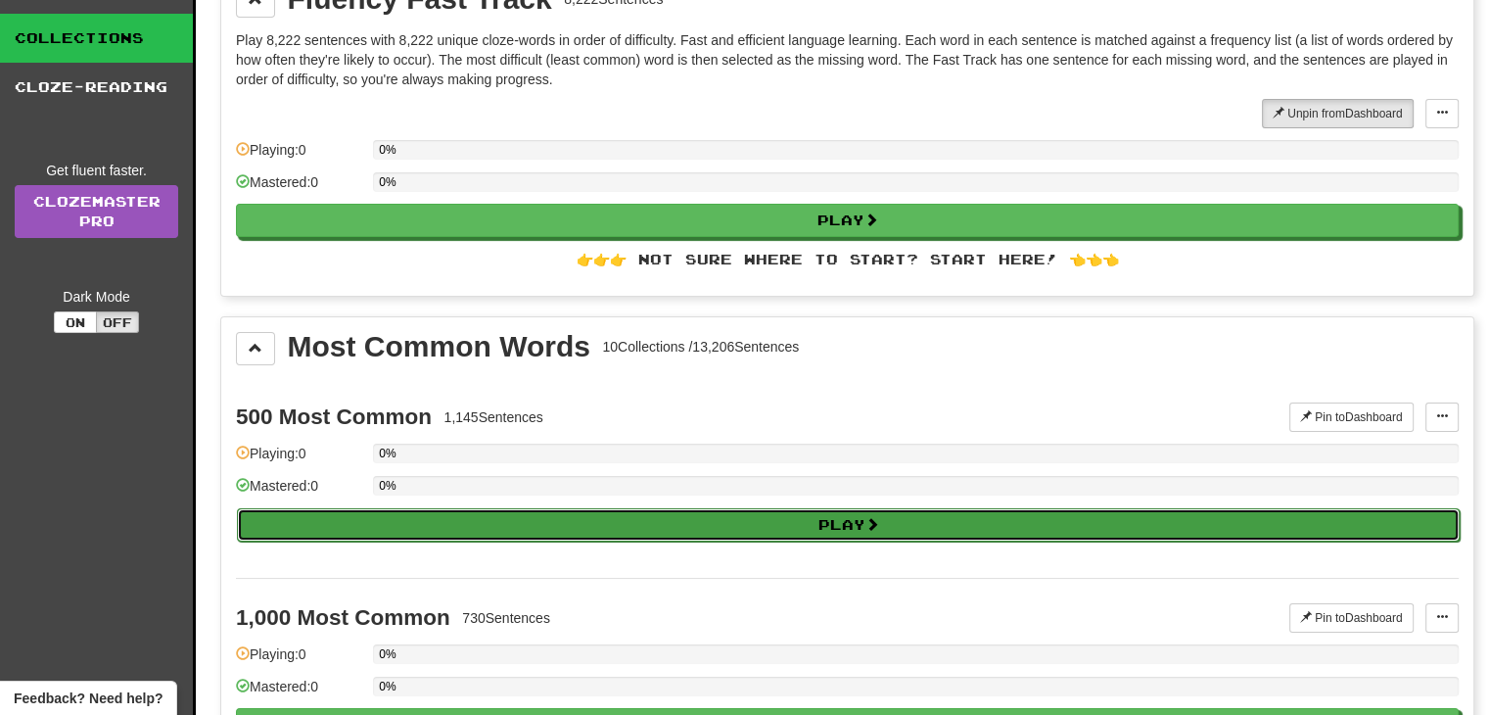
click at [358, 512] on button "Play" at bounding box center [848, 524] width 1223 height 33
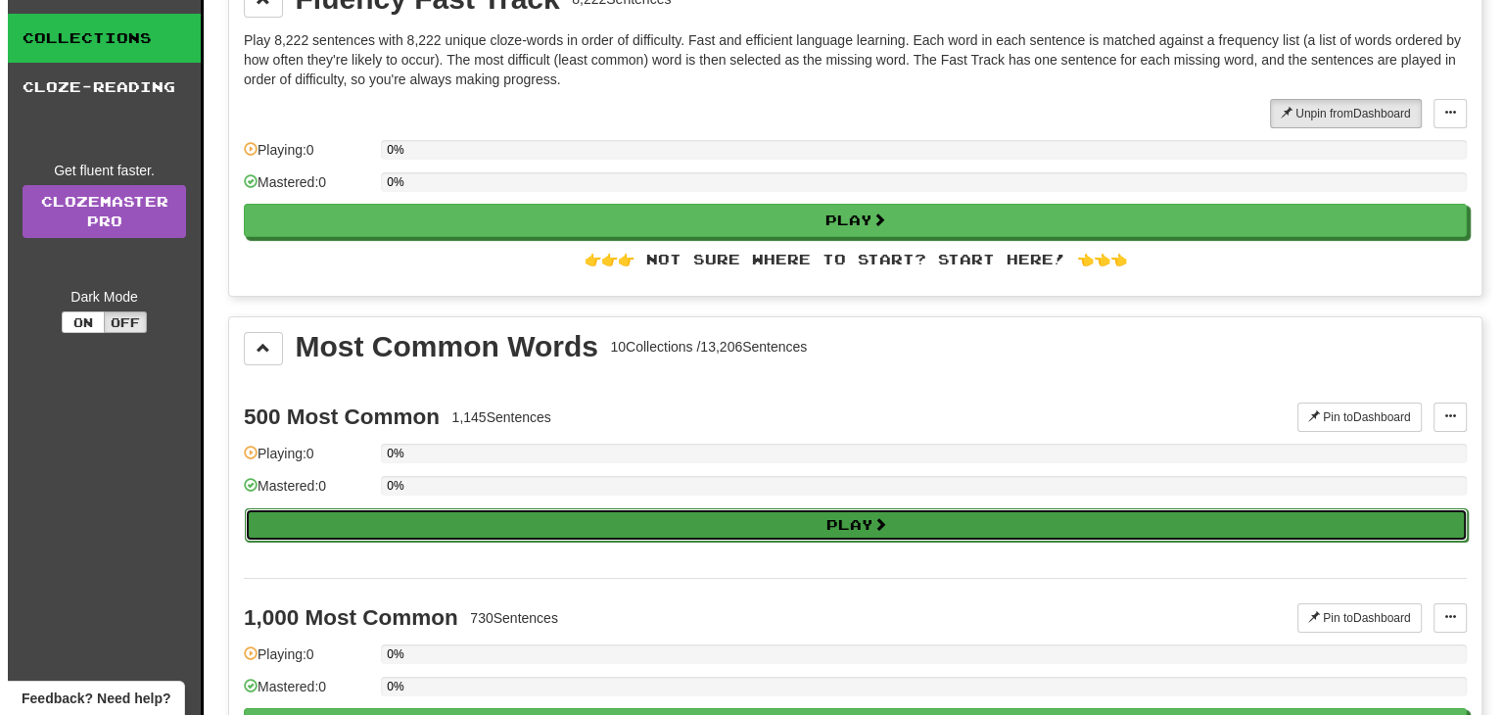
scroll to position [94, 0]
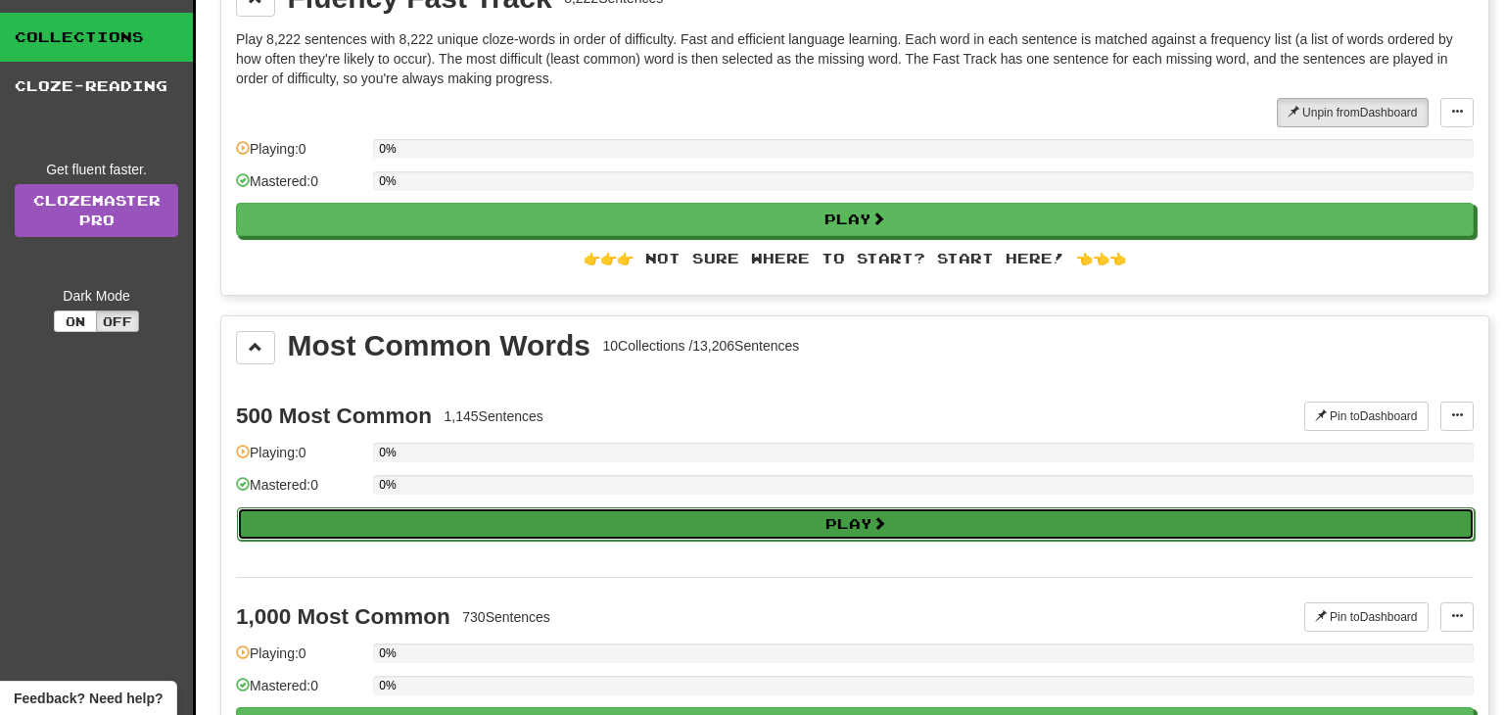
select select "**"
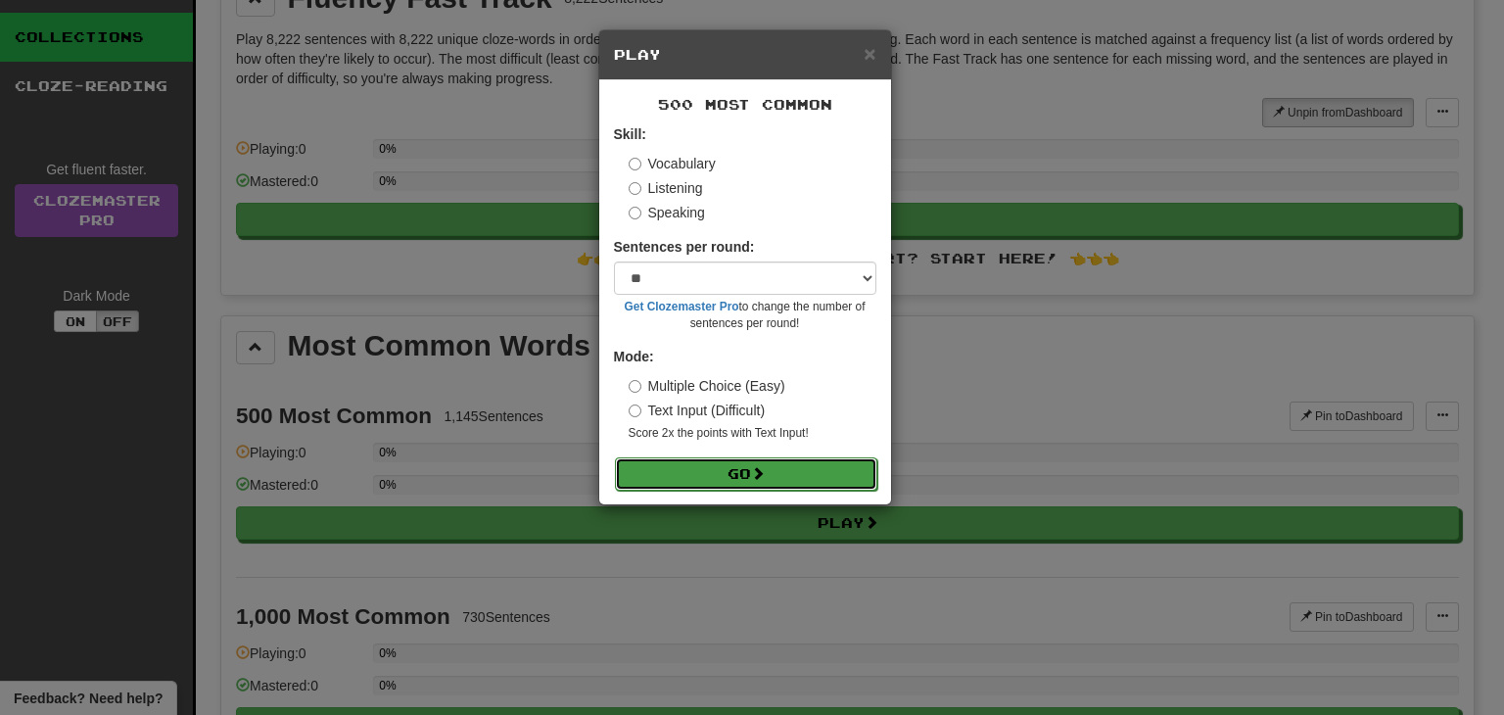
click at [622, 467] on button "Go" at bounding box center [746, 473] width 262 height 33
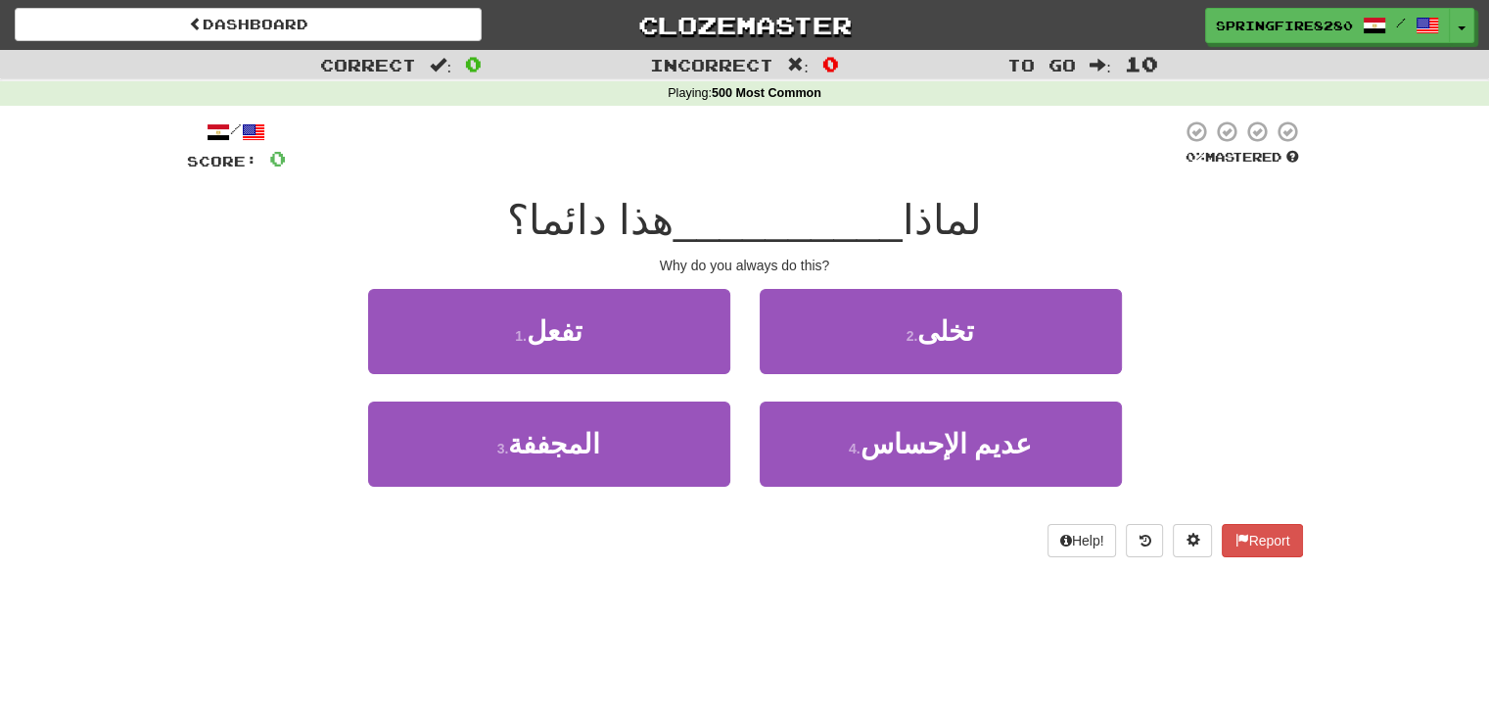
drag, startPoint x: 967, startPoint y: 224, endPoint x: 526, endPoint y: 231, distance: 441.6
click at [526, 231] on div "لماذا __________ هذا دائما؟" at bounding box center [745, 221] width 1116 height 54
click at [472, 220] on div "لماذا __________ هذا دائما؟" at bounding box center [745, 221] width 1116 height 54
